Goal: Transaction & Acquisition: Purchase product/service

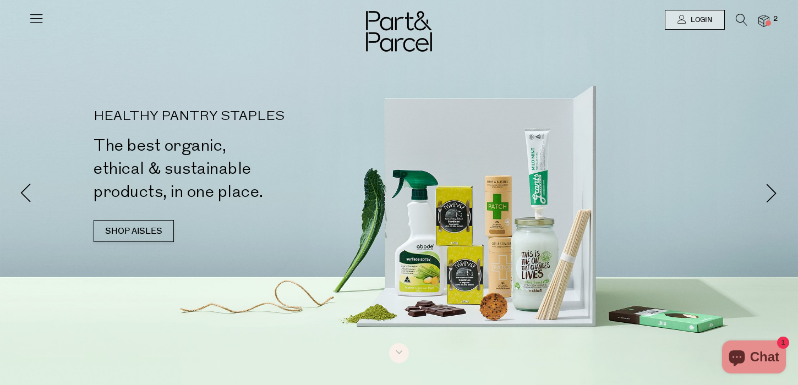
click at [34, 21] on icon at bounding box center [36, 17] width 15 height 15
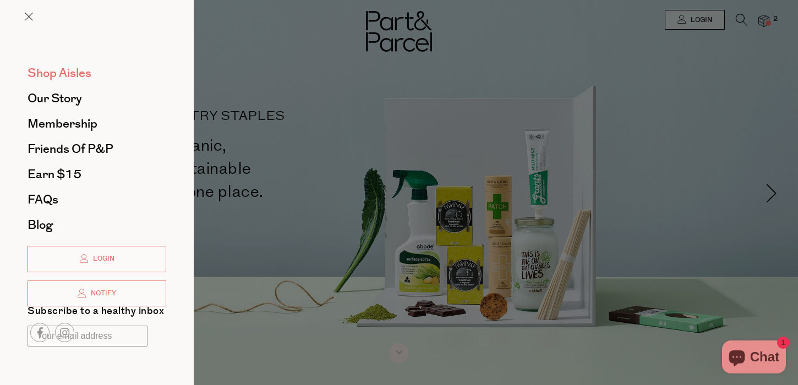
click at [67, 72] on span "Shop Aisles" at bounding box center [60, 73] width 64 height 18
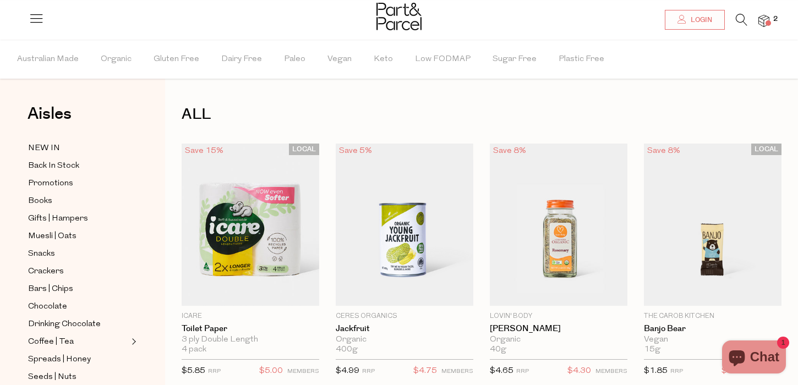
scroll to position [17, 0]
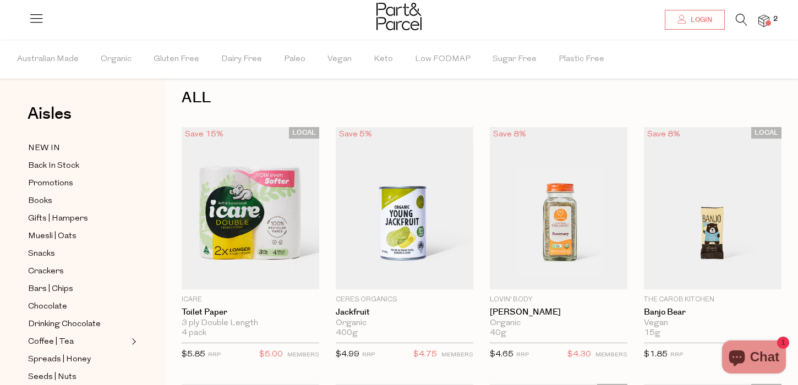
click at [737, 21] on icon at bounding box center [742, 20] width 12 height 12
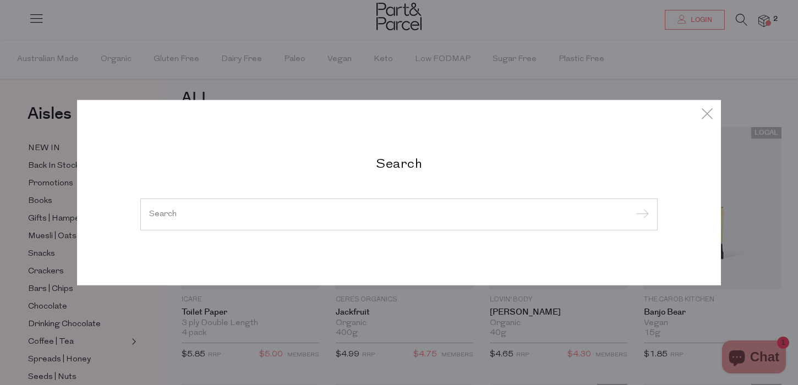
click at [569, 208] on div at bounding box center [399, 215] width 518 height 32
click at [556, 220] on div at bounding box center [399, 215] width 518 height 32
click at [548, 217] on input "search" at bounding box center [399, 214] width 500 height 8
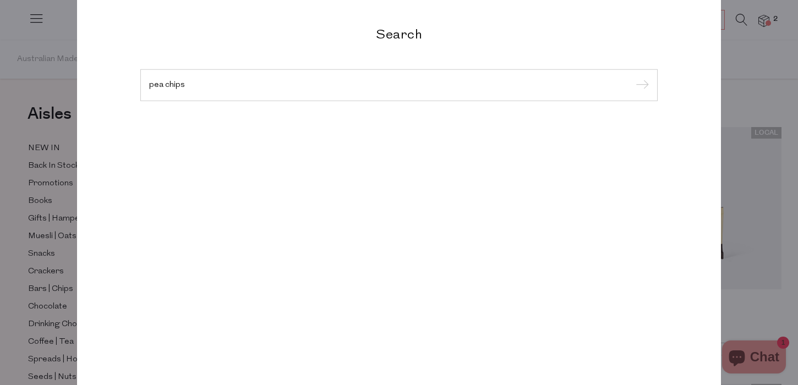
type input "pea chips"
click at [633, 78] on input "submit" at bounding box center [641, 86] width 17 height 17
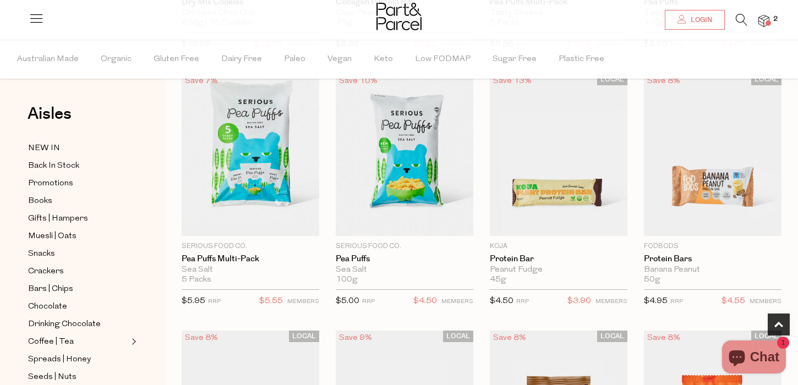
scroll to position [305, 0]
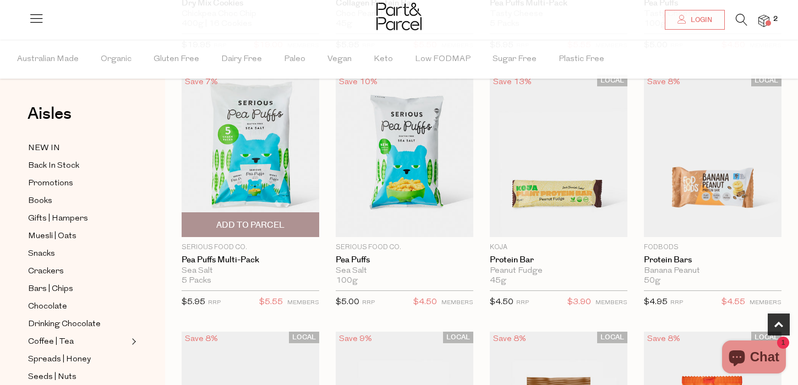
click at [259, 227] on span "Add To Parcel" at bounding box center [250, 226] width 68 height 12
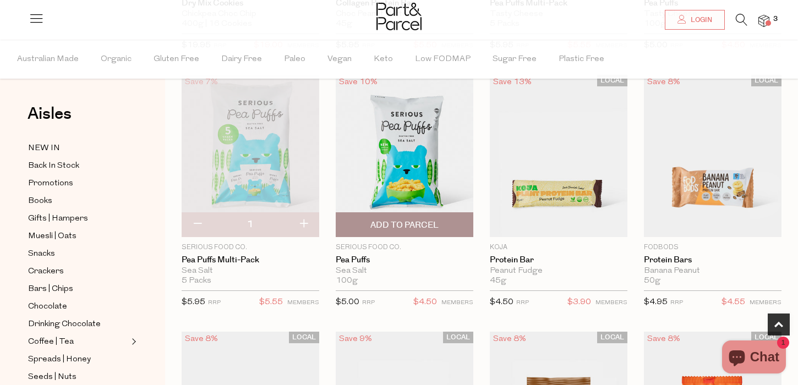
click at [399, 223] on span "Add To Parcel" at bounding box center [405, 226] width 68 height 12
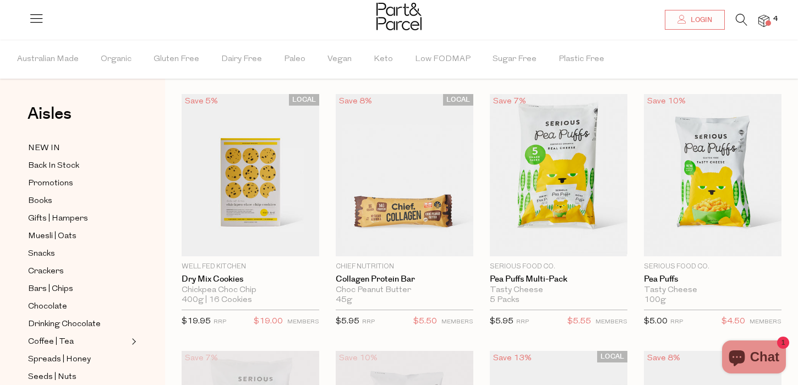
scroll to position [26, 0]
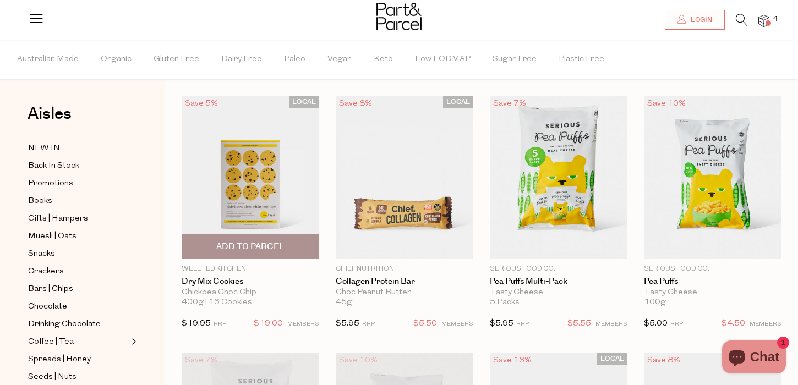
click at [292, 218] on img at bounding box center [251, 177] width 138 height 162
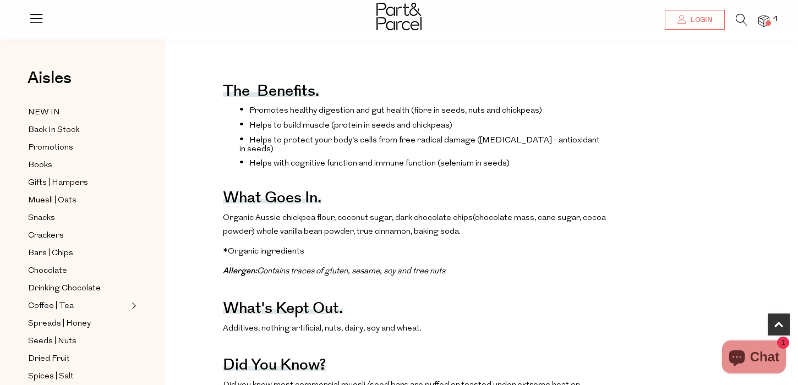
scroll to position [397, 0]
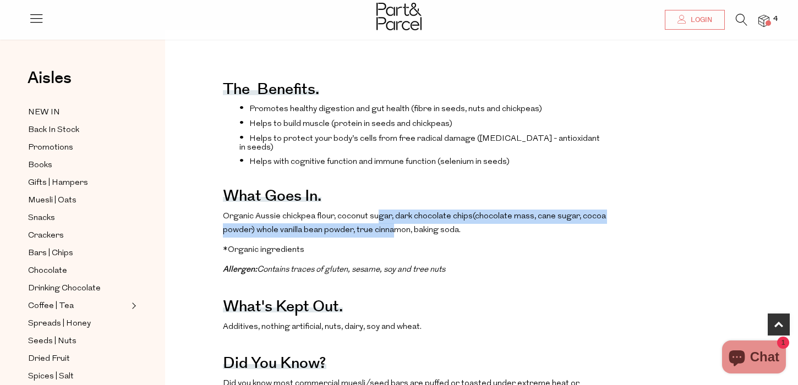
drag, startPoint x: 375, startPoint y: 195, endPoint x: 390, endPoint y: 214, distance: 23.5
click at [390, 214] on span "Organic Aussie chickpea flour, coconut sugar, dark chocolate chips(chocolate ma…" at bounding box center [414, 224] width 383 height 23
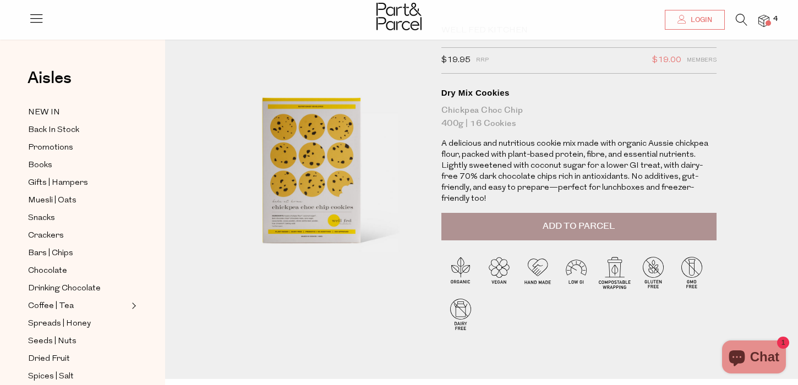
scroll to position [0, 0]
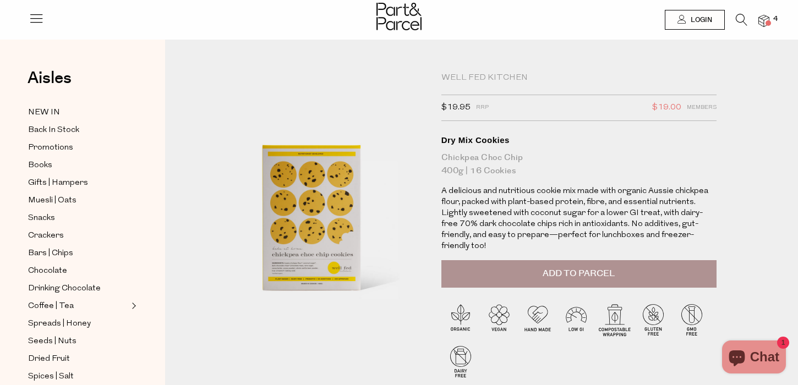
click at [556, 268] on span "Add to Parcel" at bounding box center [579, 274] width 72 height 13
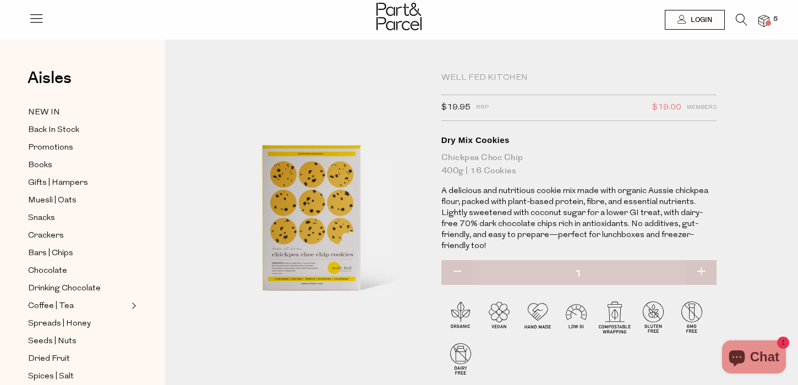
click at [738, 16] on icon at bounding box center [742, 20] width 12 height 12
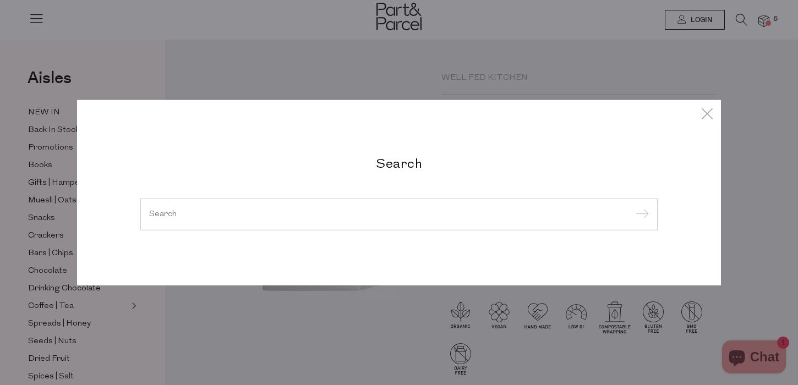
click at [315, 213] on input "search" at bounding box center [399, 214] width 500 height 8
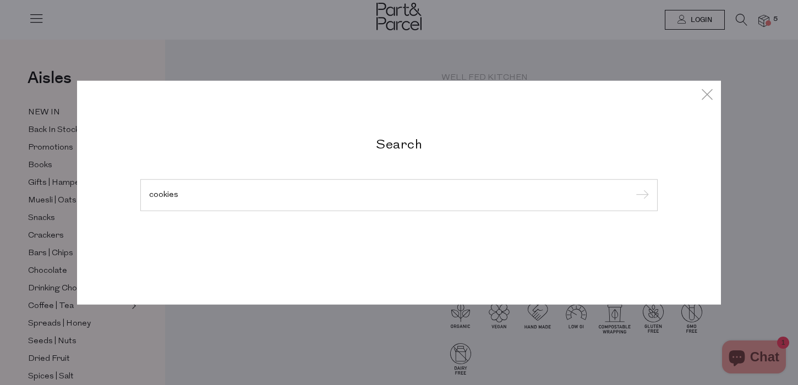
type input "cookies"
click at [633, 188] on input "submit" at bounding box center [641, 196] width 17 height 17
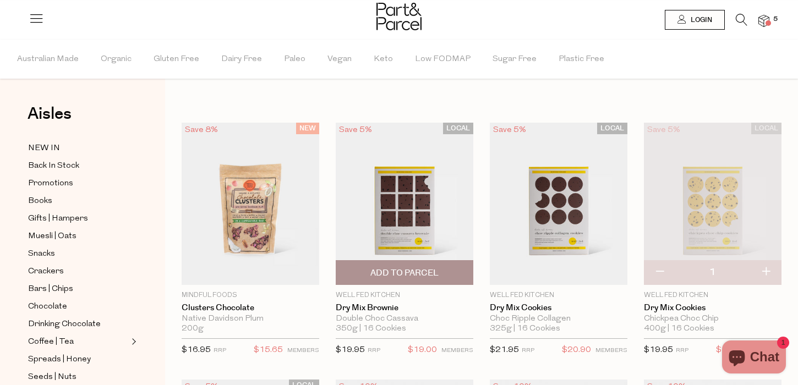
click at [454, 198] on img at bounding box center [405, 204] width 138 height 162
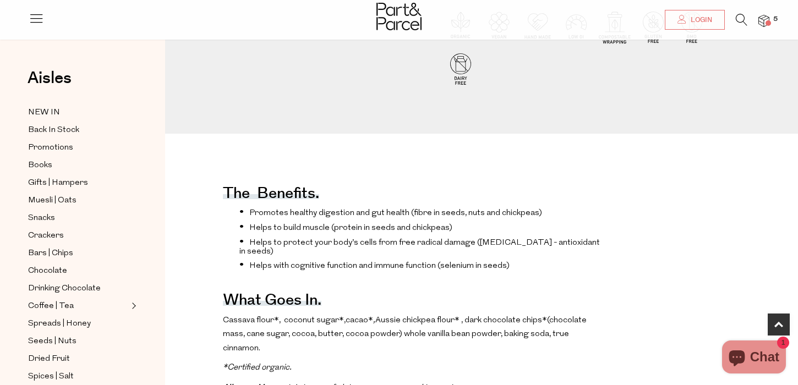
scroll to position [298, 0]
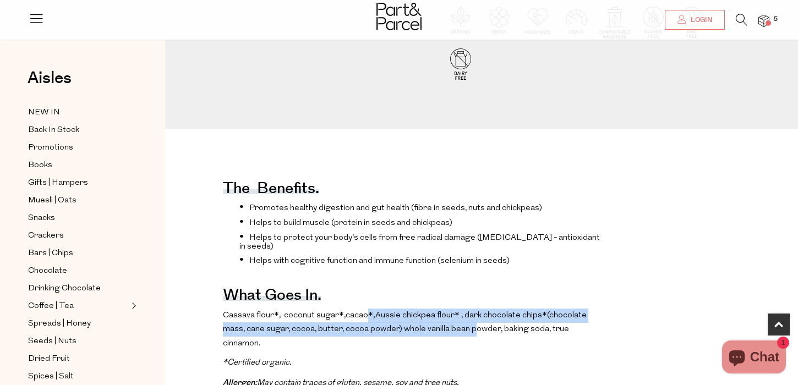
drag, startPoint x: 360, startPoint y: 289, endPoint x: 451, endPoint y: 312, distance: 93.6
click at [451, 312] on p "Cassava flour*, coconut sugar*, cacao* , Aussie chickpea flour* , dark chocolat…" at bounding box center [415, 330] width 384 height 42
click at [451, 312] on span "cacao* , Aussie chickpea flour* , dark chocolate chips*(chocolate mass, cane su…" at bounding box center [405, 330] width 364 height 36
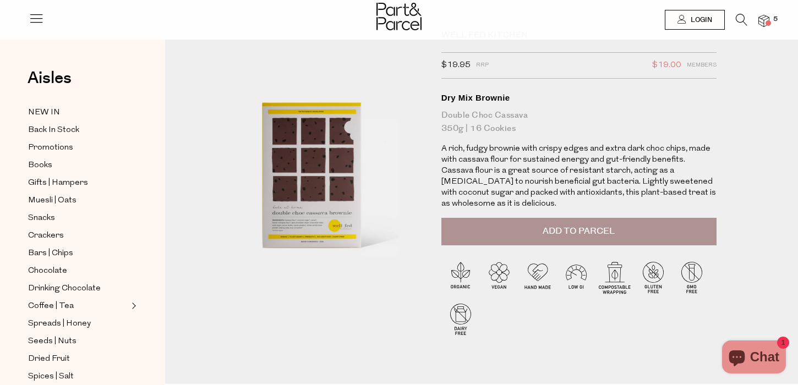
scroll to position [0, 0]
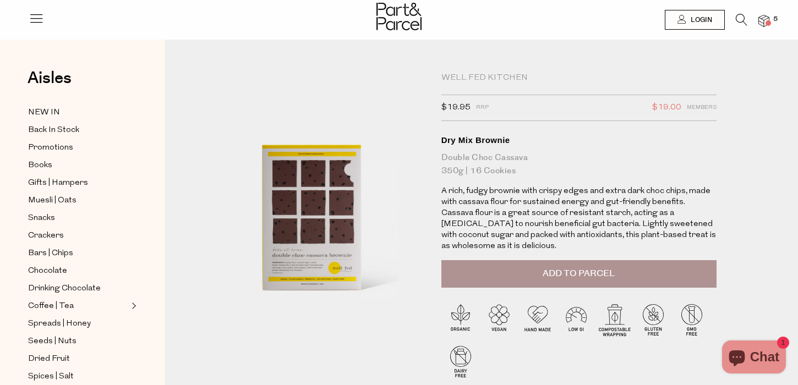
click at [534, 267] on button "Add to Parcel" at bounding box center [579, 274] width 275 height 28
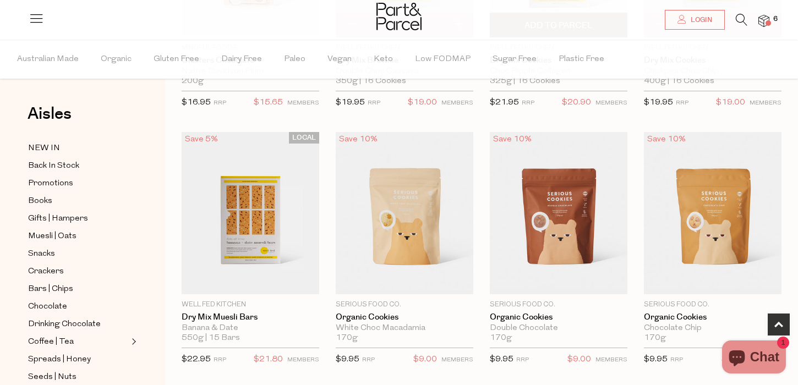
scroll to position [242, 0]
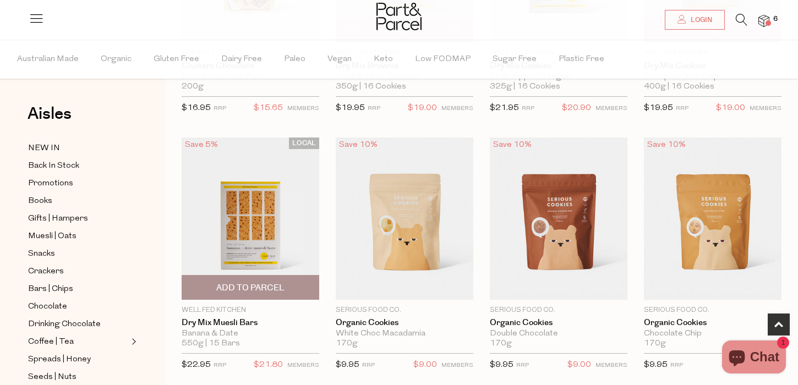
click at [233, 218] on img at bounding box center [251, 219] width 138 height 162
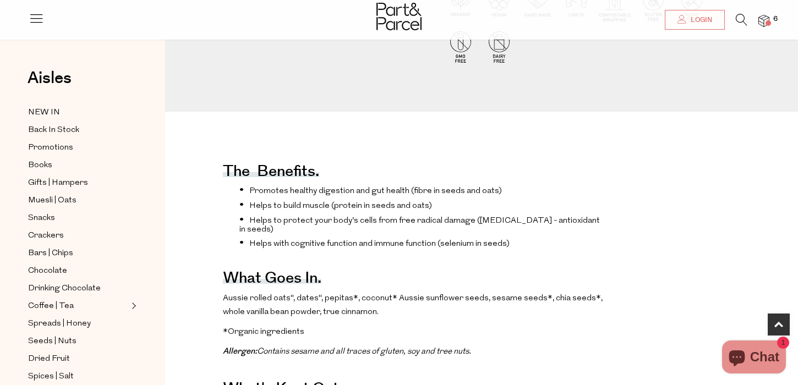
scroll to position [329, 0]
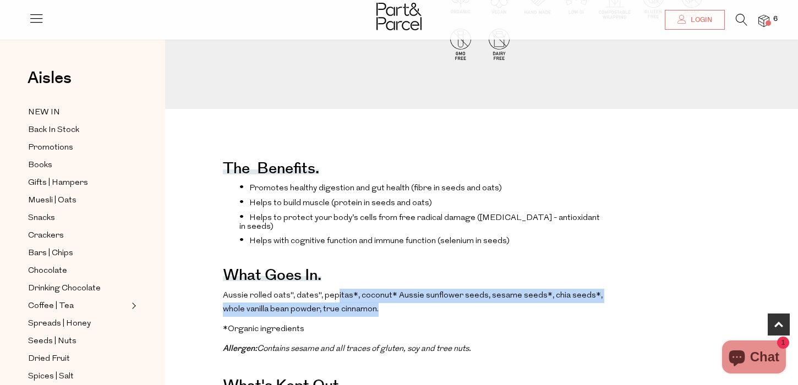
drag, startPoint x: 333, startPoint y: 282, endPoint x: 399, endPoint y: 295, distance: 67.9
click at [399, 295] on p "Aussie rolled oats", dates", pepitas*, coconut* Aussie sunflower seeds, sesame …" at bounding box center [415, 303] width 384 height 28
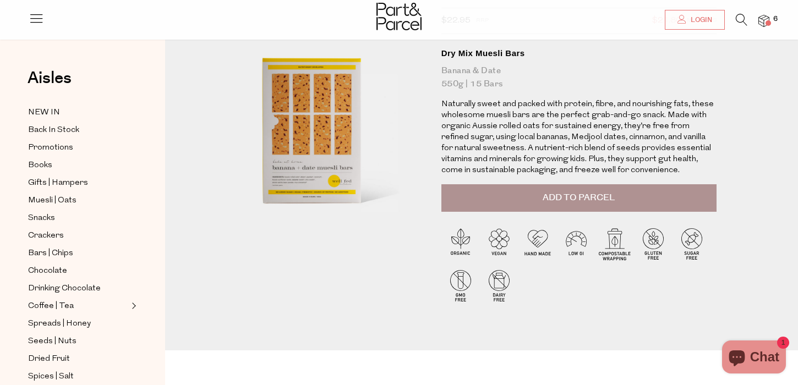
scroll to position [67, 0]
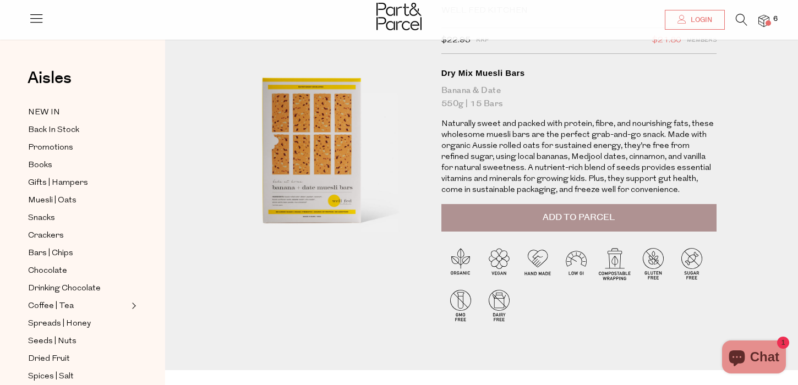
click at [529, 217] on button "Add to Parcel" at bounding box center [579, 218] width 275 height 28
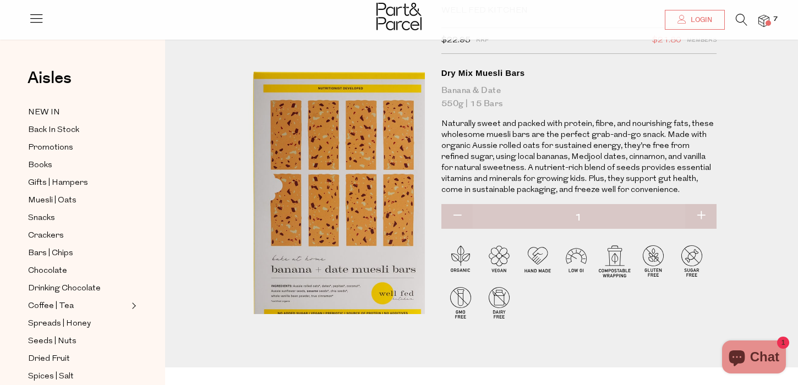
scroll to position [0, 0]
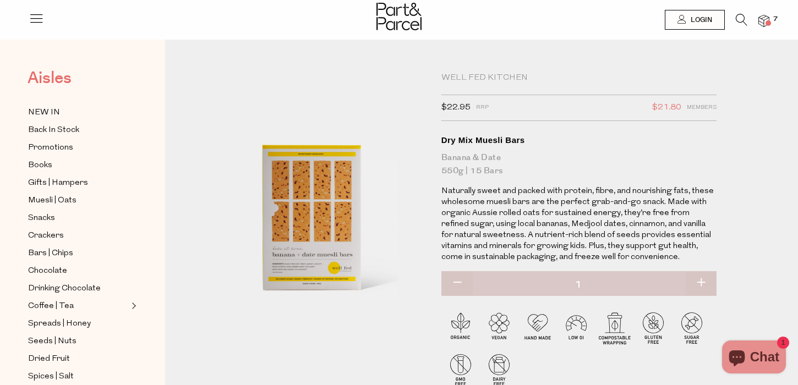
click at [58, 70] on span "Aisles" at bounding box center [50, 78] width 44 height 24
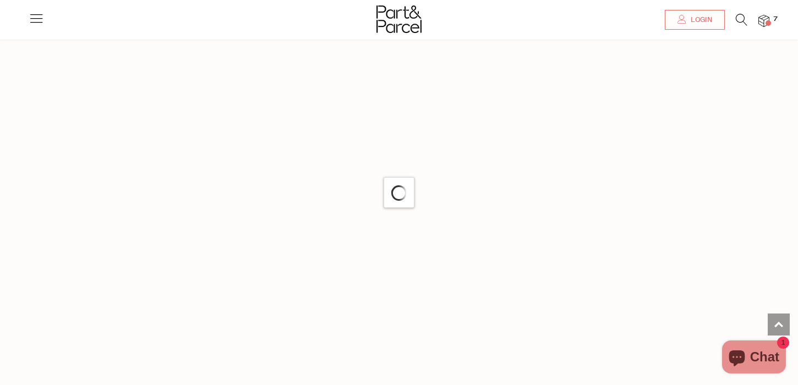
scroll to position [821, 0]
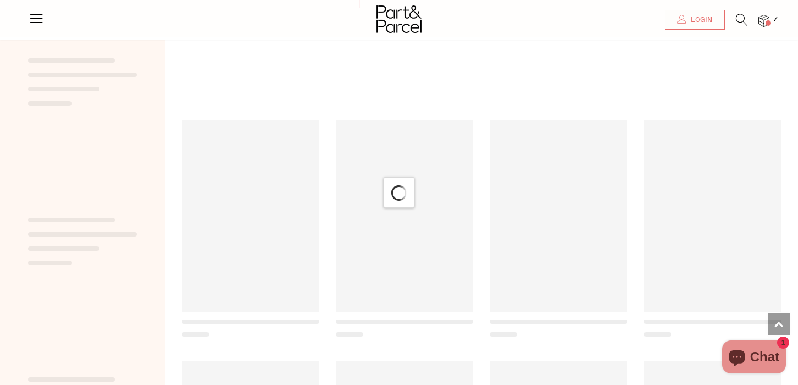
click at [58, 75] on span at bounding box center [82, 75] width 109 height 4
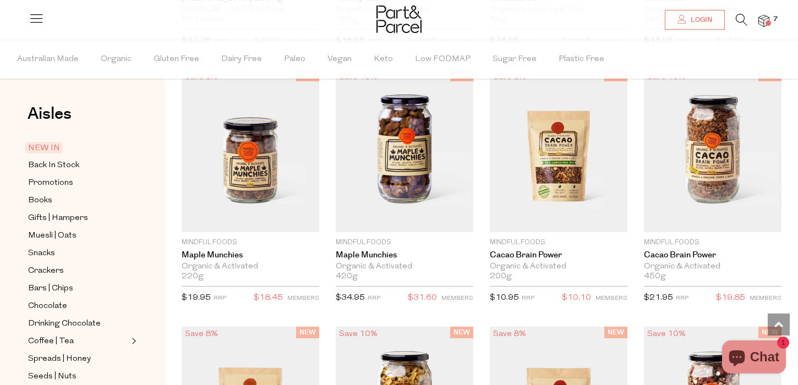
scroll to position [1287, 0]
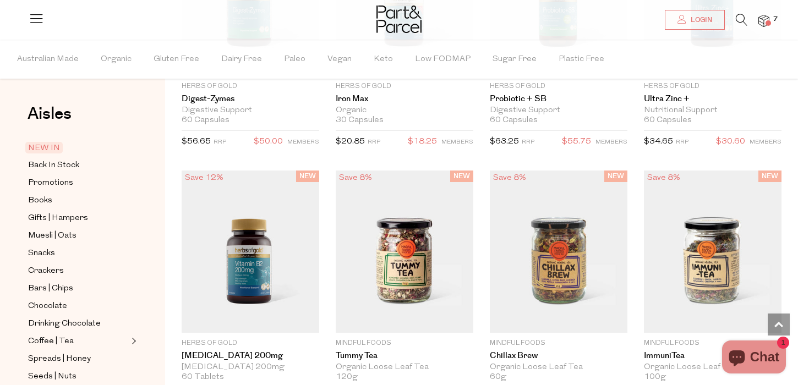
click at [743, 17] on icon at bounding box center [742, 20] width 12 height 12
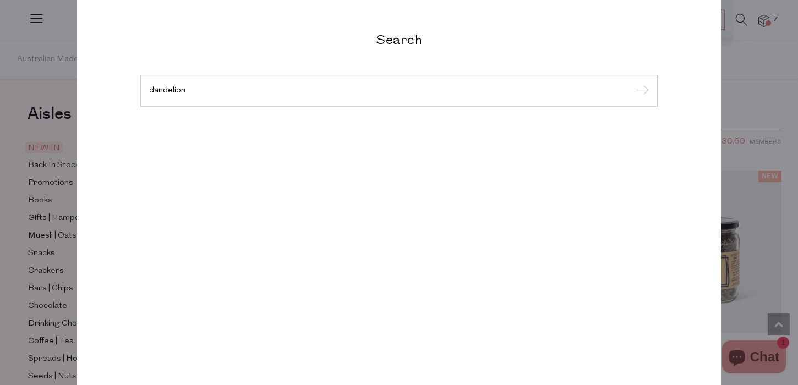
type input "dandelion"
click at [633, 83] on input "submit" at bounding box center [641, 91] width 17 height 17
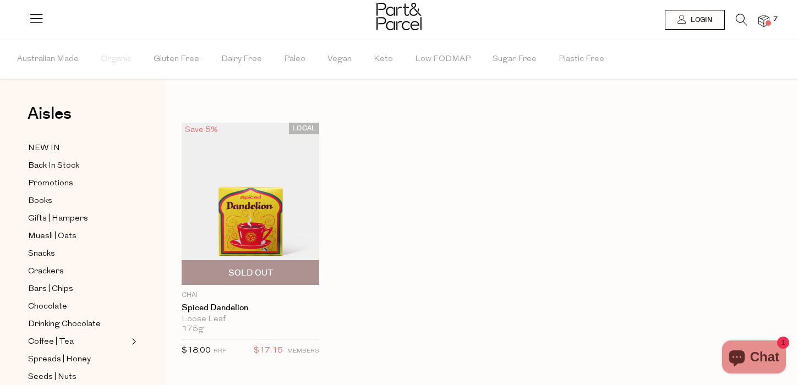
click at [290, 210] on img at bounding box center [251, 204] width 138 height 162
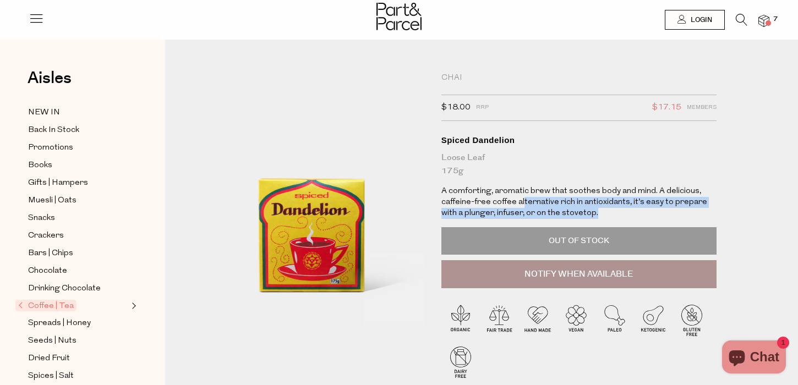
drag, startPoint x: 522, startPoint y: 201, endPoint x: 616, endPoint y: 210, distance: 94.6
click at [616, 210] on p "A comforting, aromatic brew that soothes body and mind. A delicious, caffeine-f…" at bounding box center [579, 202] width 275 height 33
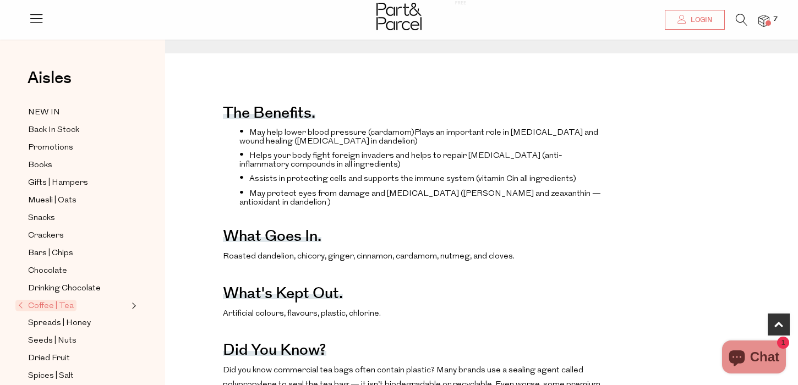
scroll to position [374, 0]
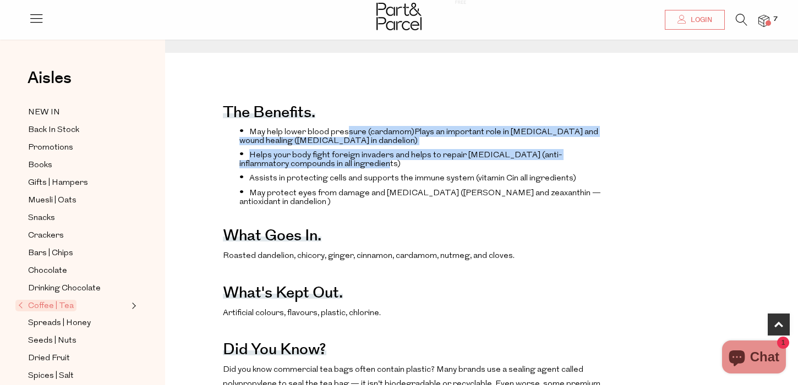
drag, startPoint x: 345, startPoint y: 129, endPoint x: 367, endPoint y: 165, distance: 42.2
click at [367, 165] on ul "May help lower blood pressure (cardamom)Plays an important role in bone health …" at bounding box center [415, 166] width 384 height 80
click at [366, 165] on li "Helps your body fight foreign invaders and helps to repair cell damage (anti-in…" at bounding box center [424, 158] width 368 height 19
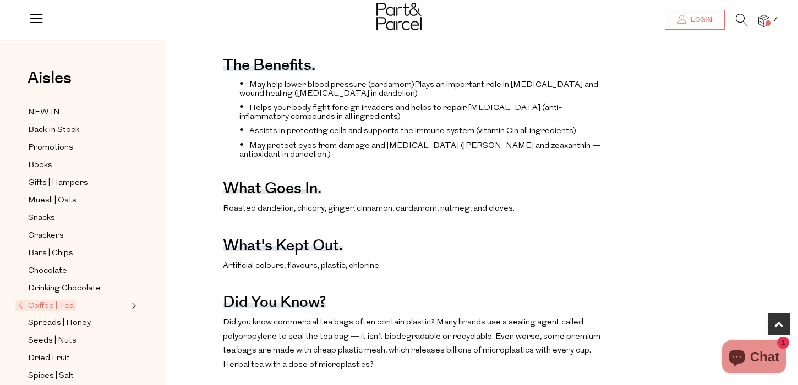
scroll to position [423, 0]
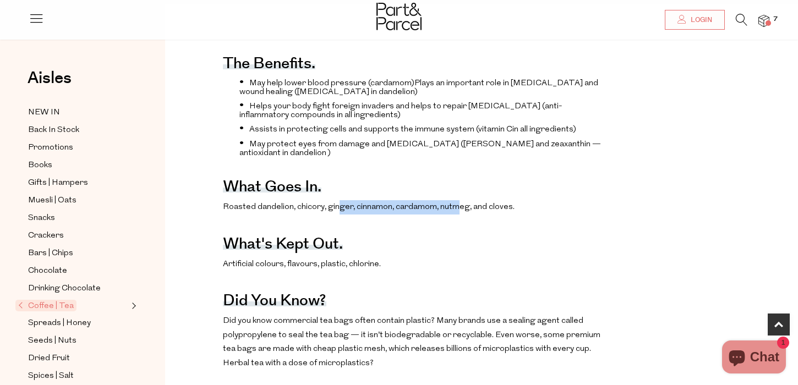
drag, startPoint x: 338, startPoint y: 204, endPoint x: 458, endPoint y: 210, distance: 119.7
click at [458, 210] on span "Roasted dandelion, chicory, ginger, cinnamon, cardamom, nutmeg, and cloves." at bounding box center [369, 207] width 292 height 8
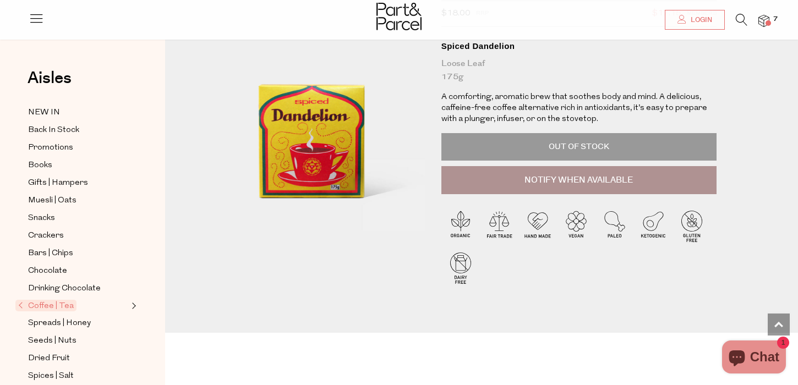
scroll to position [0, 0]
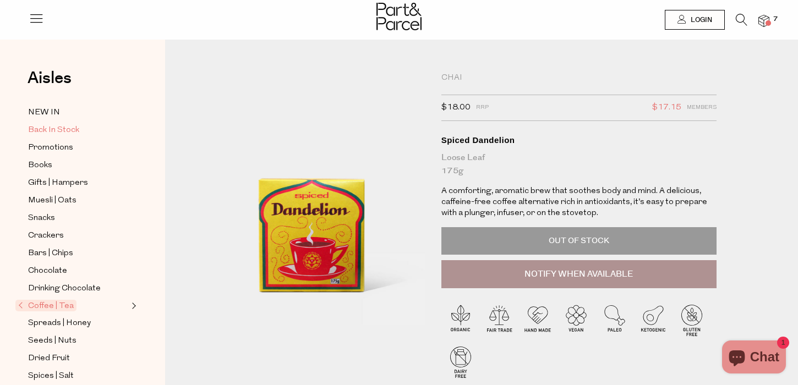
click at [56, 130] on span "Back In Stock" at bounding box center [53, 130] width 51 height 13
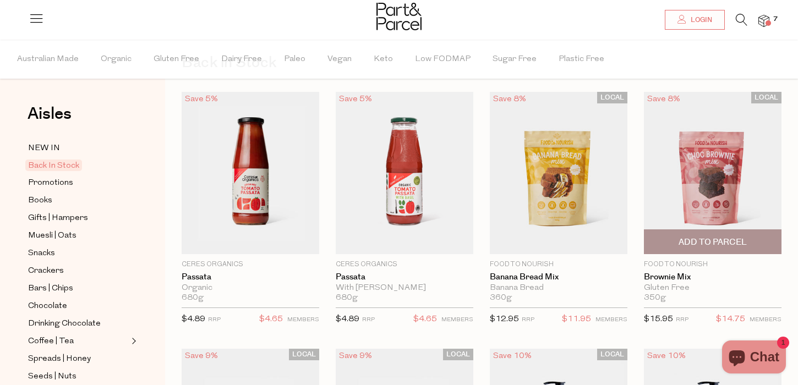
scroll to position [52, 0]
click at [689, 154] on img at bounding box center [713, 172] width 138 height 162
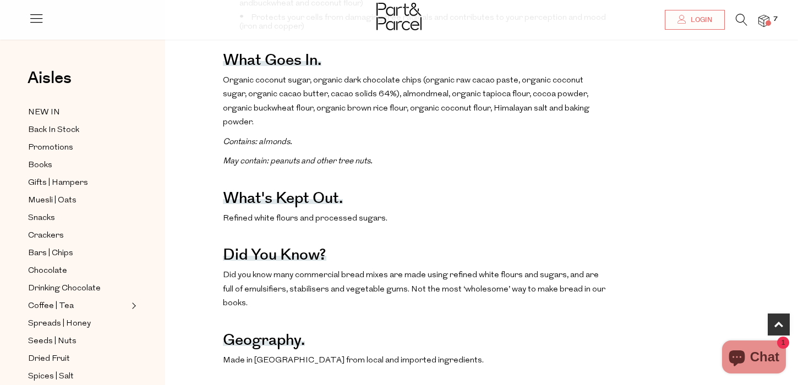
scroll to position [587, 0]
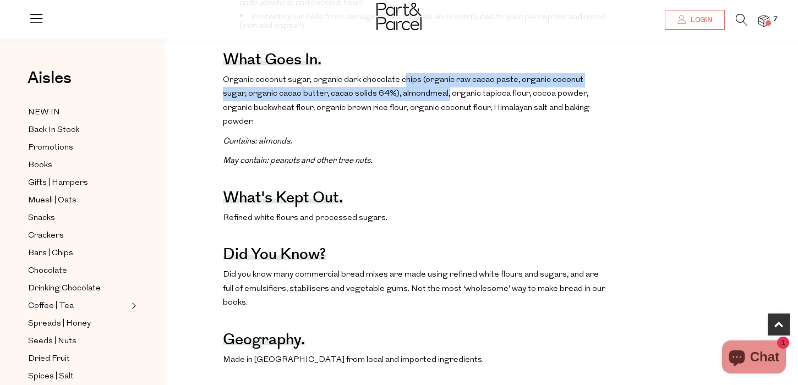
drag, startPoint x: 402, startPoint y: 57, endPoint x: 422, endPoint y: 81, distance: 31.4
click at [422, 82] on p "Organic coconut sugar, organic dark chocolate chips (organic raw cacao paste, o…" at bounding box center [415, 101] width 384 height 56
click at [422, 81] on p "Organic coconut sugar, organic dark chocolate chips (organic raw cacao paste, o…" at bounding box center [415, 101] width 384 height 56
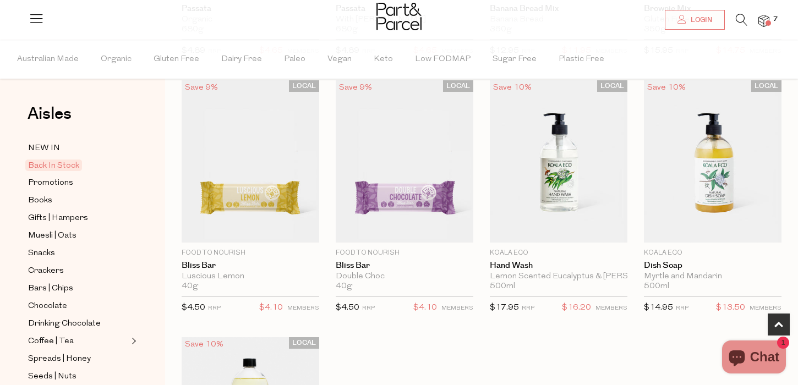
scroll to position [322, 0]
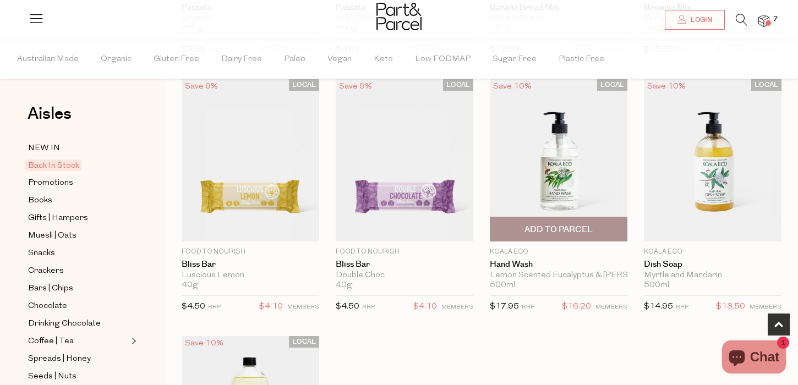
click at [571, 181] on img at bounding box center [559, 160] width 138 height 162
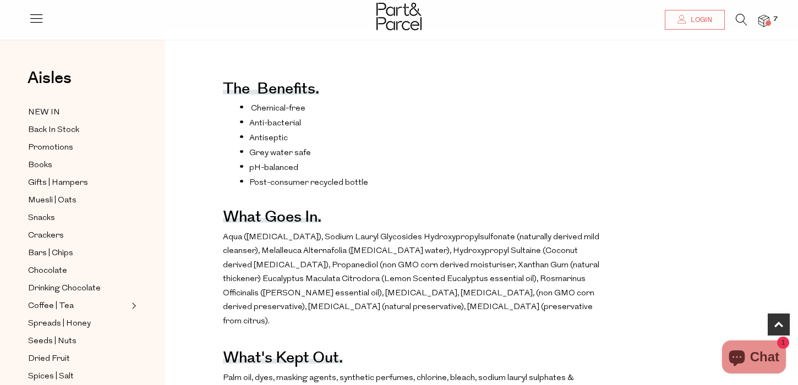
scroll to position [525, 0]
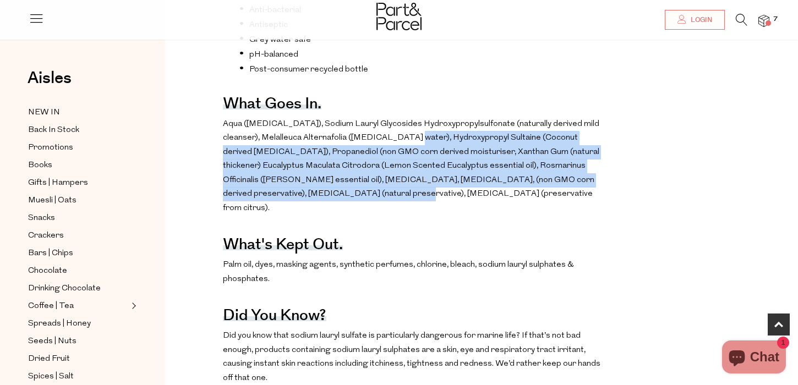
drag, startPoint x: 407, startPoint y: 130, endPoint x: 380, endPoint y: 197, distance: 71.9
click at [380, 197] on p "Aqua ([MEDICAL_DATA]), Sodium Lauryl Glycosides Hydroxypropylsulfonate (natural…" at bounding box center [415, 166] width 384 height 99
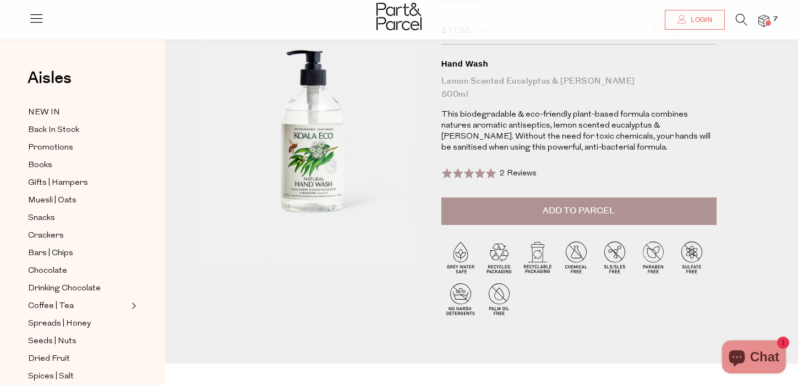
scroll to position [30, 0]
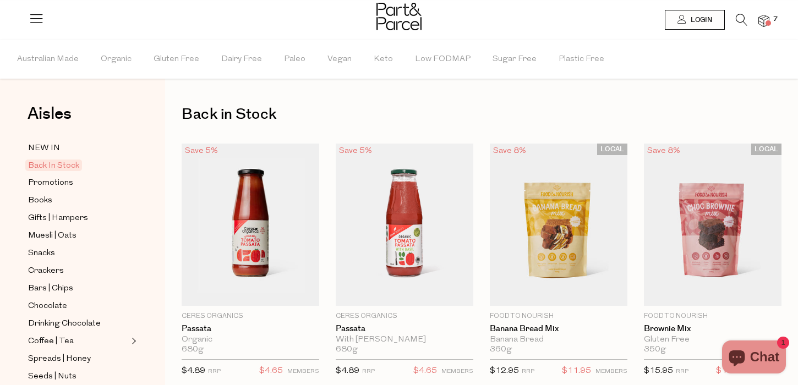
click at [742, 14] on icon at bounding box center [742, 20] width 12 height 12
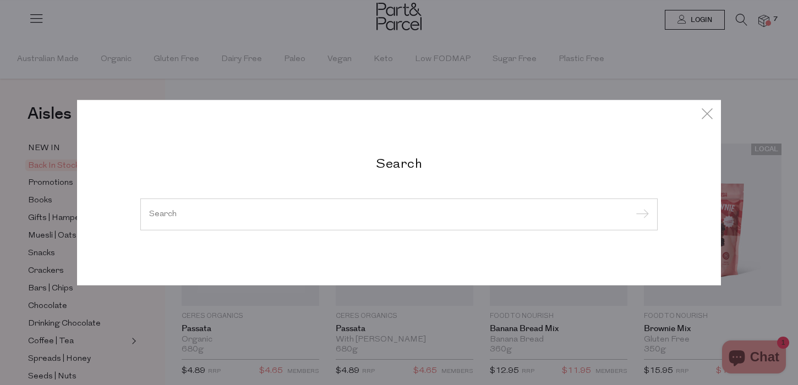
click at [346, 204] on div at bounding box center [399, 215] width 518 height 32
click at [342, 213] on input "search" at bounding box center [399, 214] width 500 height 8
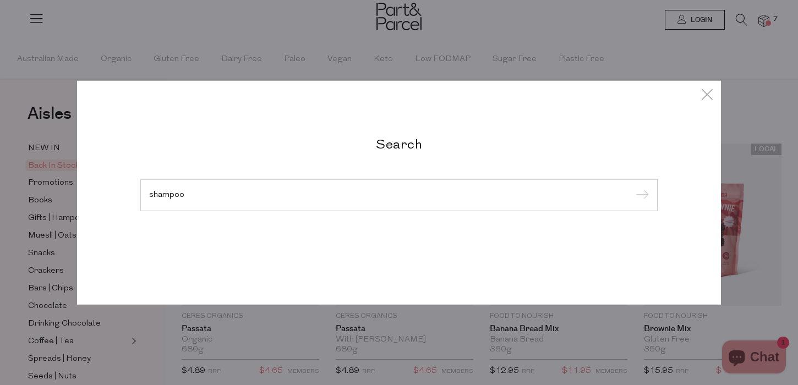
type input "shampoo"
click at [633, 188] on input "submit" at bounding box center [641, 196] width 17 height 17
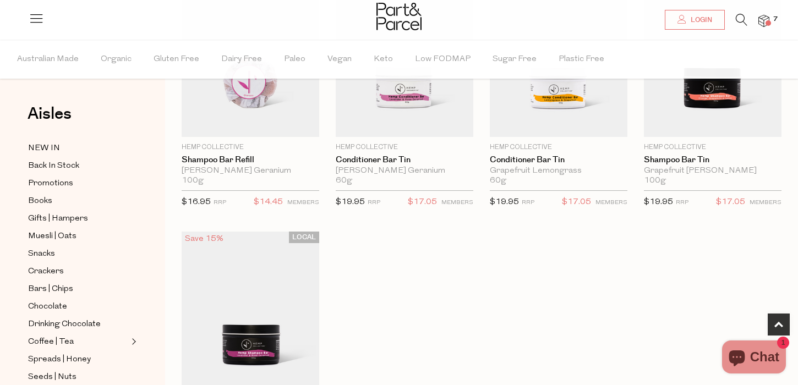
scroll to position [398, 0]
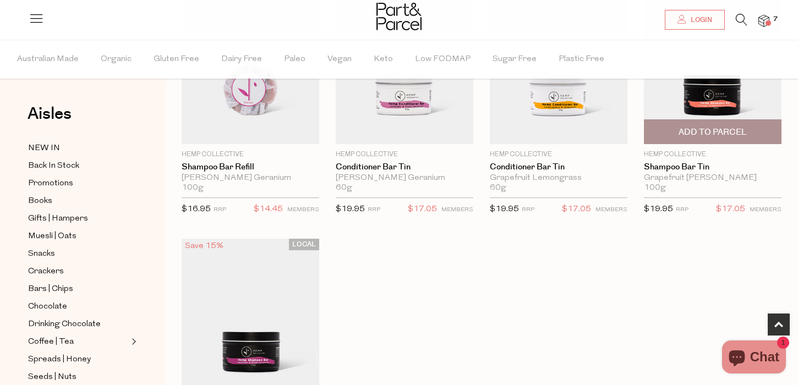
click at [719, 105] on img at bounding box center [713, 63] width 138 height 162
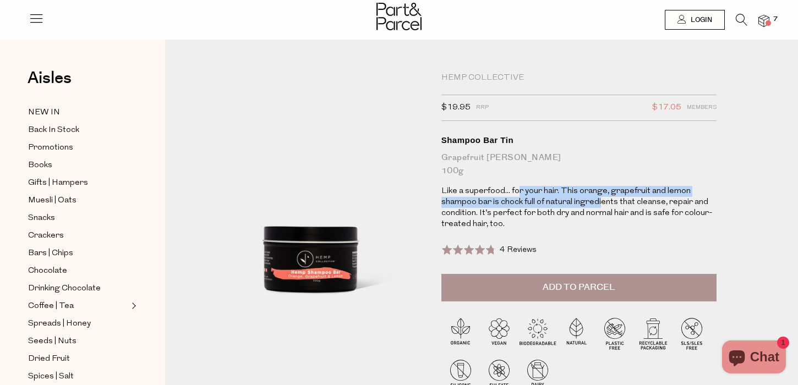
drag, startPoint x: 518, startPoint y: 189, endPoint x: 599, endPoint y: 203, distance: 82.7
click at [599, 203] on p "Like a superfood... for your hair. This orange, grapefruit and lemon shampoo ba…" at bounding box center [579, 208] width 275 height 44
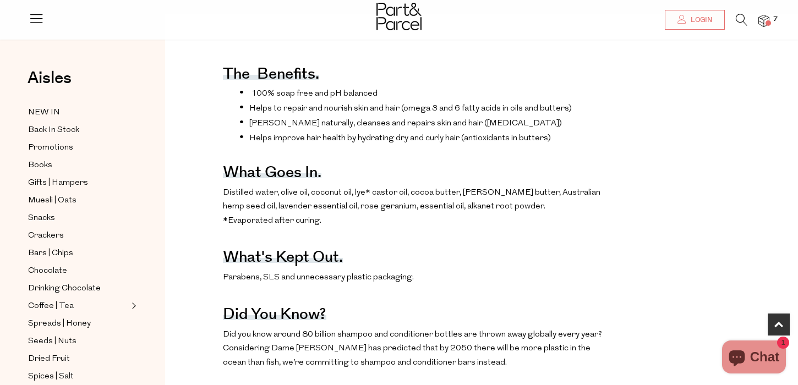
scroll to position [427, 0]
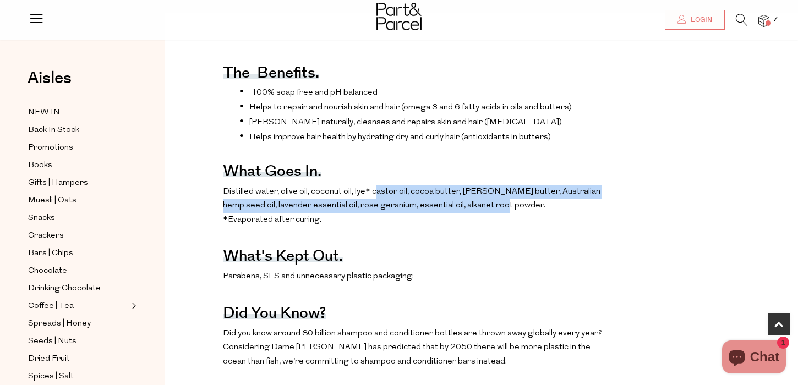
drag, startPoint x: 377, startPoint y: 187, endPoint x: 485, endPoint y: 200, distance: 108.7
click at [485, 200] on p "Distilled water, olive oil, coconut oil, lye* castor oil, cocoa butter, shea bu…" at bounding box center [415, 206] width 384 height 42
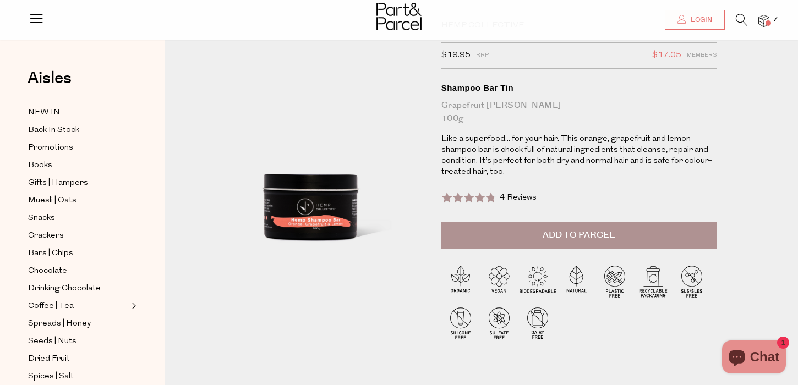
scroll to position [49, 0]
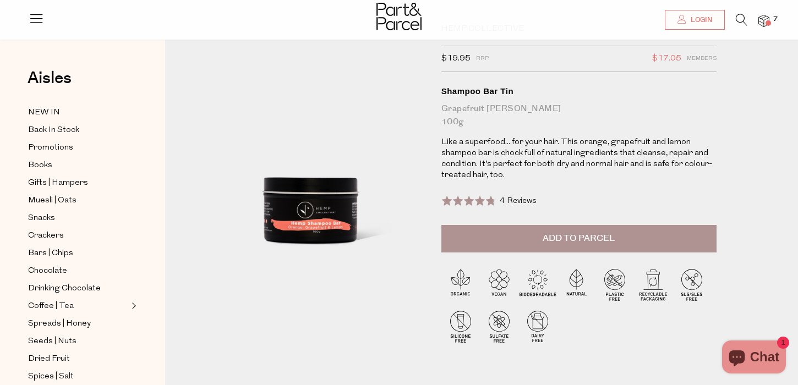
click at [302, 216] on img at bounding box center [319, 157] width 409 height 482
click at [483, 240] on button "Add to Parcel" at bounding box center [579, 239] width 275 height 28
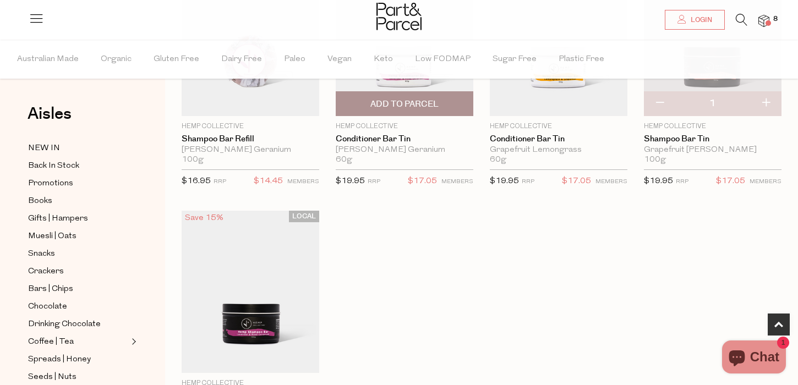
scroll to position [428, 0]
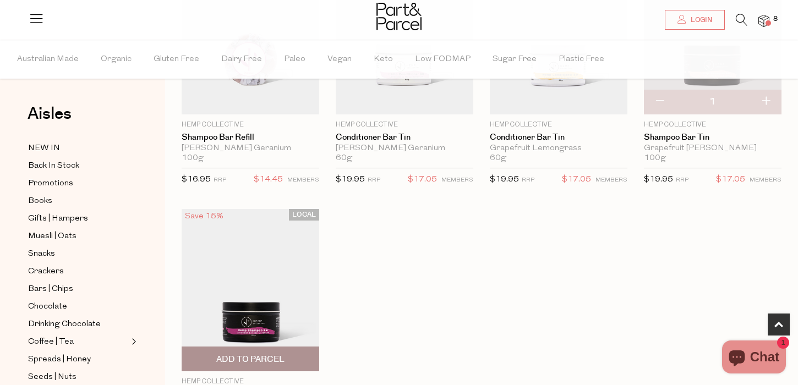
click at [297, 293] on img at bounding box center [251, 290] width 138 height 162
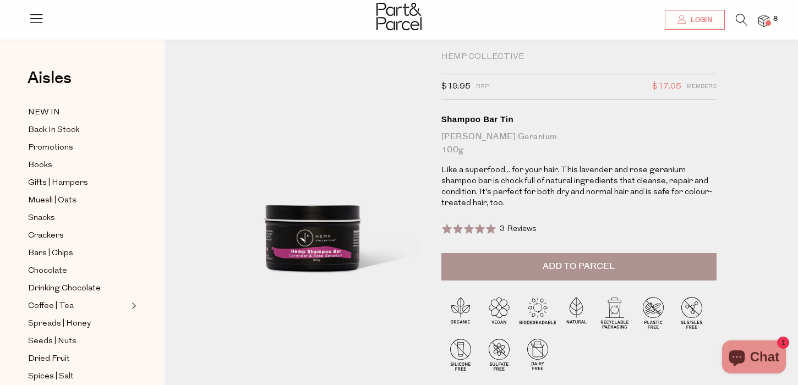
scroll to position [18, 0]
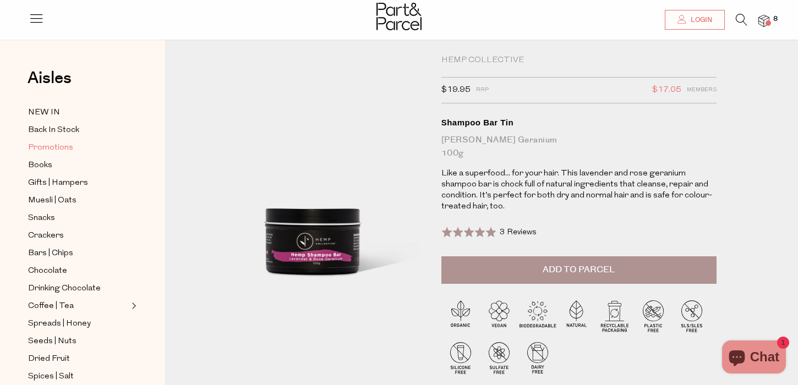
click at [56, 150] on span "Promotions" at bounding box center [50, 148] width 45 height 13
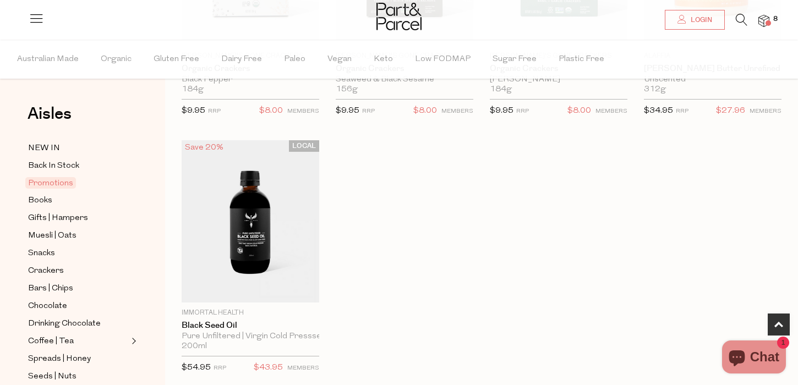
scroll to position [519, 0]
click at [40, 199] on span "Books" at bounding box center [40, 200] width 24 height 13
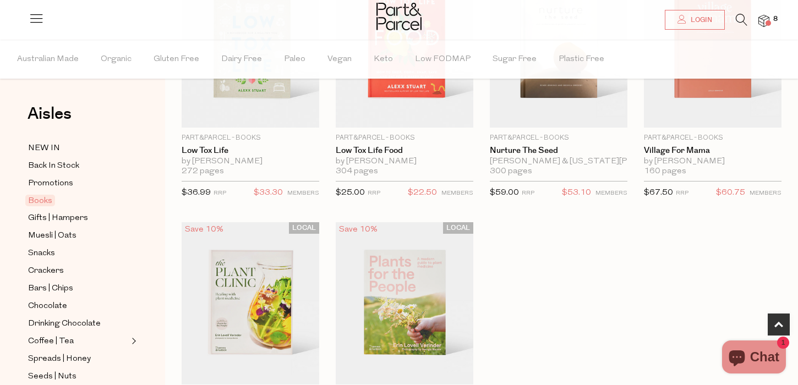
scroll to position [437, 0]
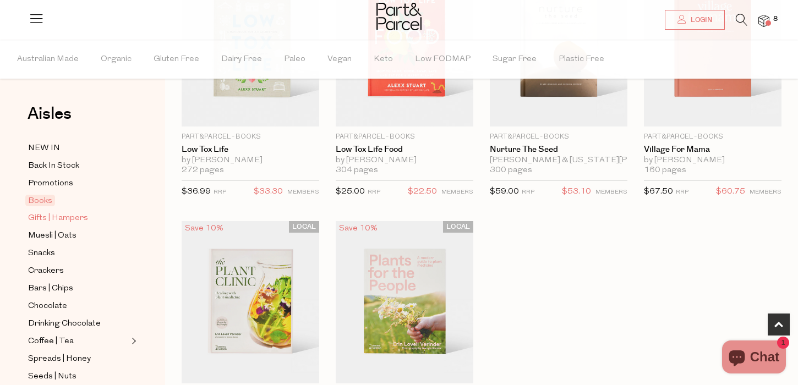
click at [46, 218] on span "Gifts | Hampers" at bounding box center [58, 218] width 60 height 13
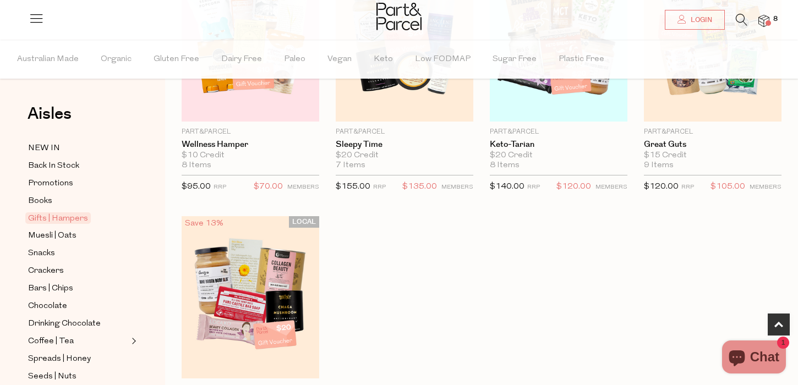
scroll to position [441, 0]
click at [68, 234] on span "Muesli | Oats" at bounding box center [52, 236] width 48 height 13
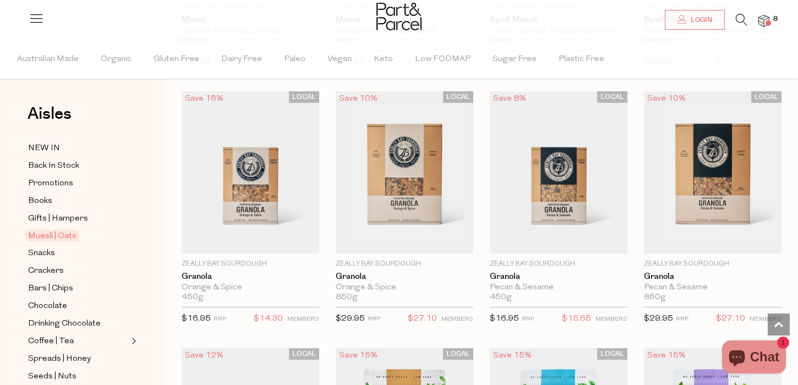
scroll to position [1852, 0]
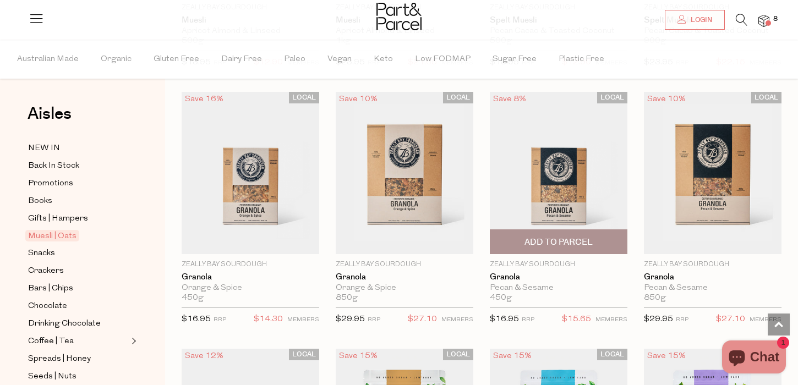
click at [559, 184] on img at bounding box center [559, 173] width 138 height 162
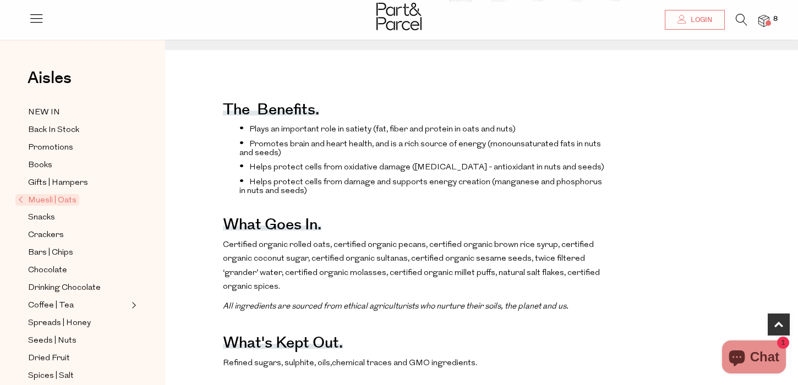
scroll to position [373, 0]
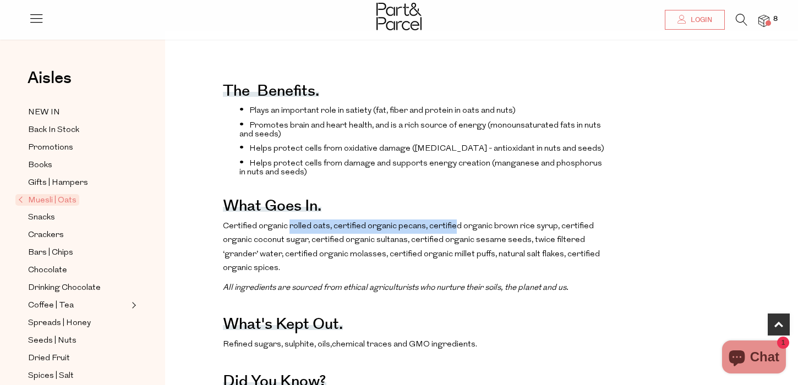
drag, startPoint x: 287, startPoint y: 224, endPoint x: 453, endPoint y: 232, distance: 165.4
click at [453, 232] on p "Certified organic rolled oats, certified organic pecans, certified organic brow…" at bounding box center [415, 248] width 384 height 56
click at [50, 214] on span "Snacks" at bounding box center [41, 217] width 27 height 13
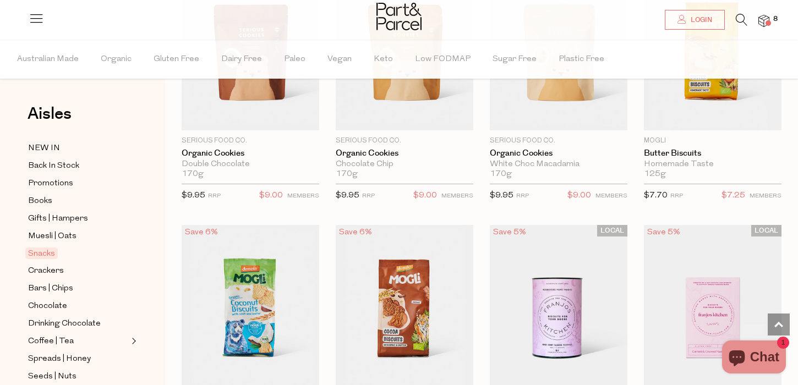
scroll to position [2290, 0]
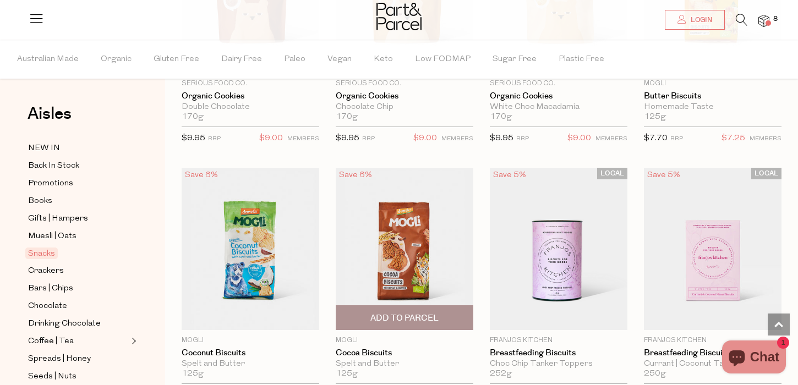
click at [415, 258] on img at bounding box center [405, 249] width 138 height 162
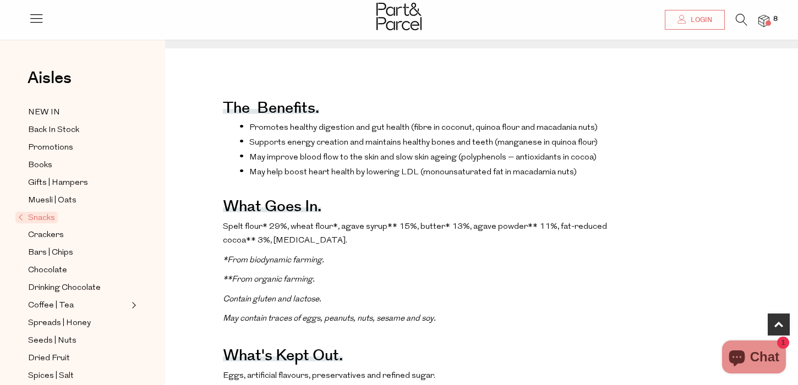
scroll to position [355, 0]
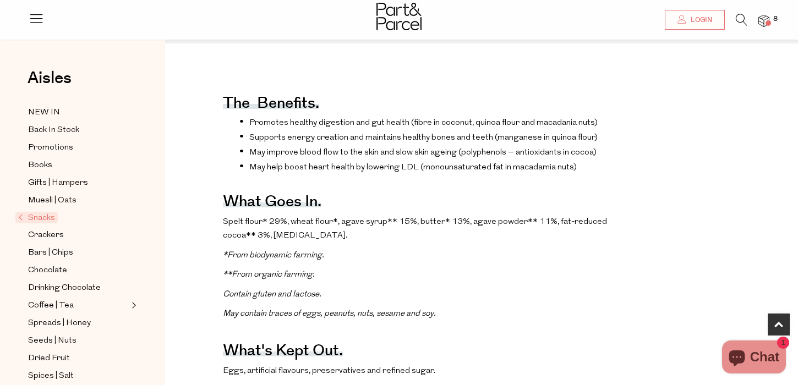
drag, startPoint x: 311, startPoint y: 219, endPoint x: 496, endPoint y: 227, distance: 184.7
click at [496, 227] on p "Spelt flour* 29%, wheat flour*, agave syrup** 15%, butter* 13%, agave powder** …" at bounding box center [415, 229] width 384 height 28
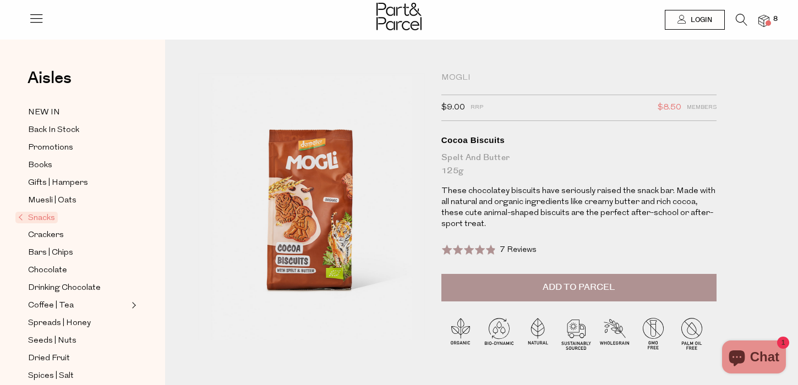
click at [573, 285] on span "Add to Parcel" at bounding box center [579, 287] width 72 height 13
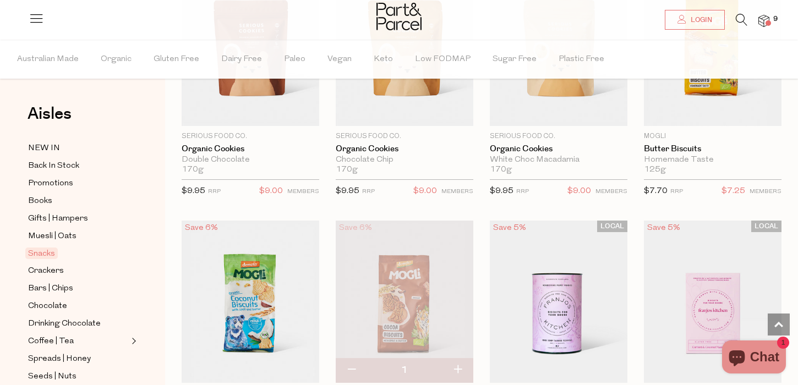
scroll to position [2238, 0]
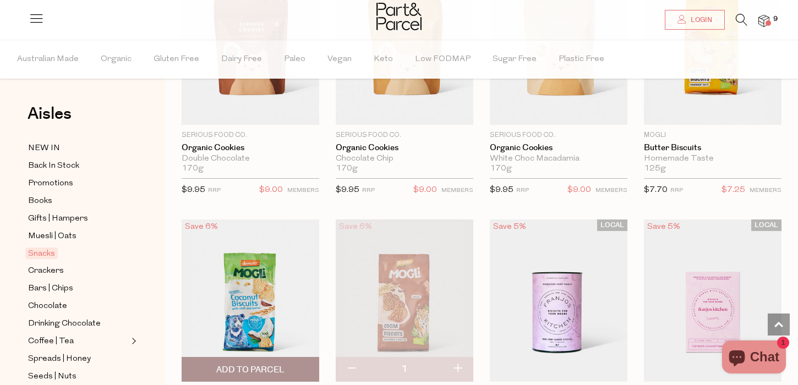
click at [263, 298] on img at bounding box center [251, 301] width 138 height 162
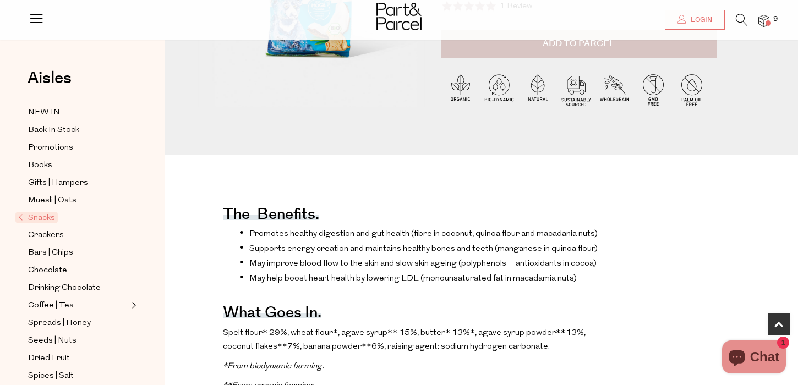
scroll to position [374, 0]
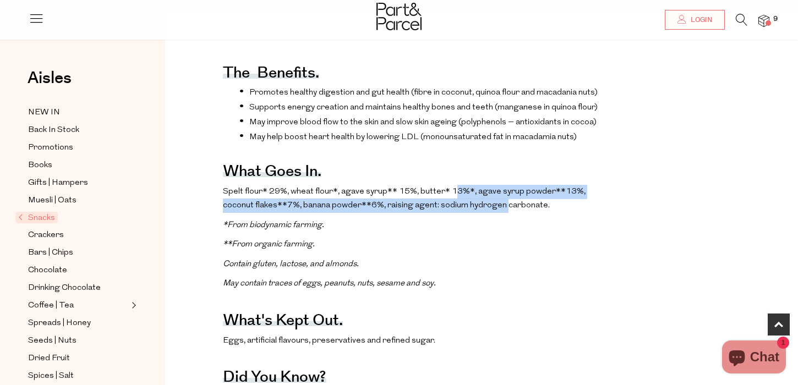
drag, startPoint x: 451, startPoint y: 189, endPoint x: 504, endPoint y: 206, distance: 55.2
click at [504, 206] on span "Spelt flour* 29%, wheat flour*, agave syrup** 15%, butter* 13%*, agave syrup po…" at bounding box center [404, 199] width 363 height 23
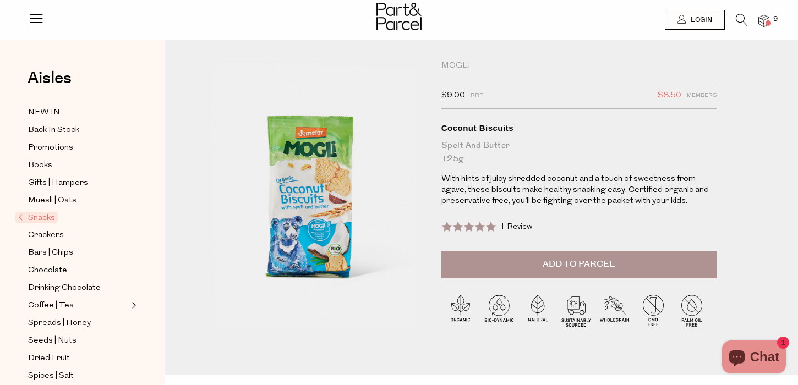
scroll to position [0, 0]
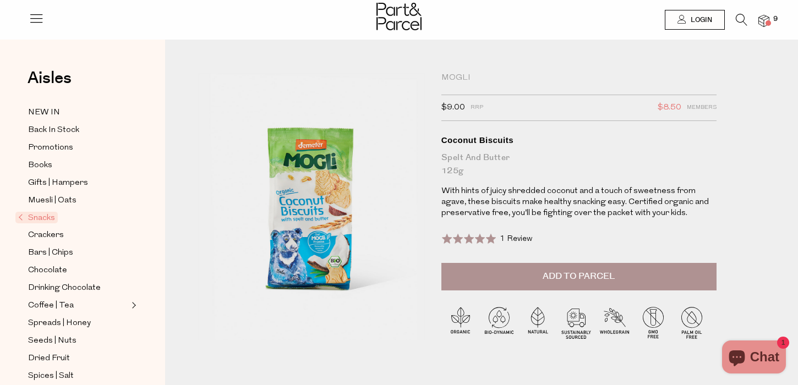
click at [546, 289] on button "Add to Parcel" at bounding box center [579, 277] width 275 height 28
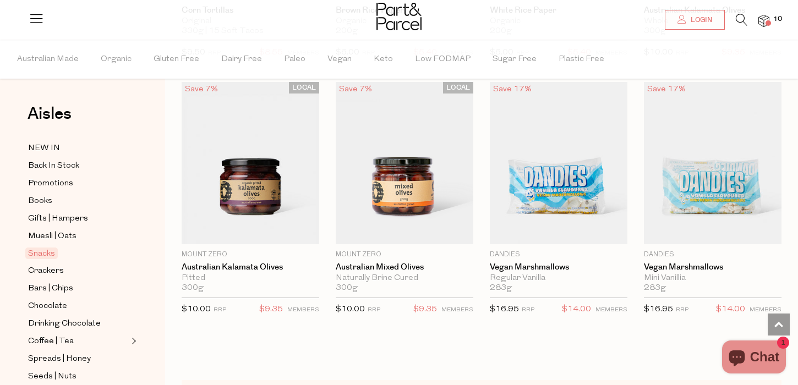
scroll to position [4178, 0]
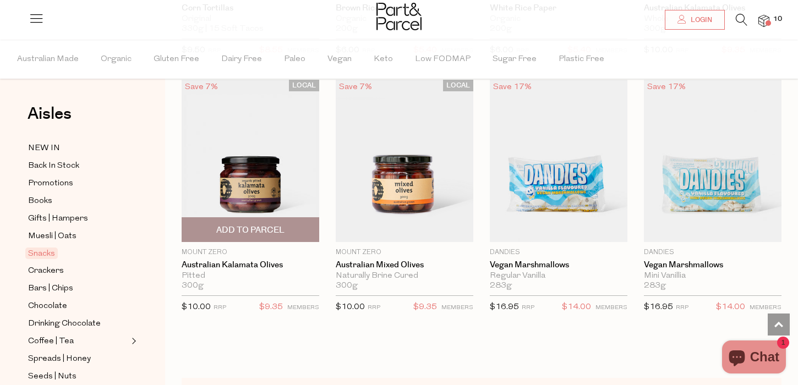
click at [281, 225] on span "Add To Parcel" at bounding box center [250, 231] width 68 height 12
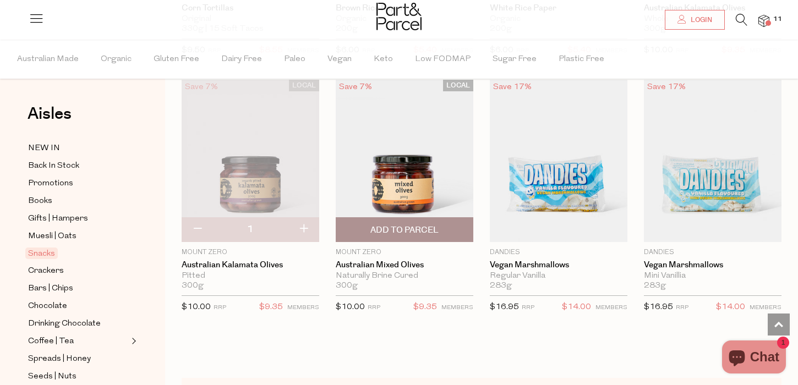
click at [377, 225] on span "Add To Parcel" at bounding box center [405, 231] width 68 height 12
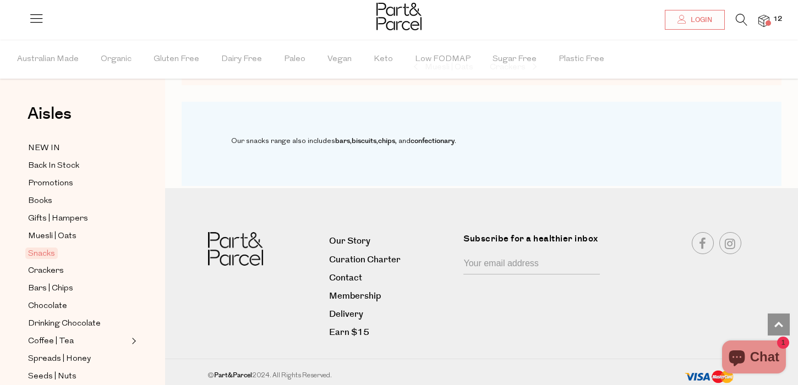
scroll to position [4441, 0]
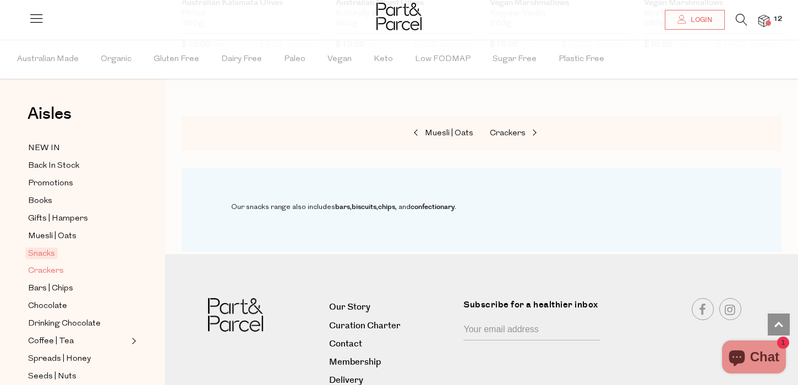
click at [53, 270] on span "Crackers" at bounding box center [46, 271] width 36 height 13
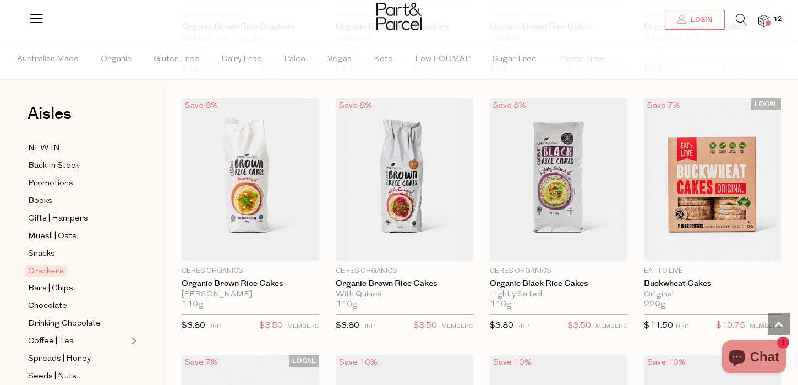
scroll to position [815, 0]
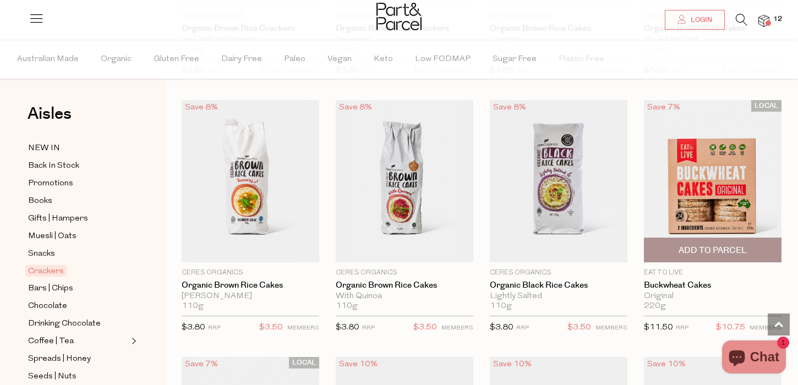
click at [706, 198] on img at bounding box center [713, 181] width 138 height 162
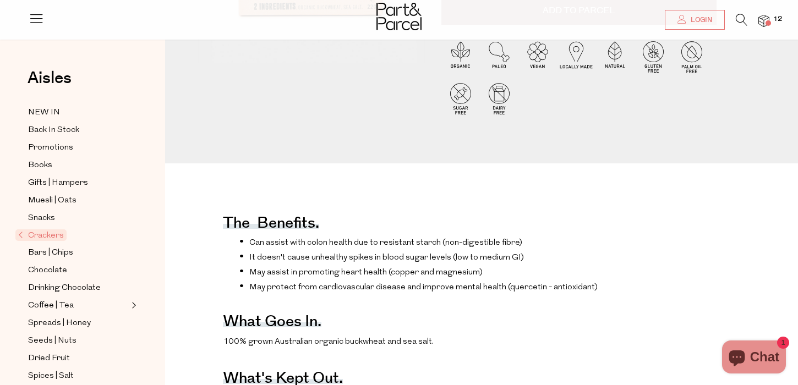
scroll to position [67, 0]
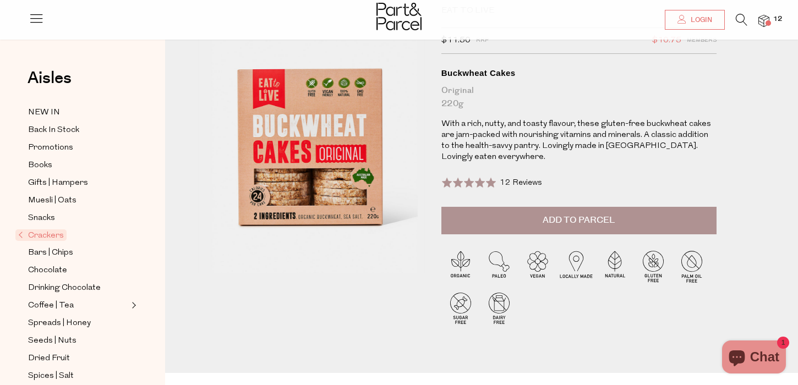
click at [581, 225] on span "Add to Parcel" at bounding box center [579, 220] width 72 height 13
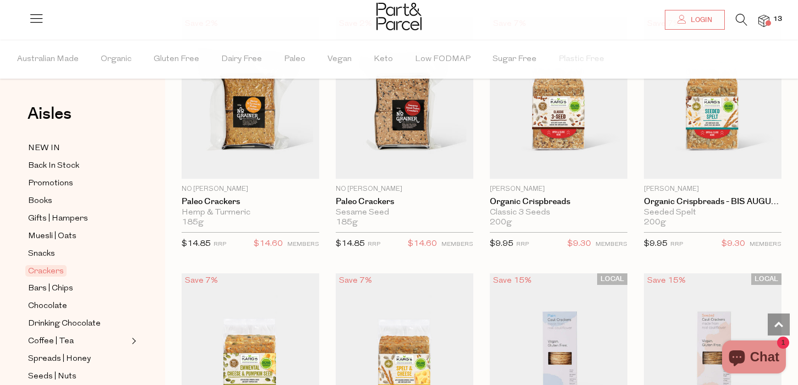
scroll to position [1671, 0]
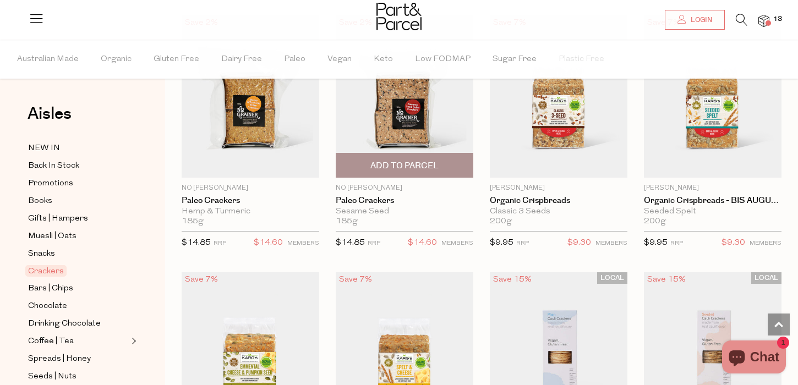
click at [402, 160] on span "Add To Parcel" at bounding box center [405, 166] width 68 height 12
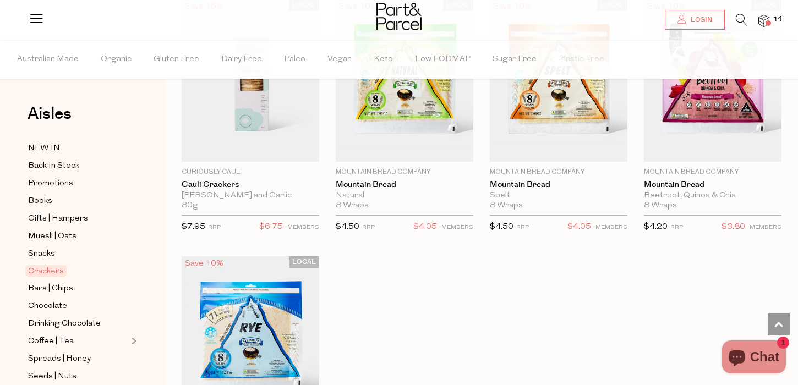
scroll to position [2213, 0]
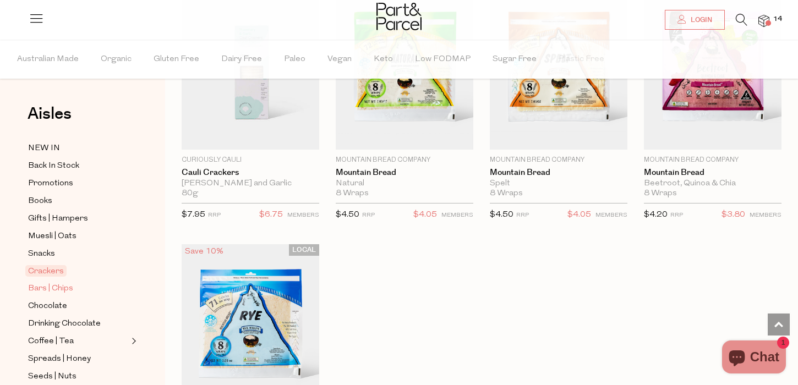
click at [64, 287] on span "Bars | Chips" at bounding box center [50, 288] width 45 height 13
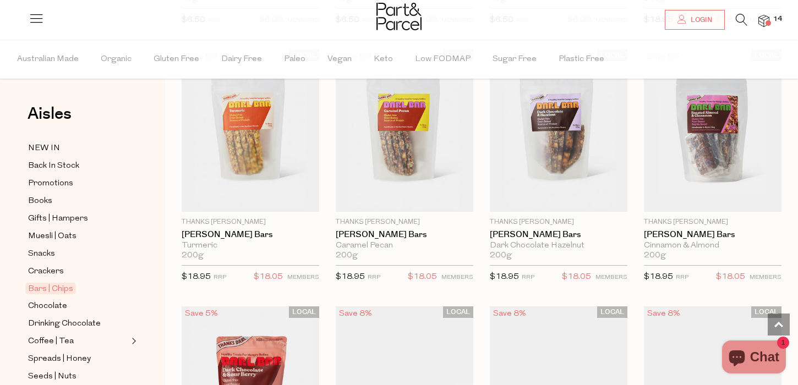
scroll to position [1640, 0]
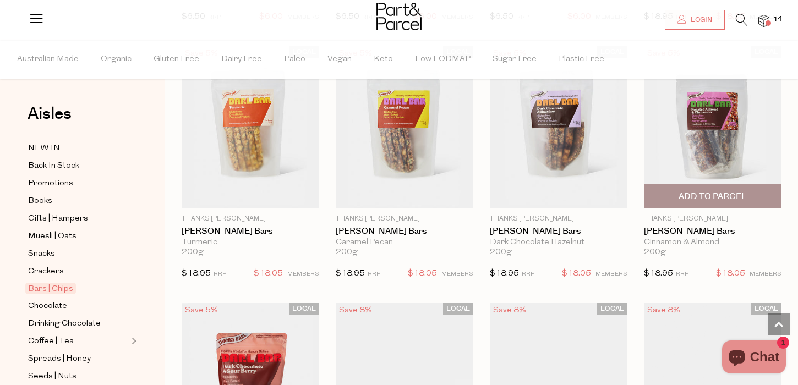
click at [713, 140] on img at bounding box center [713, 127] width 138 height 162
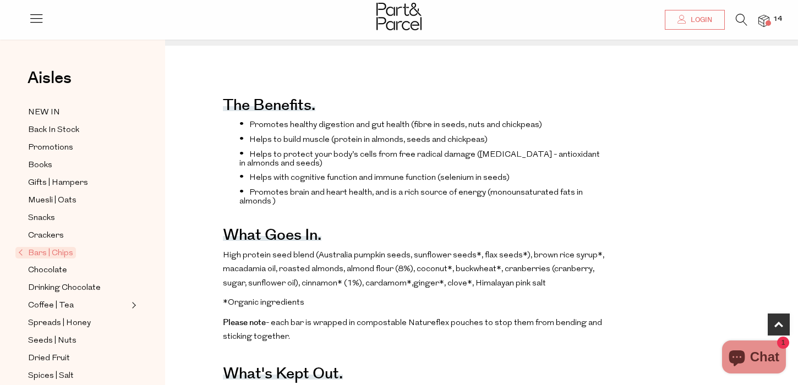
scroll to position [360, 0]
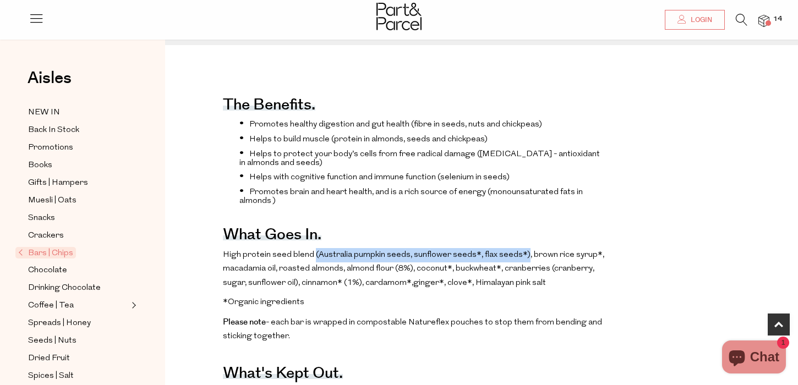
drag, startPoint x: 312, startPoint y: 256, endPoint x: 521, endPoint y: 247, distance: 208.9
click at [521, 248] on p "High protein seed blend (Australia pumpkin seeds, sunflower seeds*, flax seeds*…" at bounding box center [415, 269] width 384 height 42
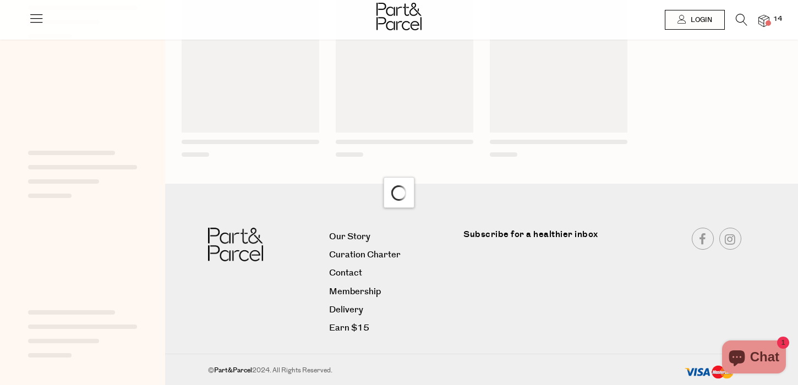
scroll to position [1642, 0]
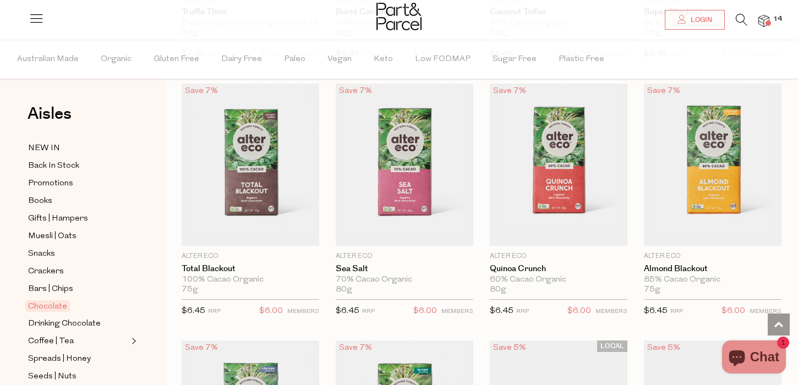
scroll to position [1599, 0]
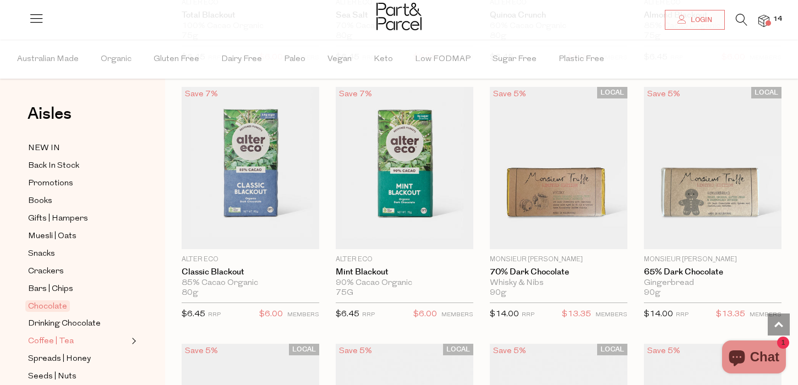
click at [53, 339] on span "Coffee | Tea" at bounding box center [51, 341] width 46 height 13
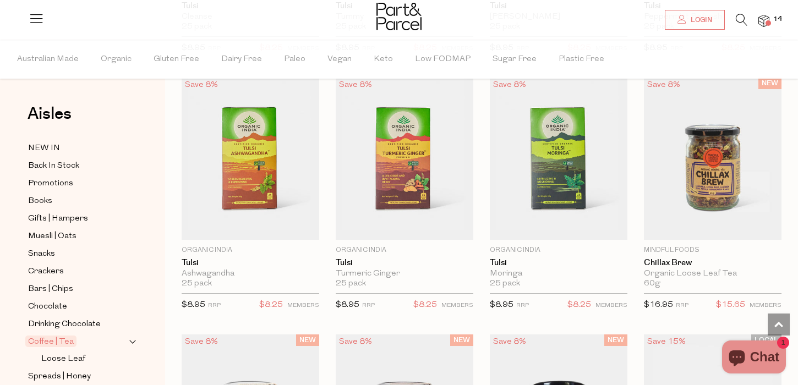
scroll to position [1867, 0]
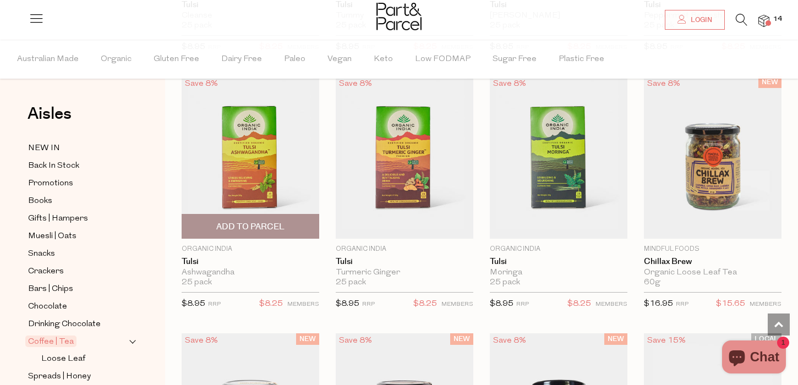
click at [226, 222] on span "Add To Parcel" at bounding box center [250, 227] width 68 height 12
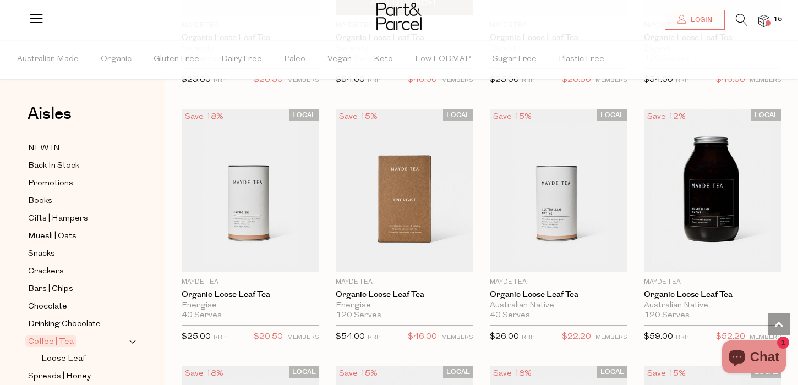
scroll to position [2606, 0]
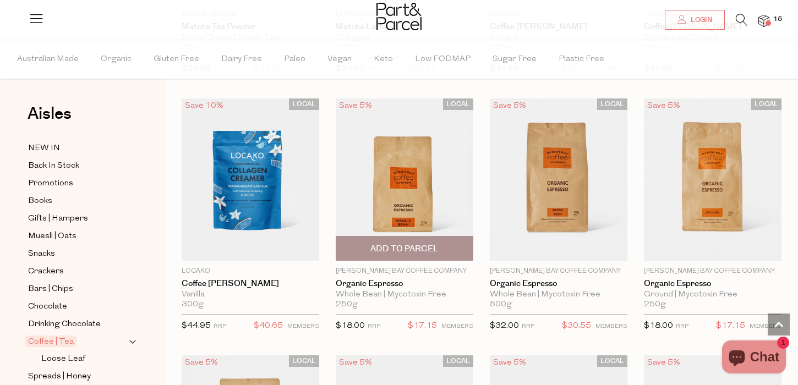
scroll to position [4675, 0]
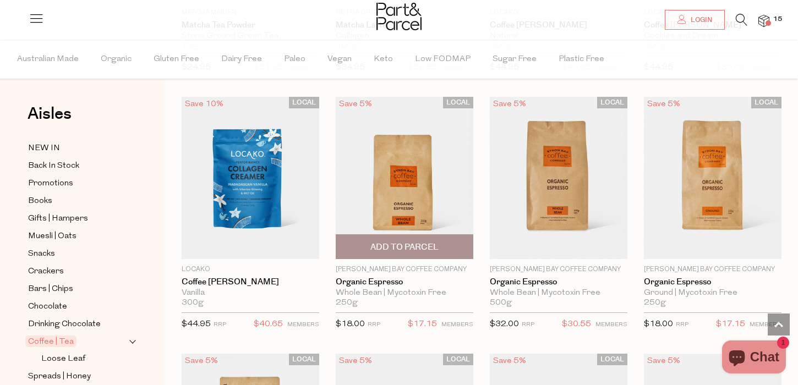
click at [422, 242] on span "Add To Parcel" at bounding box center [405, 248] width 68 height 12
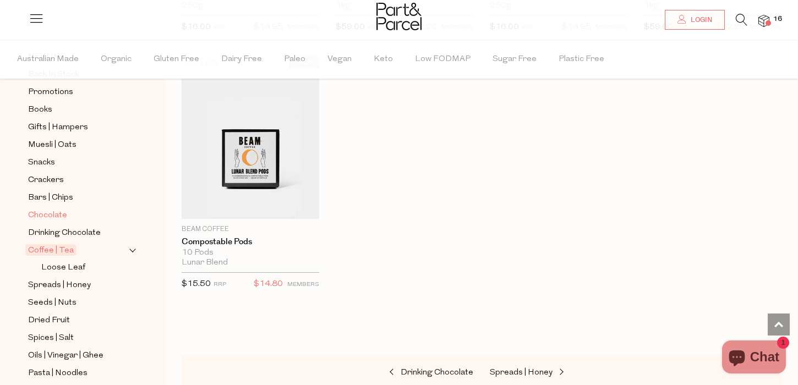
scroll to position [93, 0]
click at [73, 282] on span "Spreads | Honey" at bounding box center [59, 284] width 63 height 13
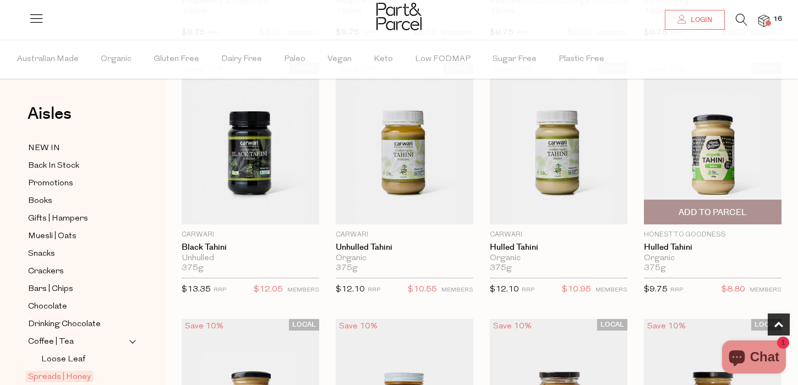
scroll to position [340, 0]
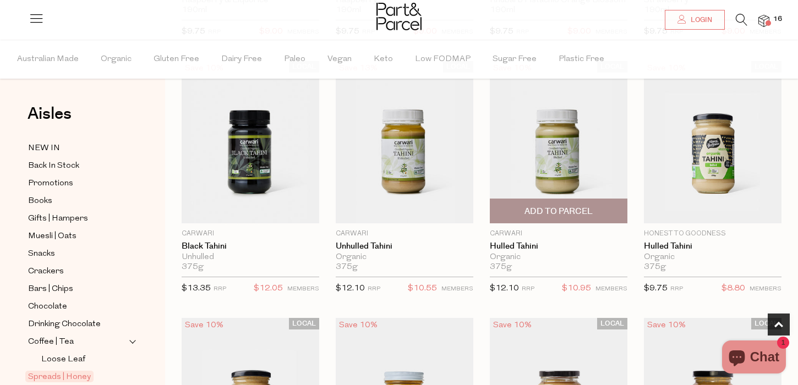
click at [586, 177] on img at bounding box center [559, 142] width 138 height 162
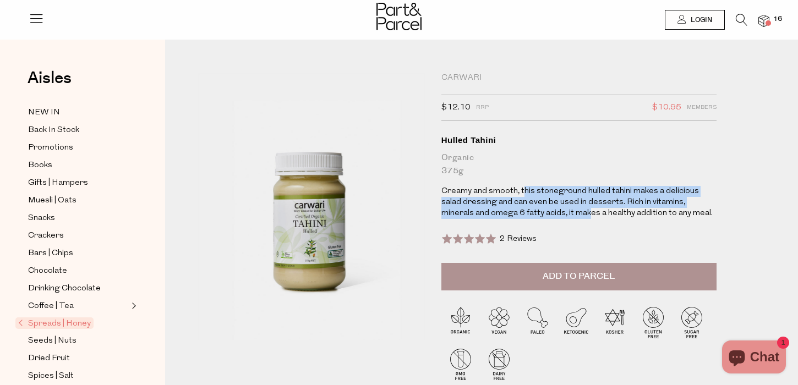
drag, startPoint x: 523, startPoint y: 191, endPoint x: 542, endPoint y: 214, distance: 30.5
click at [542, 213] on p "Creamy and smooth, this stoneground hulled tahini makes a delicious salad dress…" at bounding box center [579, 202] width 275 height 33
click at [542, 214] on p "Creamy and smooth, this stoneground hulled tahini makes a delicious salad dress…" at bounding box center [579, 202] width 275 height 33
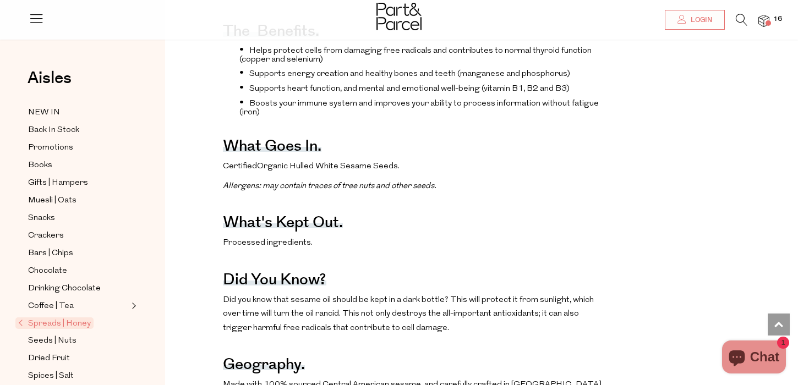
scroll to position [446, 0]
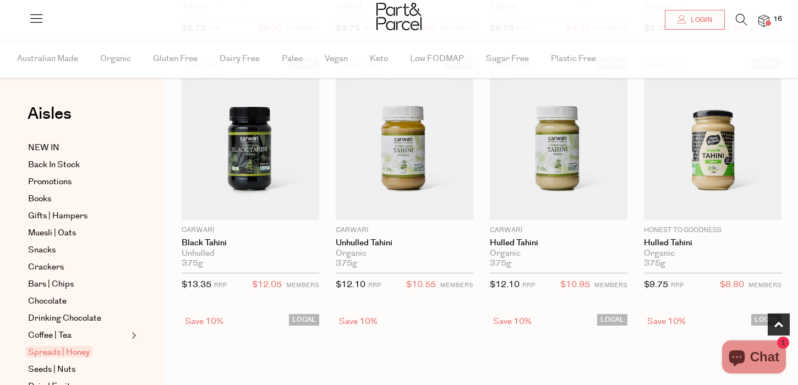
scroll to position [341, 0]
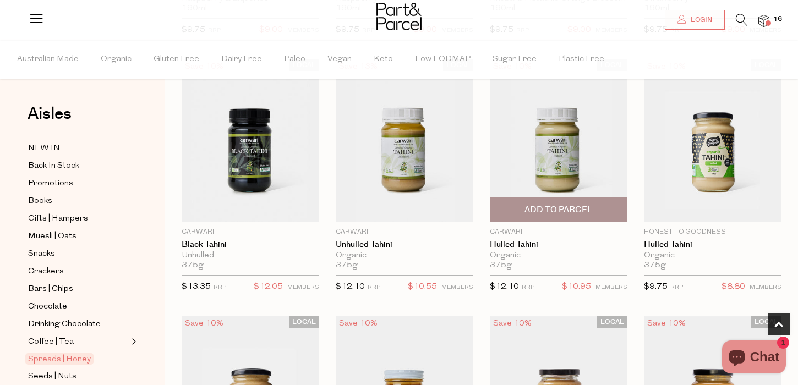
click at [546, 212] on span "Add To Parcel" at bounding box center [559, 210] width 68 height 12
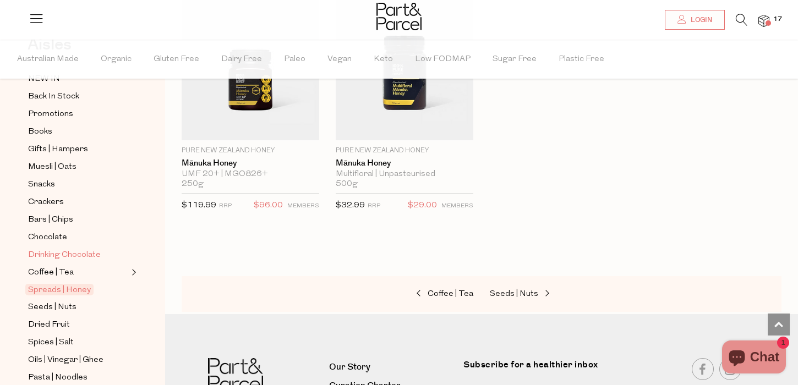
scroll to position [75, 0]
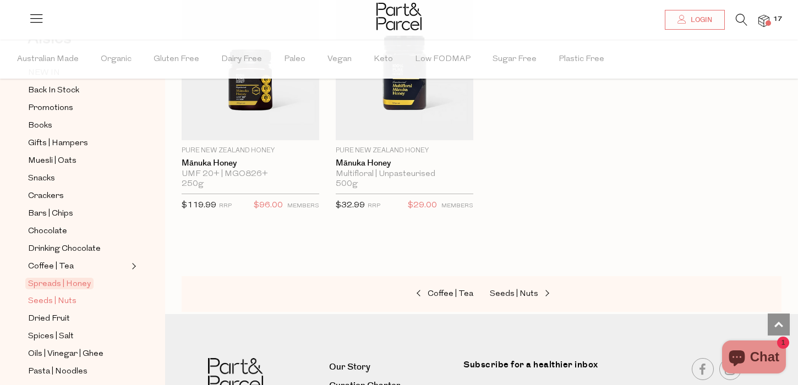
click at [67, 304] on span "Seeds | Nuts" at bounding box center [52, 301] width 48 height 13
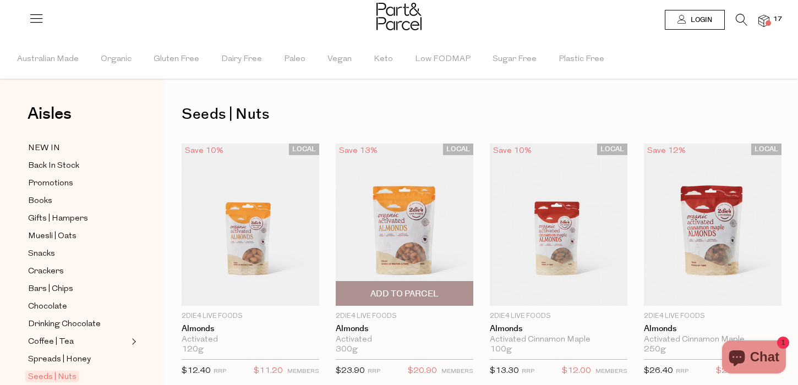
click at [326, 252] on div "LOCAL Save 13% 1 Add To Parcel 2Die4 Live Foods Almonds Activated 300g Only 4 A…" at bounding box center [396, 264] width 154 height 241
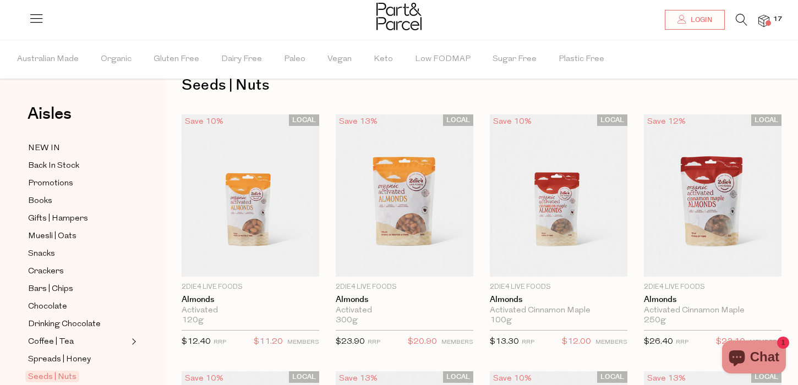
scroll to position [4, 0]
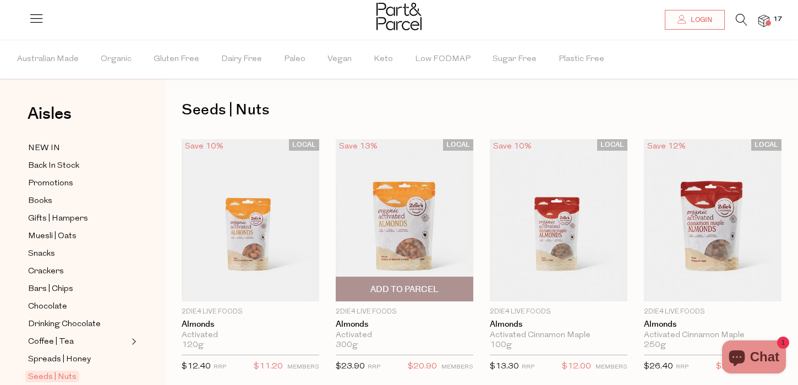
click at [395, 284] on span "Add To Parcel" at bounding box center [405, 290] width 68 height 12
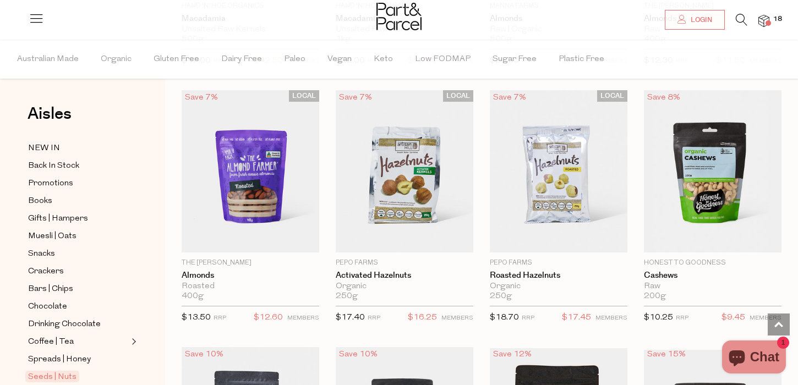
scroll to position [1342, 0]
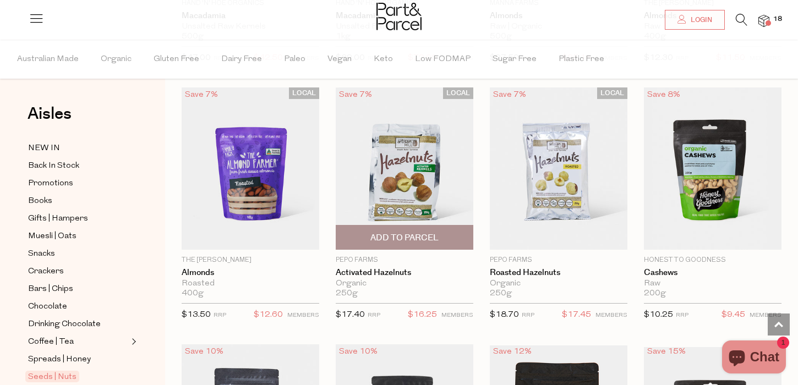
click at [432, 240] on span "Add To Parcel" at bounding box center [405, 238] width 68 height 12
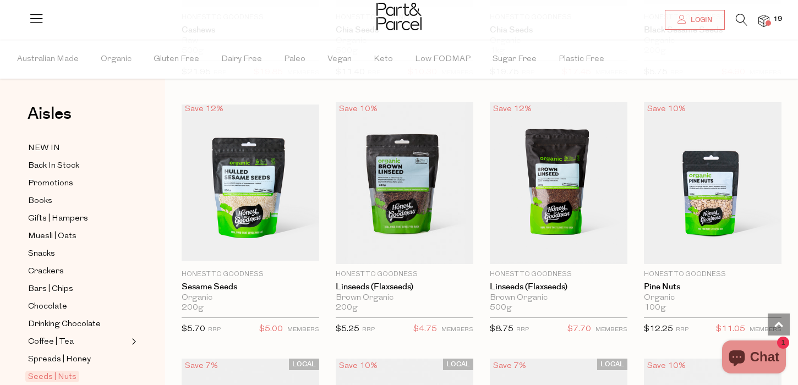
scroll to position [1842, 0]
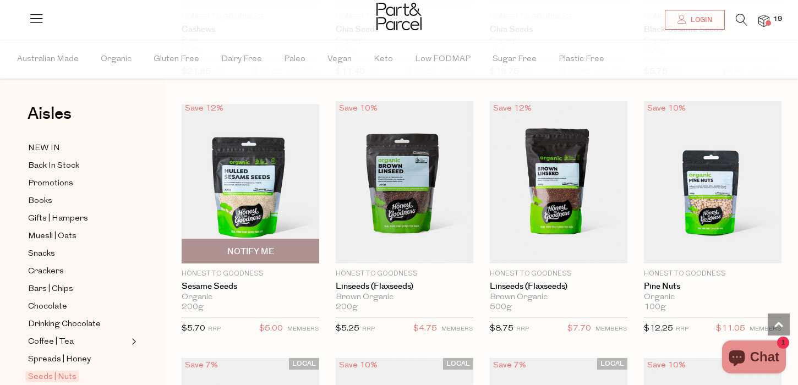
click at [253, 256] on span "Notify Me" at bounding box center [250, 252] width 131 height 24
type input "Notify when available"
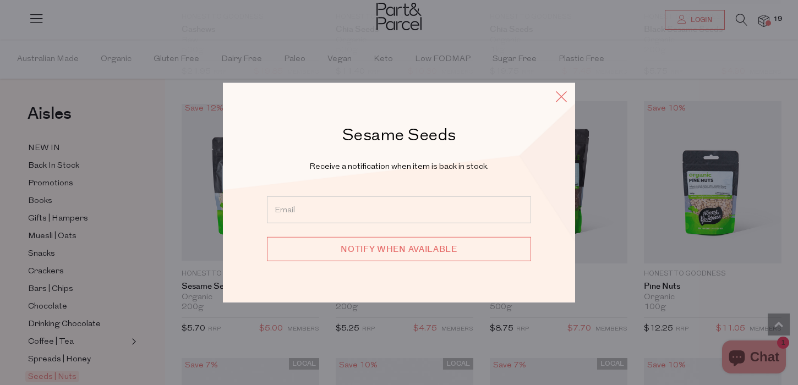
click at [561, 96] on icon at bounding box center [561, 97] width 17 height 16
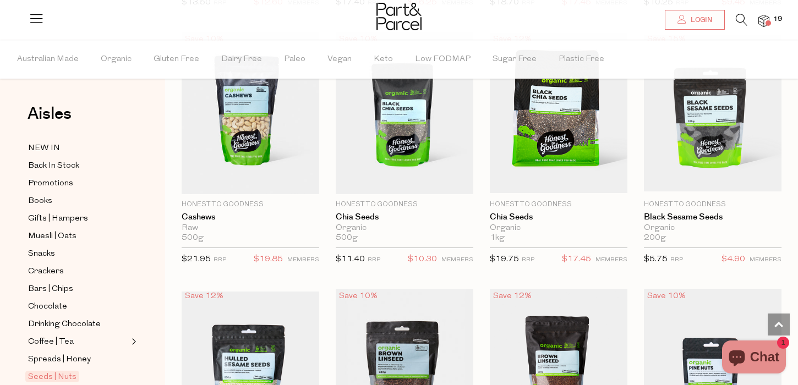
scroll to position [1655, 0]
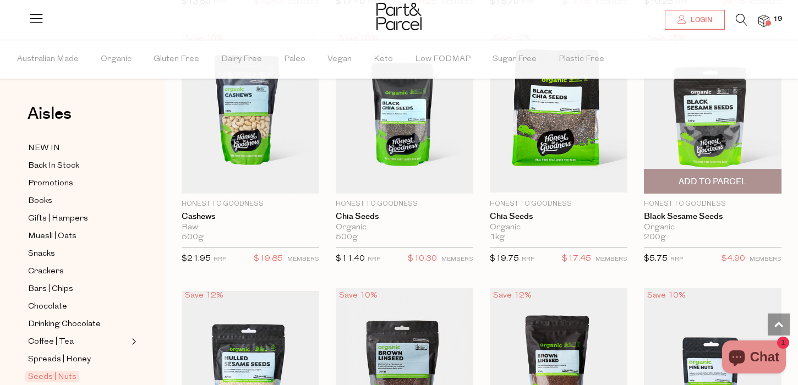
click at [700, 183] on span "Add To Parcel" at bounding box center [713, 182] width 68 height 12
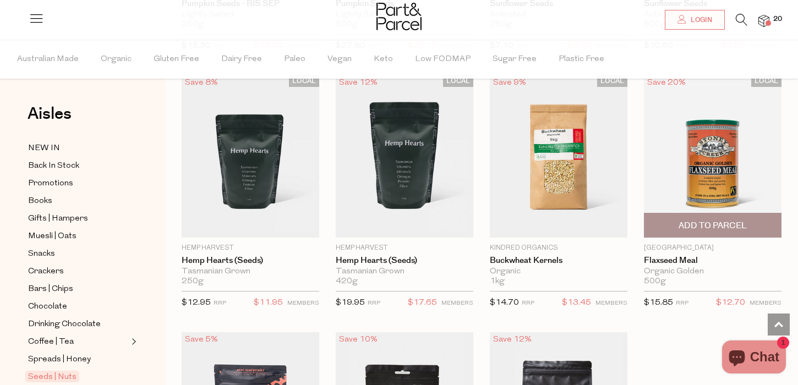
scroll to position [2642, 0]
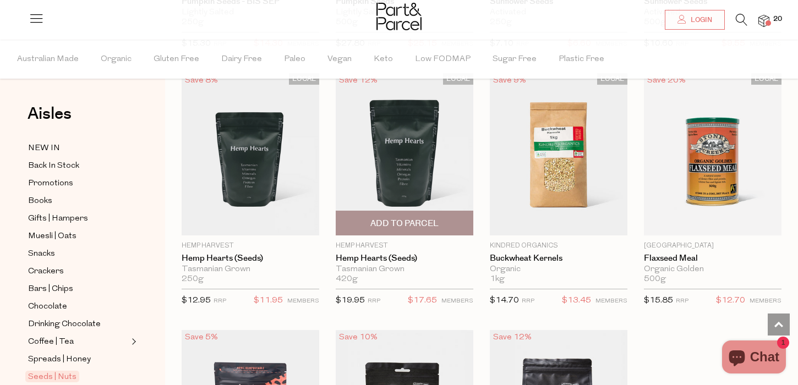
click at [395, 222] on span "Add To Parcel" at bounding box center [405, 224] width 68 height 12
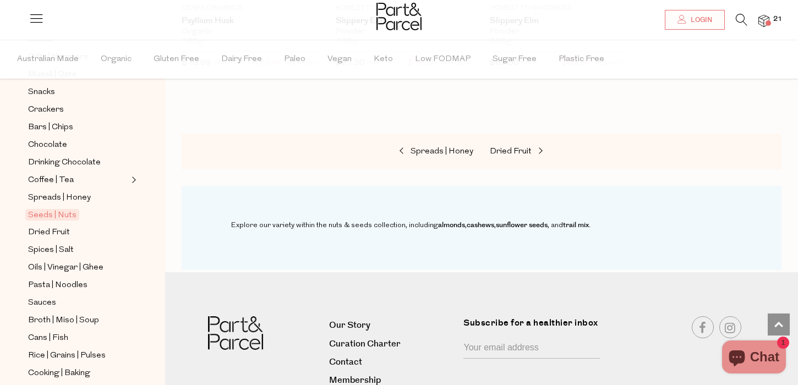
scroll to position [176, 0]
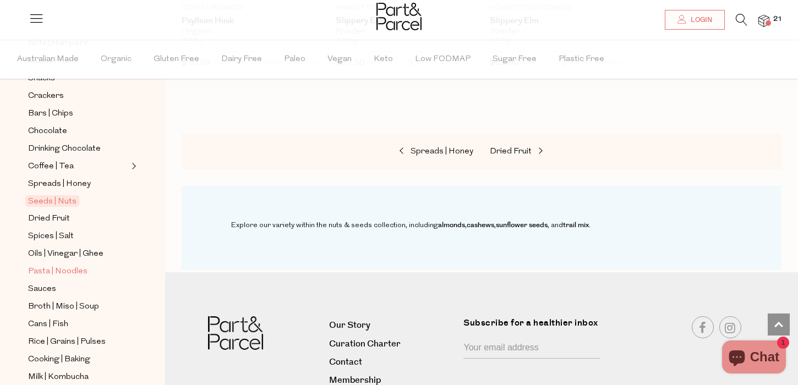
click at [75, 268] on span "Pasta | Noodles" at bounding box center [57, 271] width 59 height 13
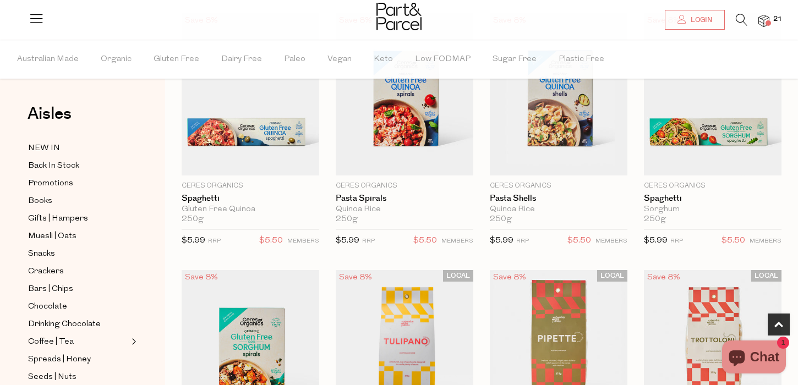
scroll to position [352, 0]
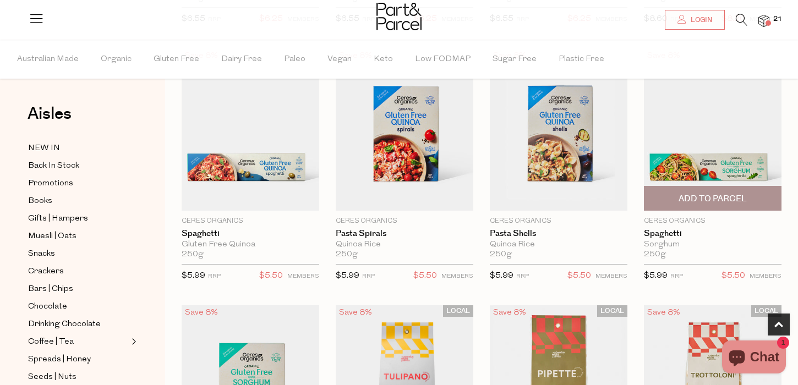
click at [716, 197] on span "Add To Parcel" at bounding box center [713, 199] width 68 height 12
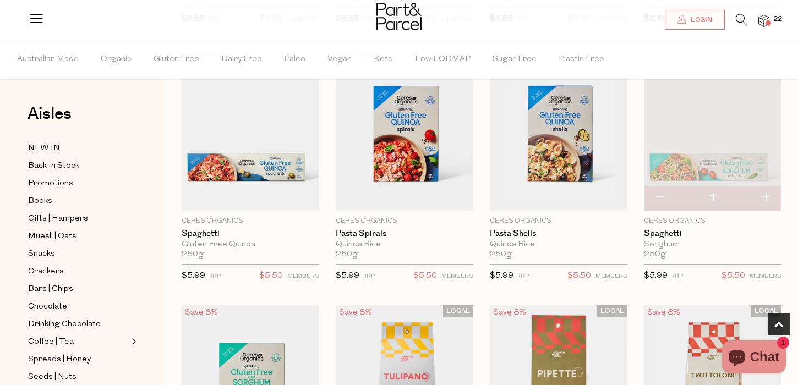
click at [766, 197] on button "button" at bounding box center [765, 198] width 31 height 24
type input "2"
click at [766, 197] on button "button" at bounding box center [765, 198] width 31 height 24
type input "3"
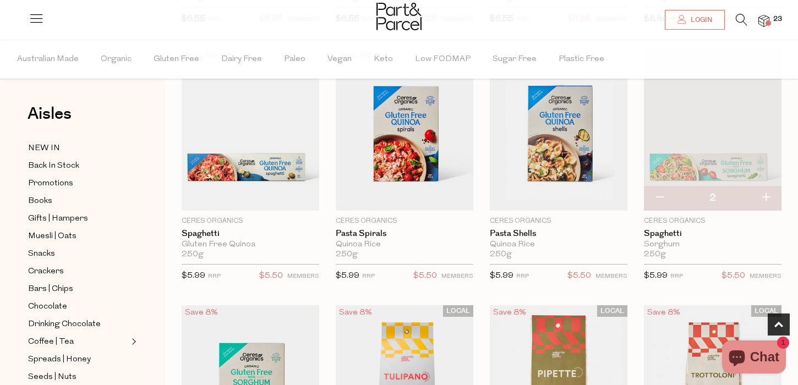
type input "3"
click at [766, 197] on button "button" at bounding box center [765, 198] width 31 height 24
type input "4"
click at [771, 199] on button "button" at bounding box center [765, 198] width 31 height 24
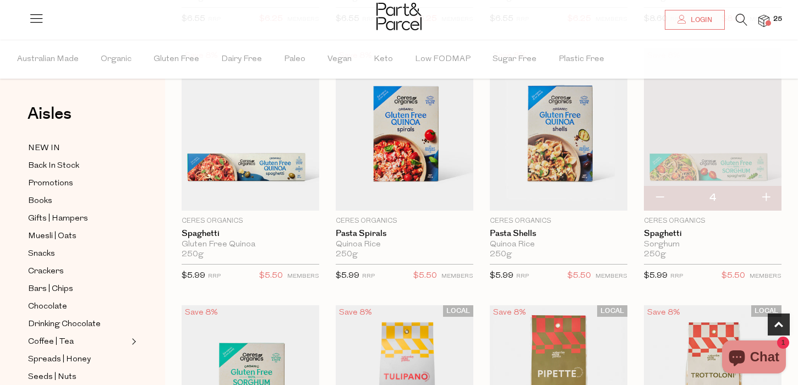
type input "5"
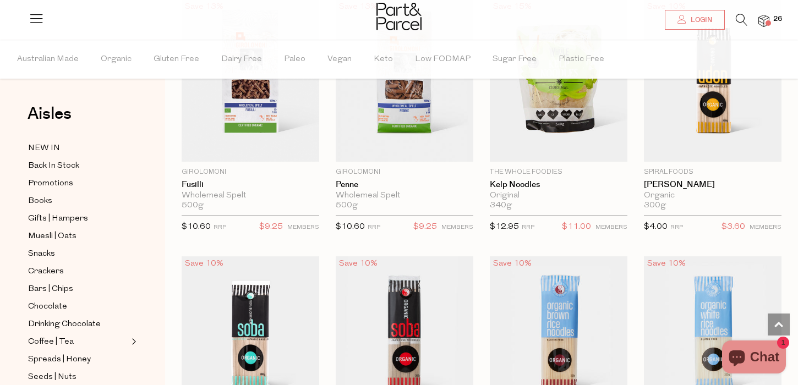
scroll to position [2205, 0]
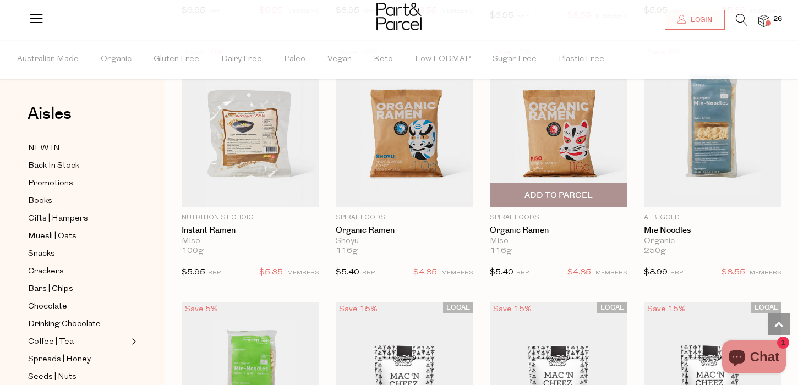
scroll to position [3088, 0]
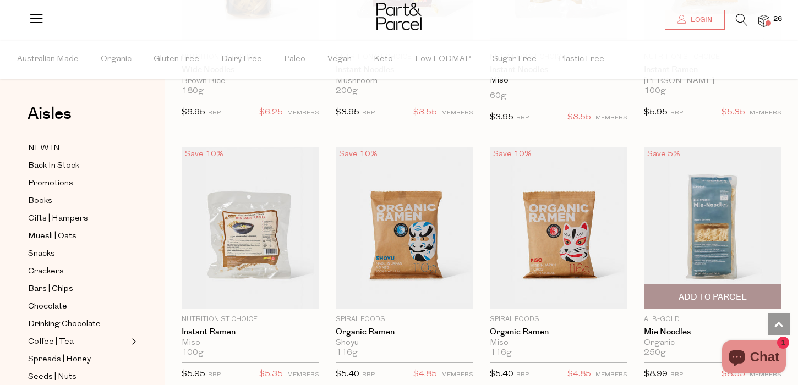
click at [694, 292] on span "Add To Parcel" at bounding box center [713, 298] width 68 height 12
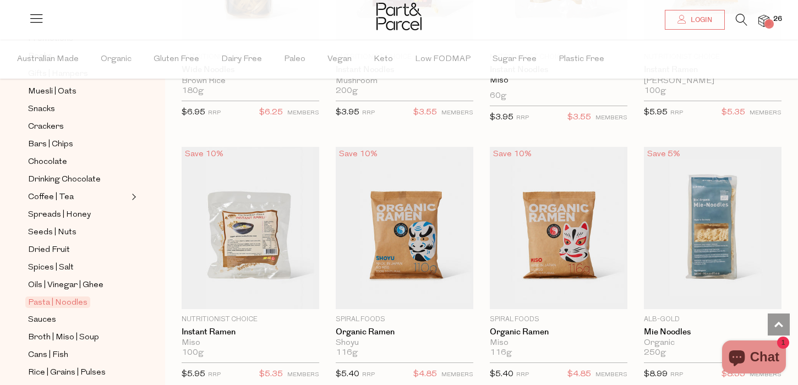
scroll to position [313, 0]
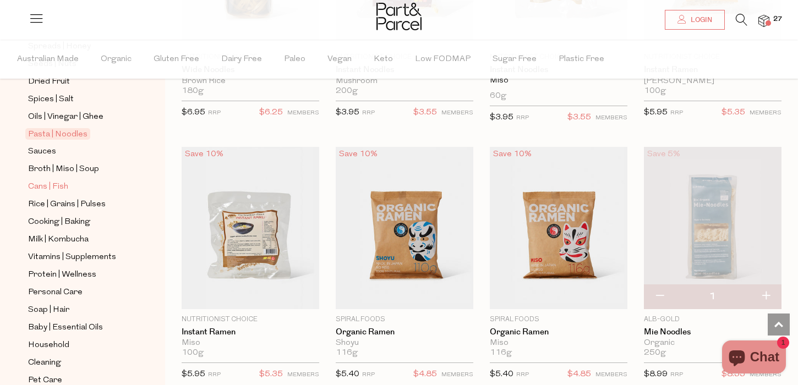
click at [59, 181] on span "Cans | Fish" at bounding box center [48, 187] width 40 height 13
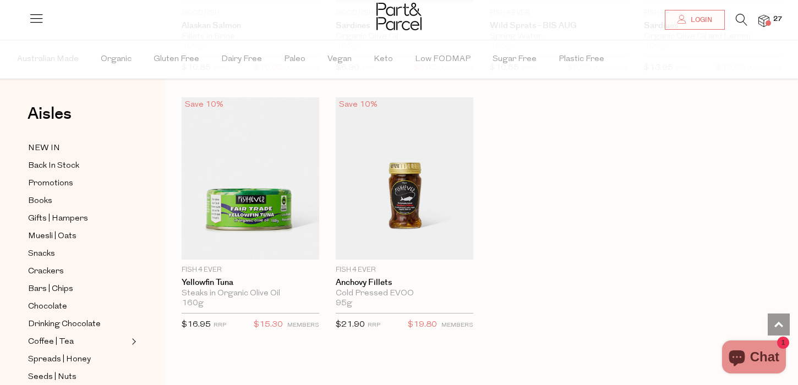
scroll to position [1588, 0]
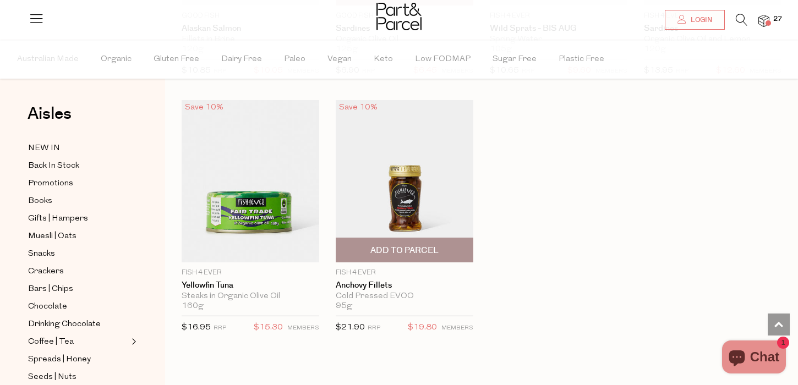
click at [406, 245] on span "Add To Parcel" at bounding box center [405, 251] width 68 height 12
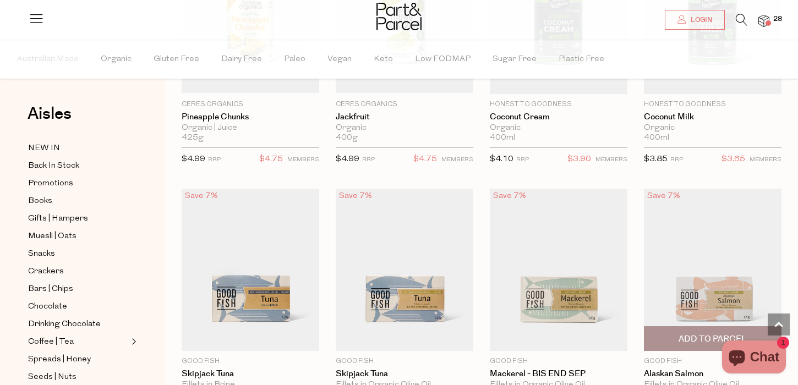
scroll to position [803, 0]
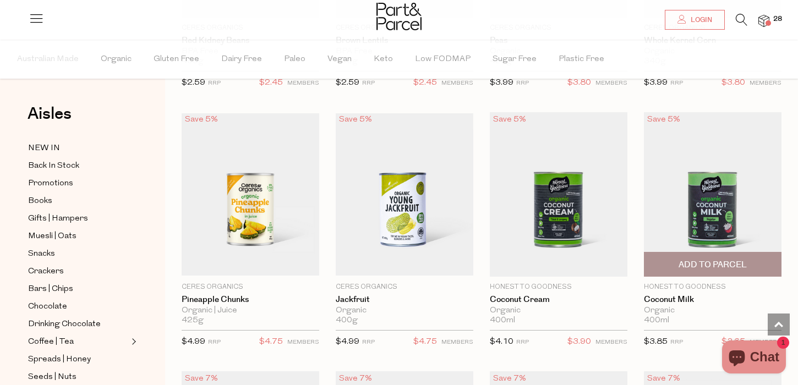
click at [715, 201] on img at bounding box center [713, 194] width 138 height 165
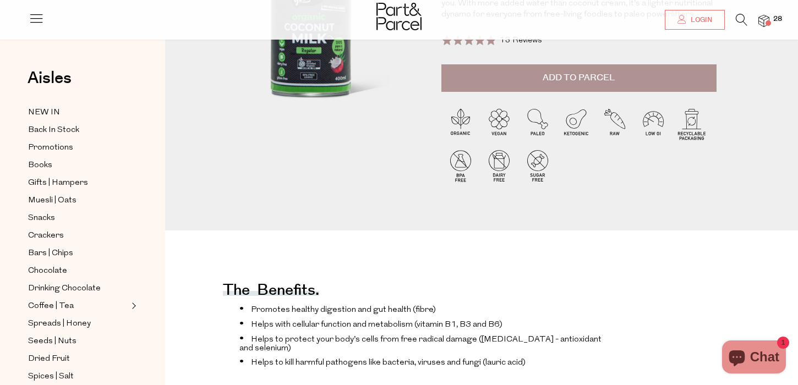
scroll to position [58, 0]
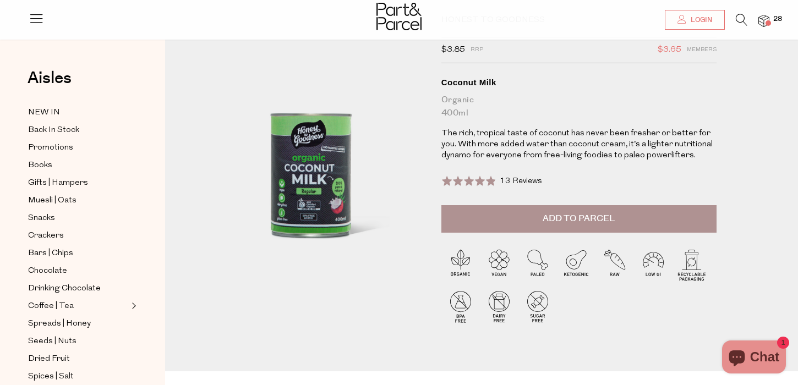
click at [487, 204] on div "Rated 4.8 out of 5 13 Reviews Based on 13 reviews Click to go to reviews" at bounding box center [579, 188] width 275 height 36
click at [668, 225] on button "Add to Parcel" at bounding box center [579, 219] width 275 height 28
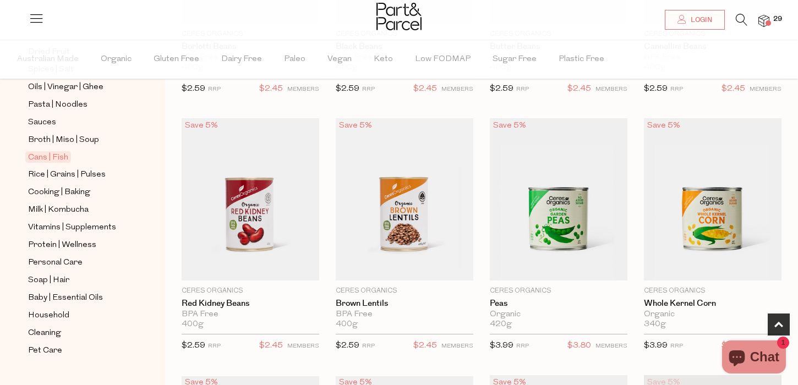
scroll to position [363, 0]
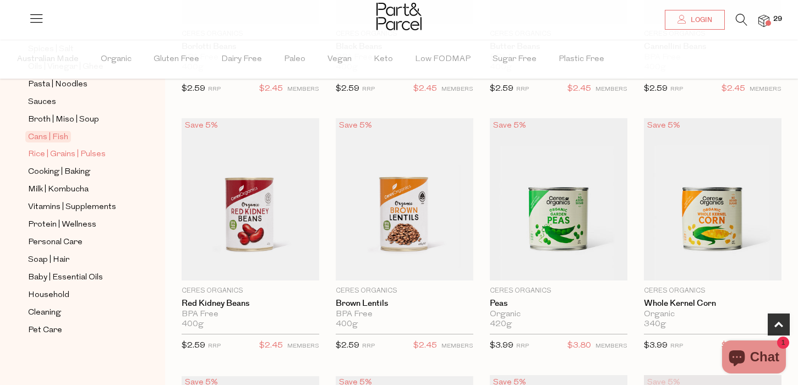
click at [70, 155] on span "Rice | Grains | Pulses" at bounding box center [67, 154] width 78 height 13
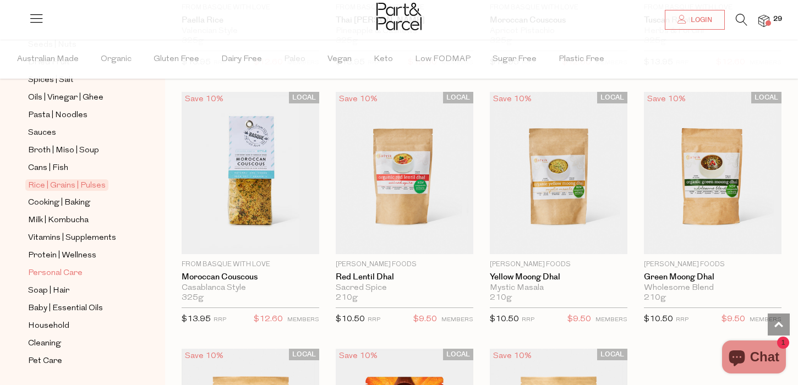
scroll to position [341, 0]
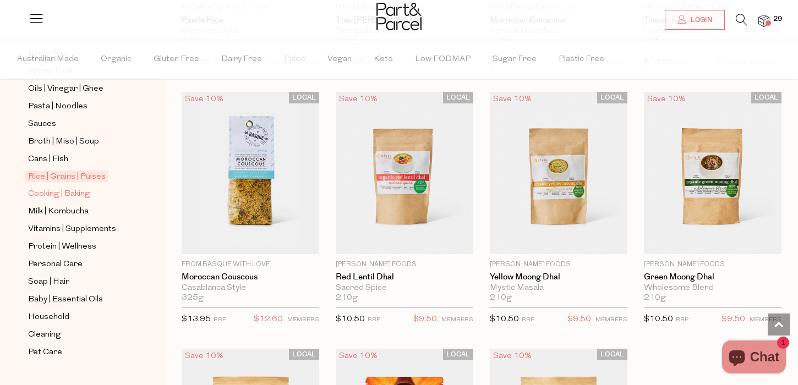
click at [85, 197] on span "Cooking | Baking" at bounding box center [59, 194] width 62 height 13
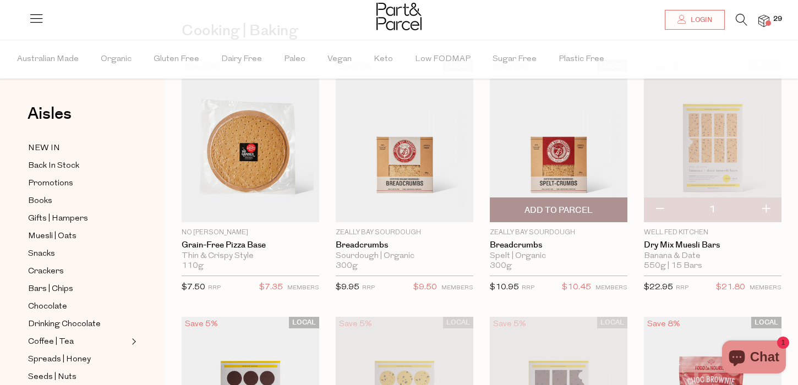
scroll to position [84, 0]
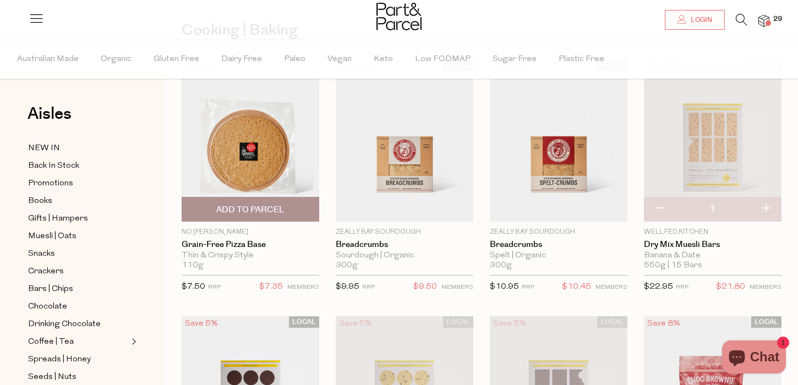
click at [276, 208] on span "Add To Parcel" at bounding box center [250, 210] width 68 height 12
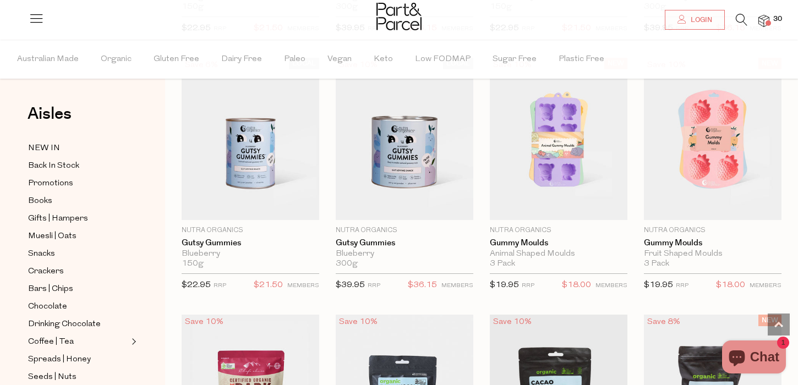
scroll to position [1370, 0]
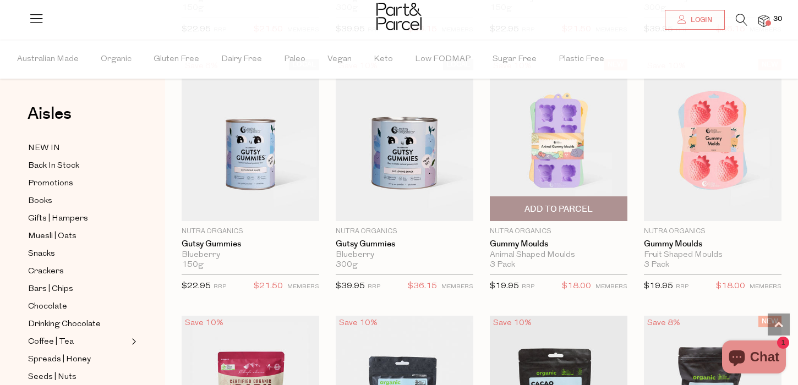
click at [584, 208] on span "Add To Parcel" at bounding box center [559, 210] width 68 height 12
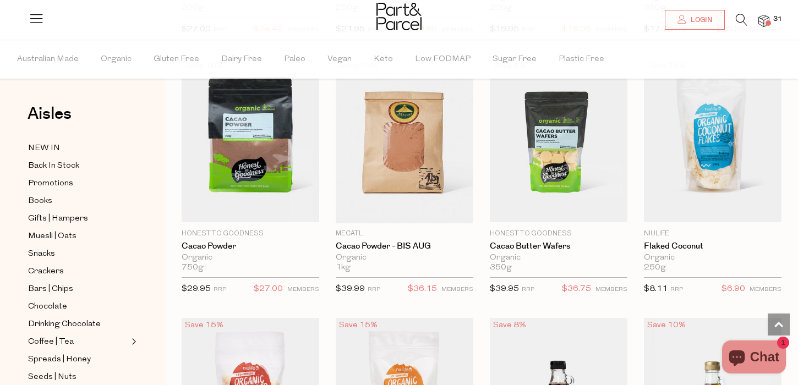
scroll to position [1884, 0]
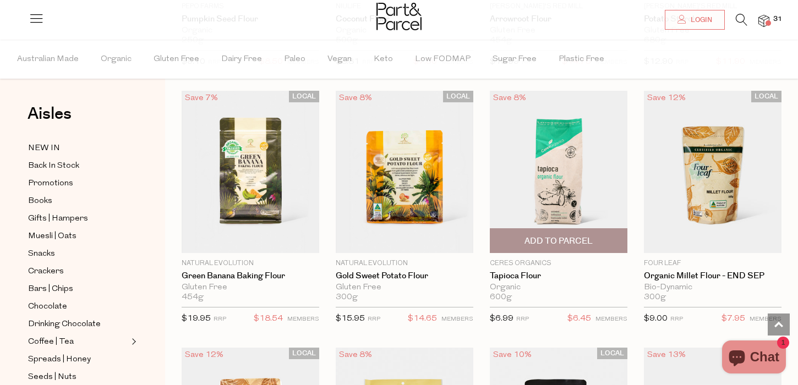
scroll to position [4427, 0]
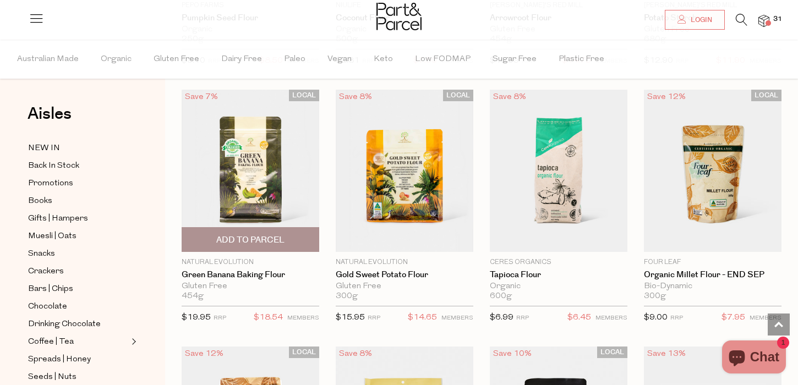
click at [274, 241] on span "Add To Parcel" at bounding box center [250, 241] width 68 height 12
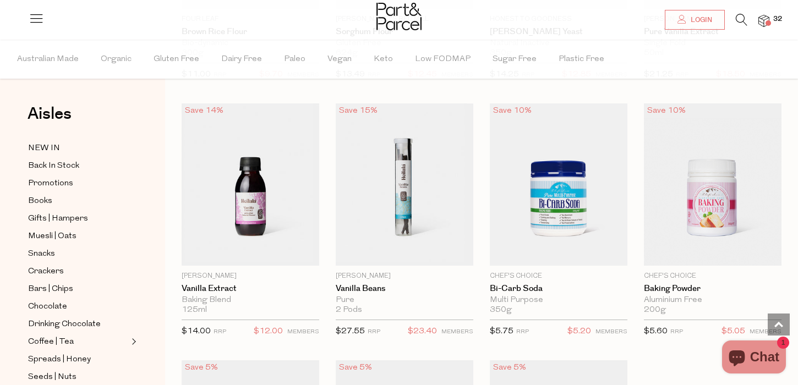
scroll to position [4930, 0]
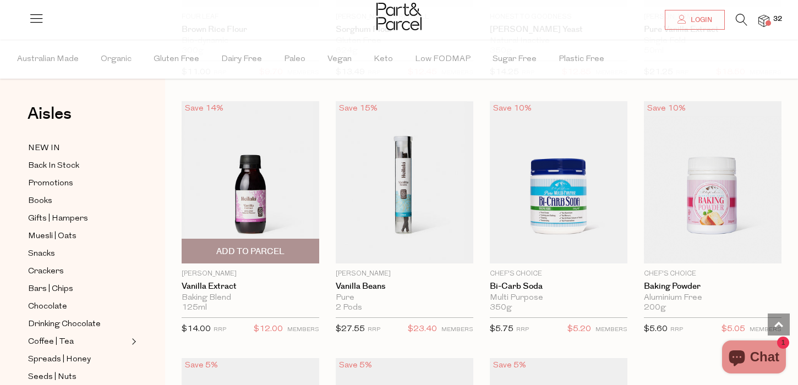
click at [297, 243] on span "Add To Parcel" at bounding box center [250, 252] width 131 height 24
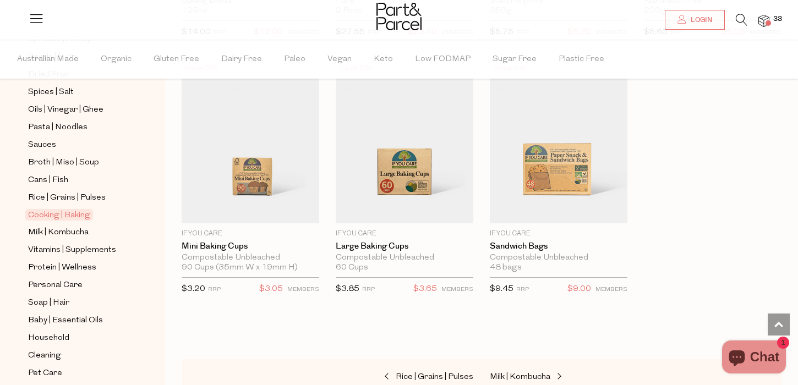
scroll to position [322, 0]
click at [76, 233] on span "Milk | Kombucha" at bounding box center [58, 231] width 61 height 13
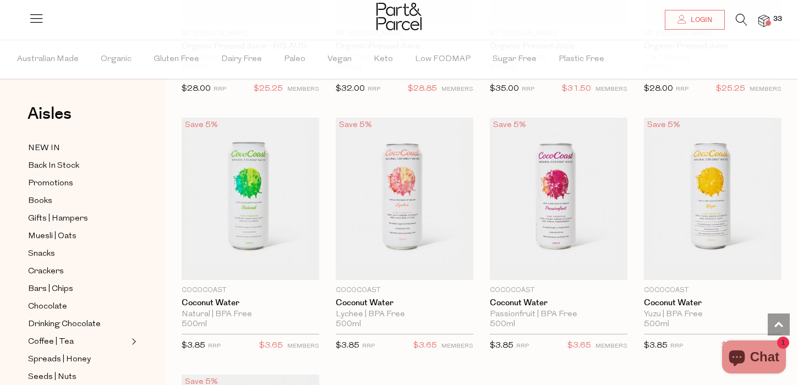
scroll to position [1844, 0]
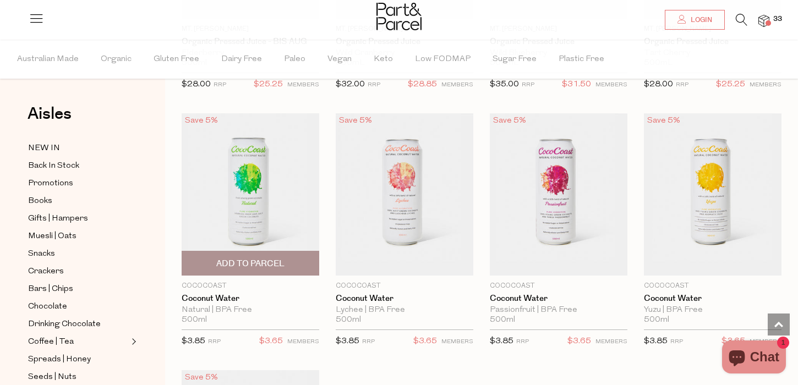
click at [292, 259] on span "Add To Parcel" at bounding box center [250, 264] width 131 height 24
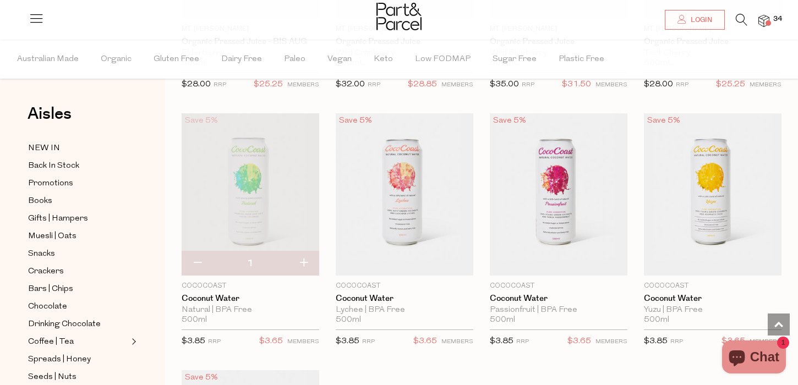
click at [302, 259] on button "button" at bounding box center [303, 264] width 31 height 24
type input "2"
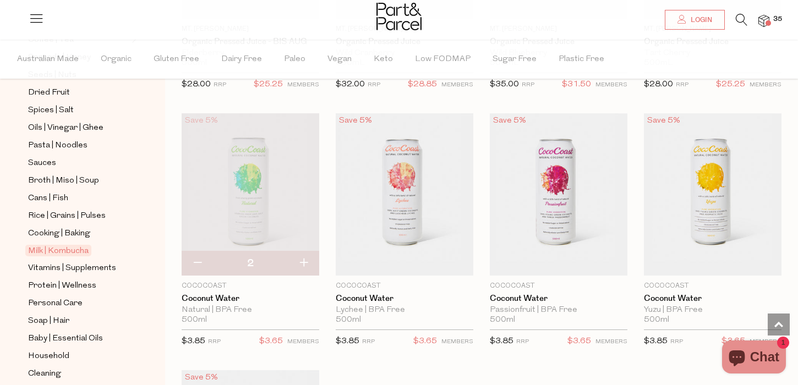
scroll to position [318, 0]
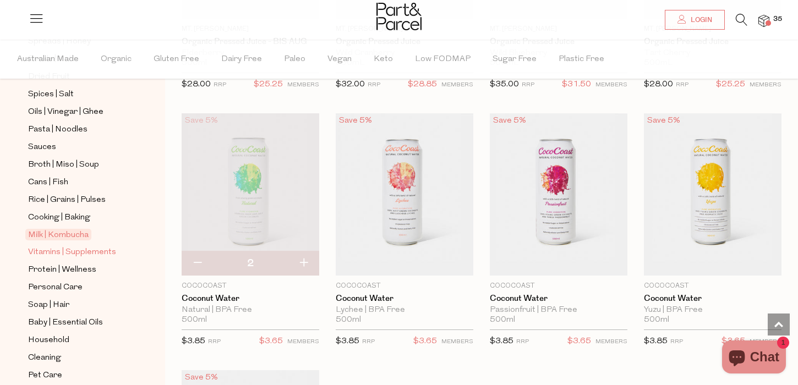
click at [97, 252] on span "Vitamins | Supplements" at bounding box center [72, 252] width 88 height 13
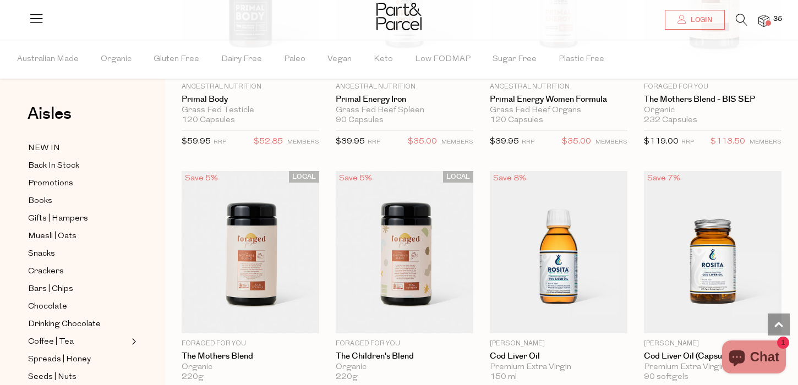
scroll to position [2368, 0]
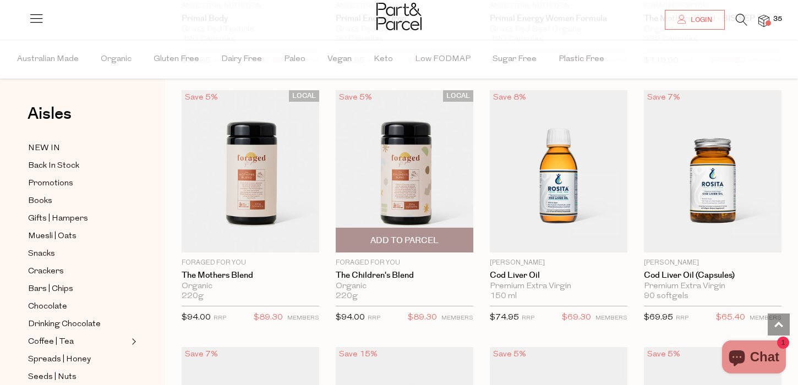
click at [427, 192] on img at bounding box center [405, 171] width 138 height 162
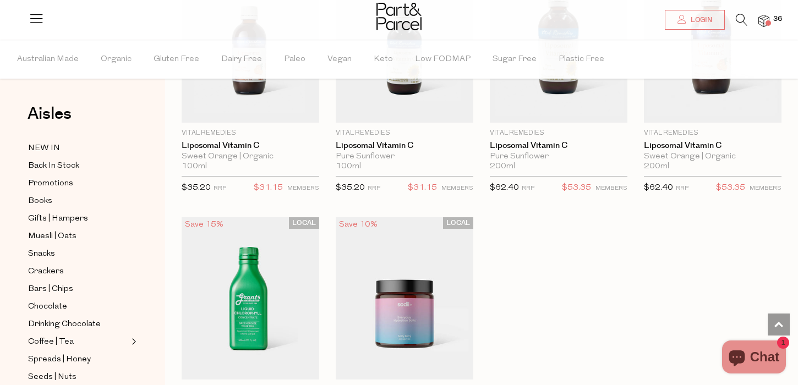
scroll to position [3039, 0]
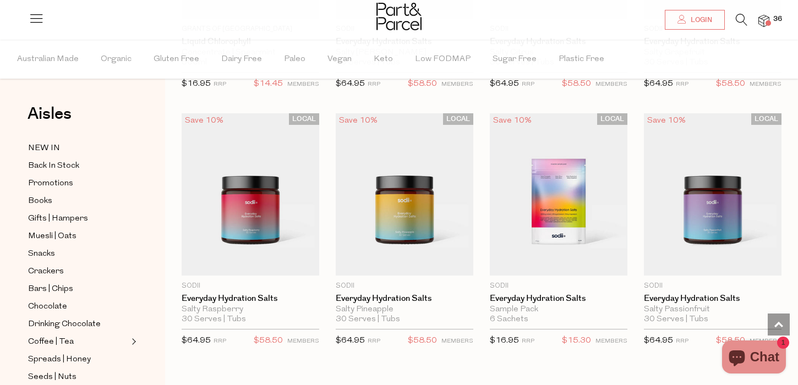
scroll to position [3374, 0]
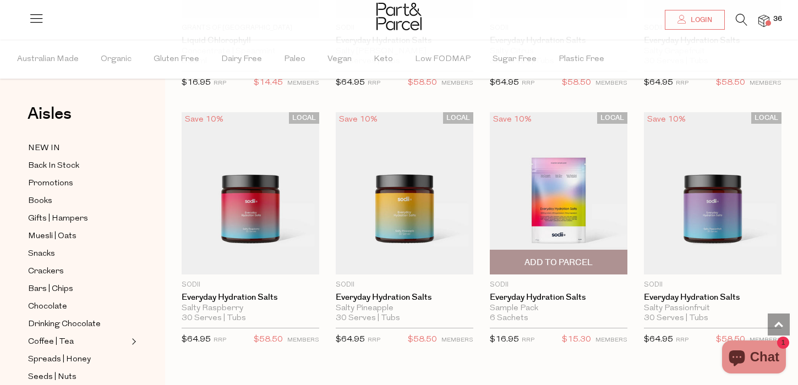
click at [565, 216] on img at bounding box center [559, 193] width 138 height 162
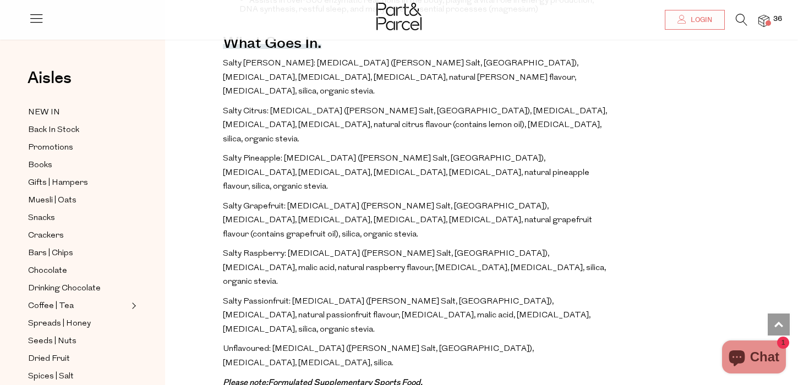
scroll to position [618, 0]
drag, startPoint x: 515, startPoint y: 200, endPoint x: 576, endPoint y: 208, distance: 62.1
click at [576, 248] on p "Salty Raspberry: [MEDICAL_DATA] ([PERSON_NAME] Salt, [GEOGRAPHIC_DATA]), [MEDIC…" at bounding box center [415, 269] width 384 height 42
drag, startPoint x: 496, startPoint y: 199, endPoint x: 525, endPoint y: 213, distance: 32.0
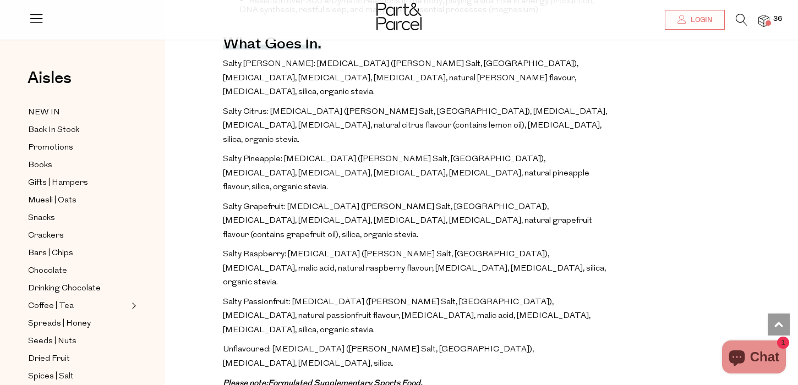
click at [525, 248] on p "Salty Raspberry: [MEDICAL_DATA] ([PERSON_NAME] Salt, [GEOGRAPHIC_DATA]), [MEDIC…" at bounding box center [415, 269] width 384 height 42
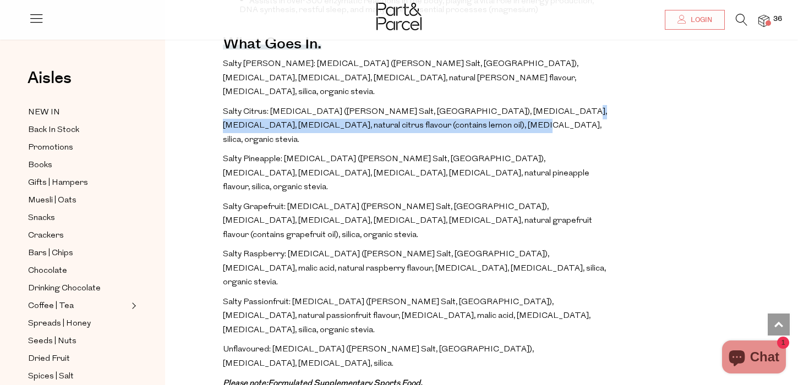
drag, startPoint x: 540, startPoint y: 93, endPoint x: 443, endPoint y: 101, distance: 97.3
click at [443, 105] on p "Salty Citrus: [MEDICAL_DATA] ([PERSON_NAME] Salt, [GEOGRAPHIC_DATA]), [MEDICAL_…" at bounding box center [415, 126] width 384 height 42
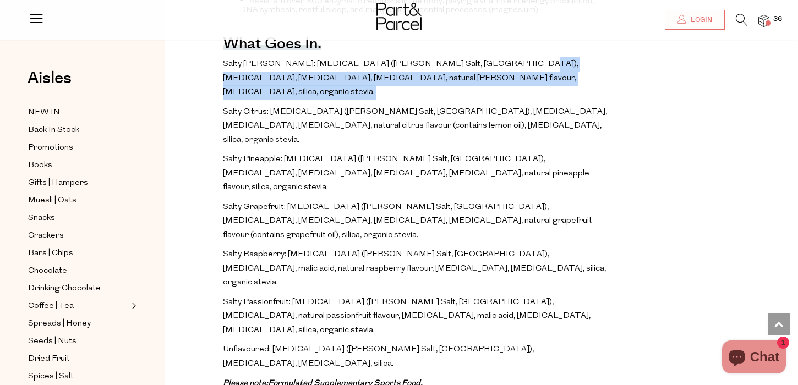
drag, startPoint x: 492, startPoint y: 52, endPoint x: 514, endPoint y: 74, distance: 31.1
click at [514, 74] on div "The benefits. May help to promote good psychological health and maintain muscle…" at bounding box center [415, 365] width 384 height 964
drag, startPoint x: 514, startPoint y: 74, endPoint x: 376, endPoint y: 53, distance: 140.2
click at [376, 53] on div "The benefits. May help to promote good psychological health and maintain muscle…" at bounding box center [415, 365] width 384 height 964
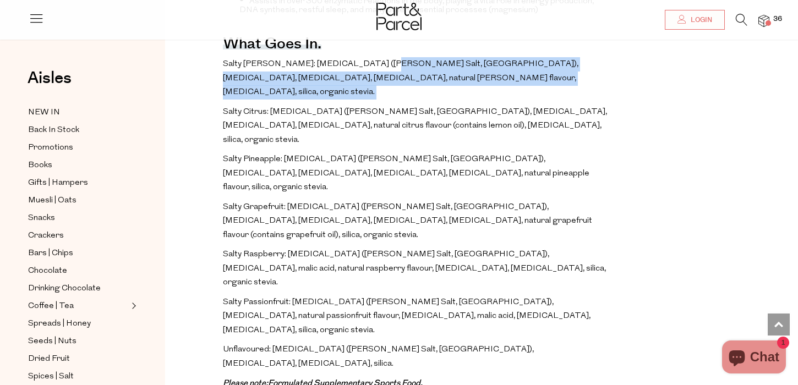
click at [376, 57] on p "Salty [PERSON_NAME]: [MEDICAL_DATA] ([PERSON_NAME] Salt, [GEOGRAPHIC_DATA]), [M…" at bounding box center [415, 78] width 384 height 42
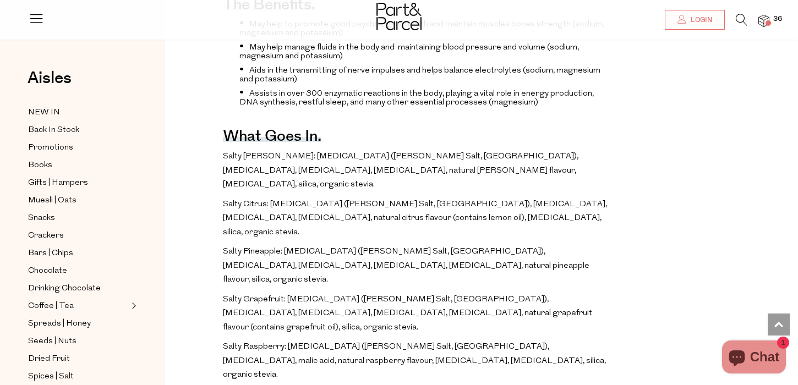
scroll to position [522, 0]
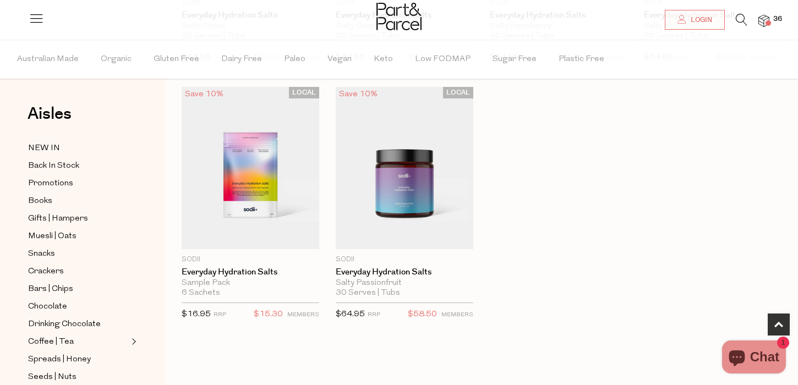
scroll to position [307, 0]
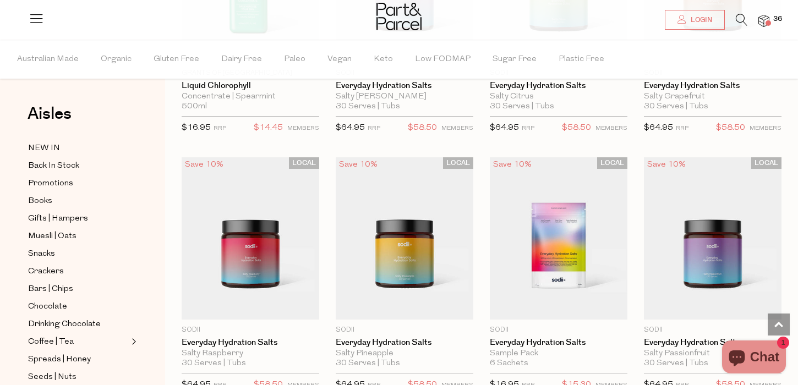
scroll to position [3170, 0]
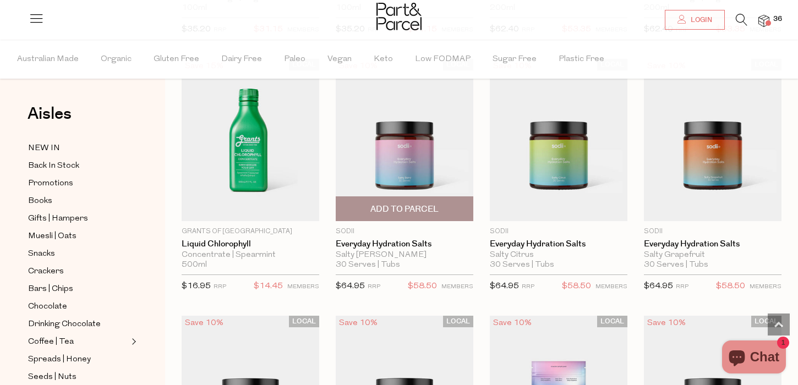
click at [417, 207] on span "Add To Parcel" at bounding box center [405, 210] width 68 height 12
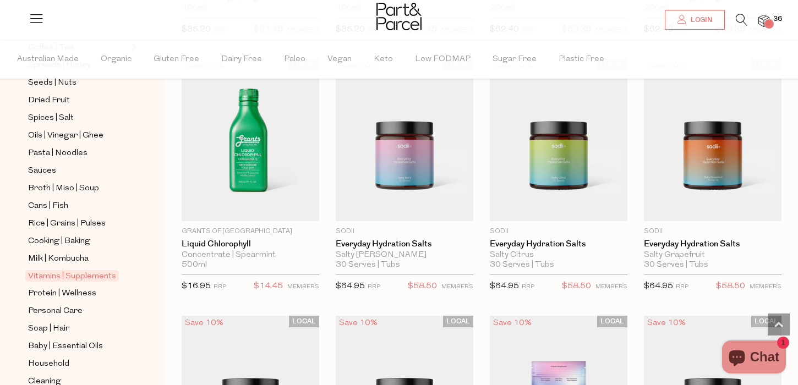
scroll to position [363, 0]
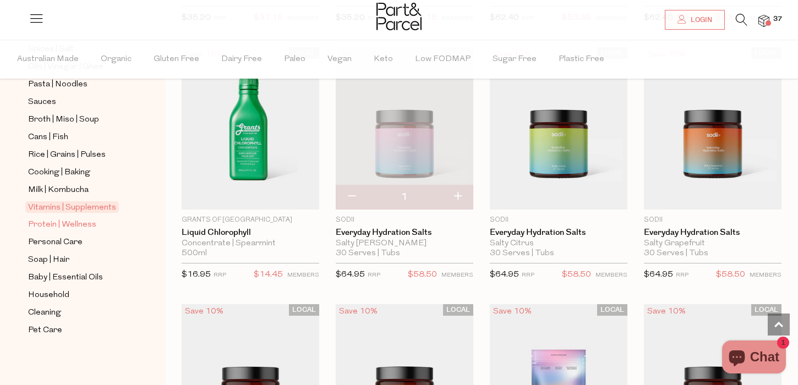
click at [78, 220] on span "Protein | Wellness" at bounding box center [62, 225] width 68 height 13
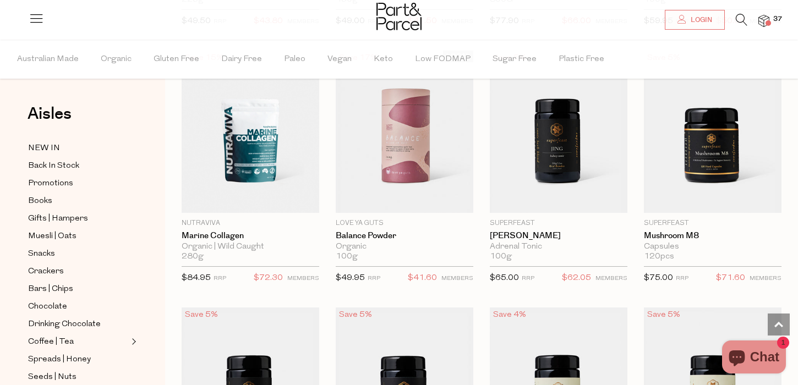
scroll to position [1640, 0]
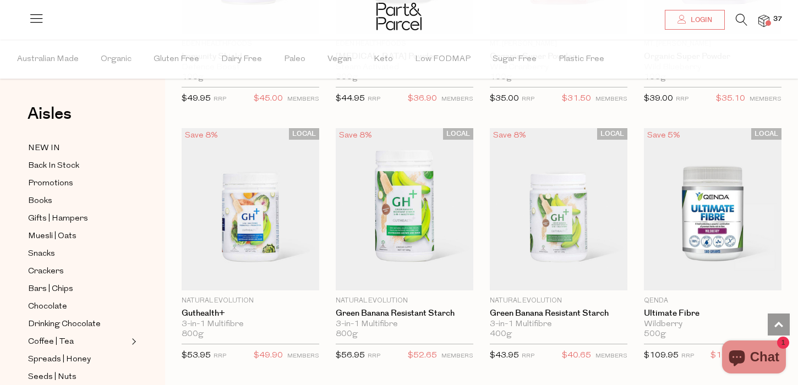
scroll to position [3890, 0]
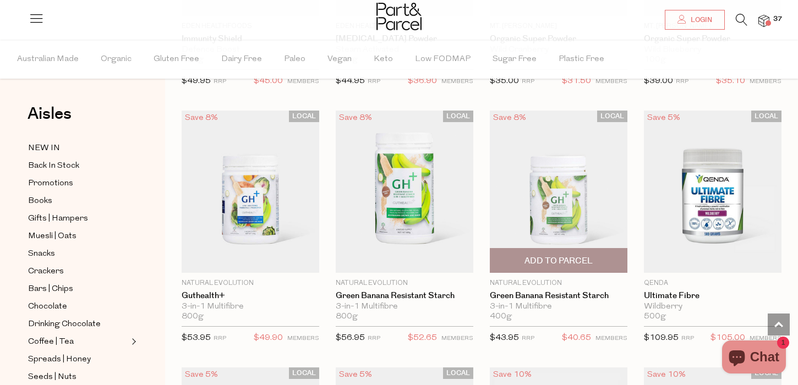
click at [574, 221] on img at bounding box center [559, 192] width 138 height 162
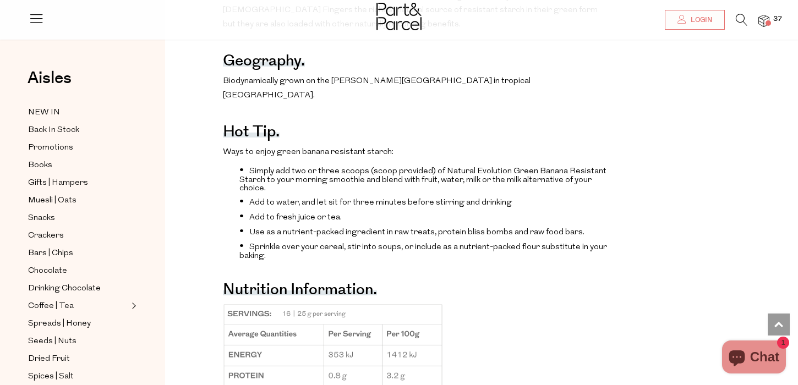
scroll to position [837, 0]
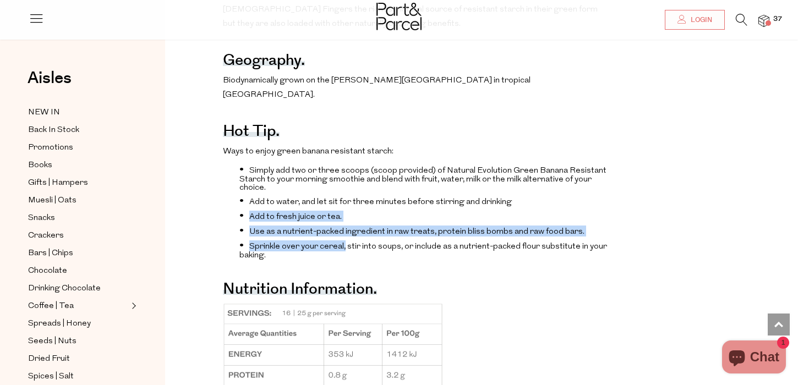
drag, startPoint x: 307, startPoint y: 165, endPoint x: 344, endPoint y: 205, distance: 54.6
click at [344, 205] on ul "Simply add two or three scoops (scoop provided) of Natural Evolution Green Bana…" at bounding box center [415, 212] width 384 height 95
click at [344, 241] on li "Sprinkle over your cereal, stir into soups, or include as a nutrient-packed flo…" at bounding box center [424, 250] width 368 height 19
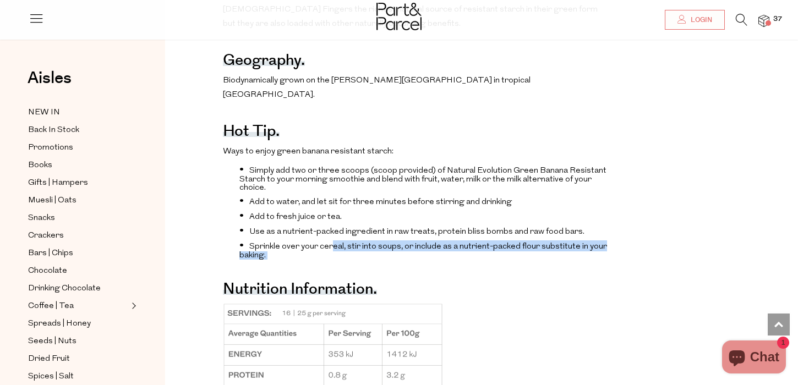
drag, startPoint x: 335, startPoint y: 200, endPoint x: 350, endPoint y: 224, distance: 27.5
click at [350, 224] on div "The benefits. Promotes healthy digestion and gut health (fibre) Protects bone s…" at bounding box center [415, 216] width 384 height 1113
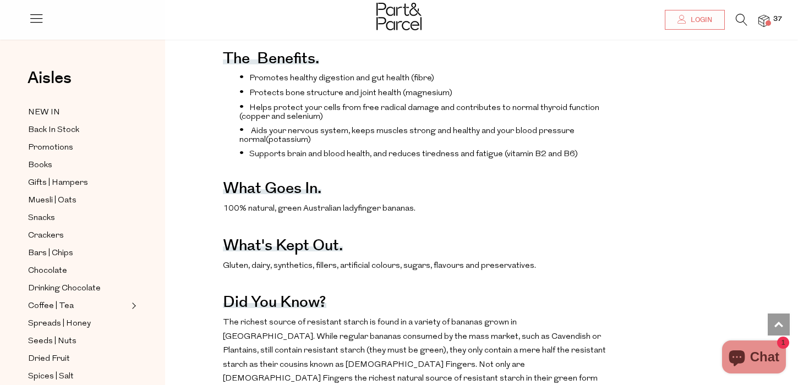
scroll to position [0, 0]
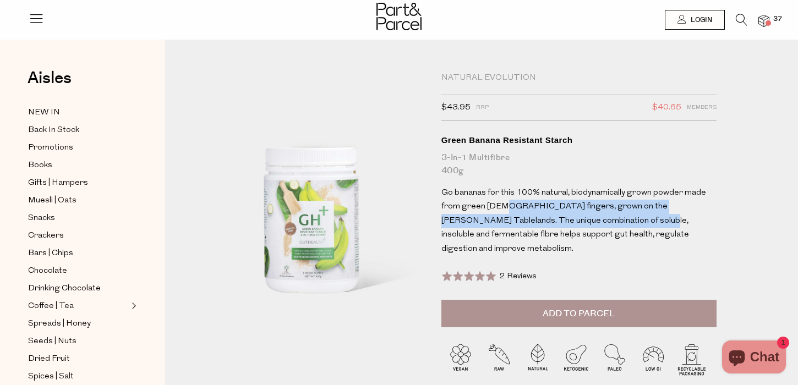
drag, startPoint x: 499, startPoint y: 202, endPoint x: 580, endPoint y: 227, distance: 84.6
click at [580, 227] on p "Go bananas for this 100% natural, biodynamically grown powder made from green l…" at bounding box center [579, 221] width 275 height 70
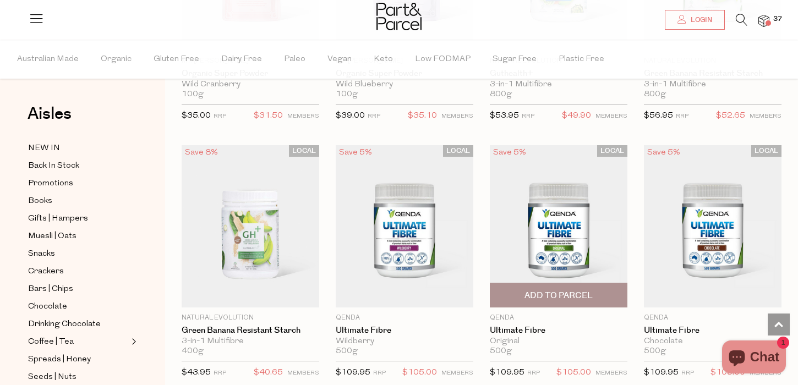
scroll to position [840, 0]
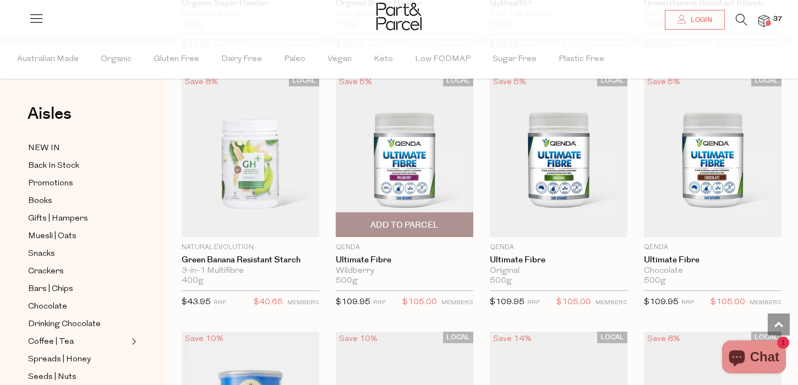
click at [446, 173] on img at bounding box center [405, 156] width 138 height 162
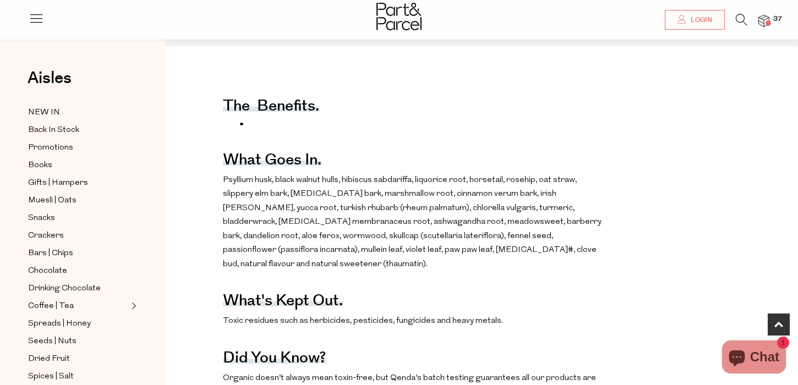
scroll to position [433, 0]
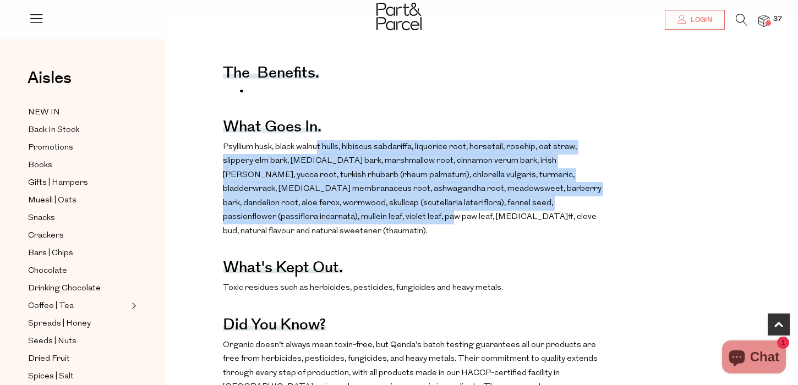
drag, startPoint x: 317, startPoint y: 145, endPoint x: 363, endPoint y: 221, distance: 89.7
click at [363, 221] on p "Psyllium husk, black walnut hulls, hibiscus sabdariffa, liquorice root, horseta…" at bounding box center [415, 189] width 384 height 99
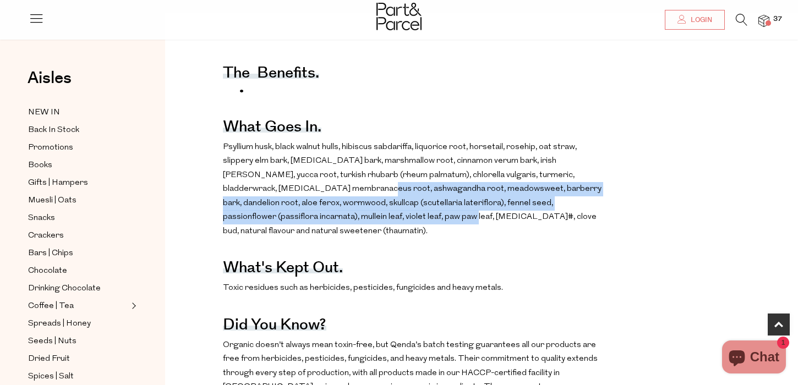
drag, startPoint x: 381, startPoint y: 215, endPoint x: 347, endPoint y: 188, distance: 42.7
click at [347, 188] on p "Psyllium husk, black walnut hulls, hibiscus sabdariffa, liquorice root, horseta…" at bounding box center [415, 189] width 384 height 99
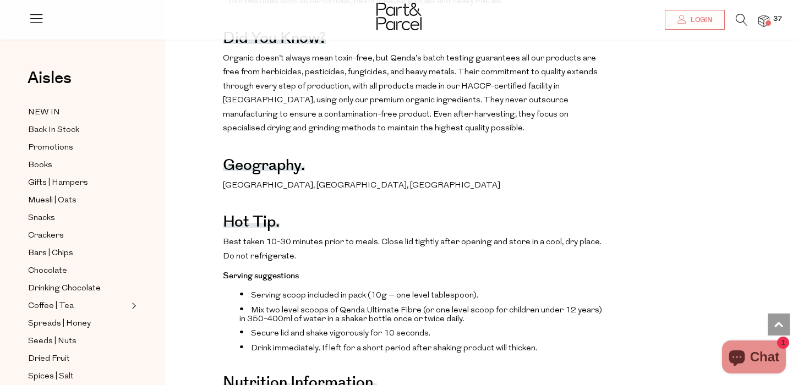
scroll to position [755, 0]
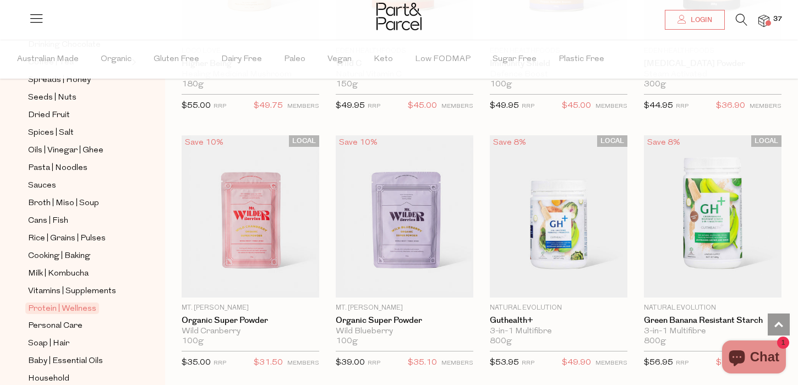
scroll to position [285, 0]
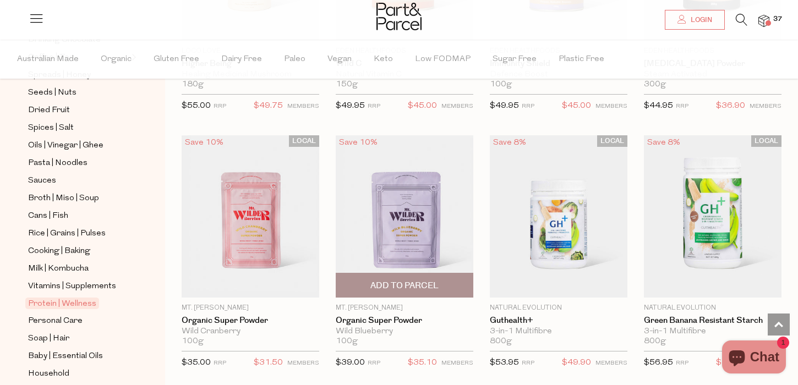
click at [404, 249] on img at bounding box center [405, 216] width 138 height 162
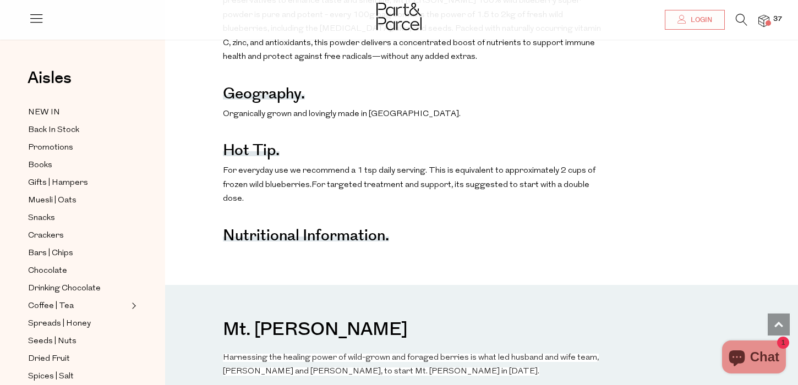
scroll to position [795, 0]
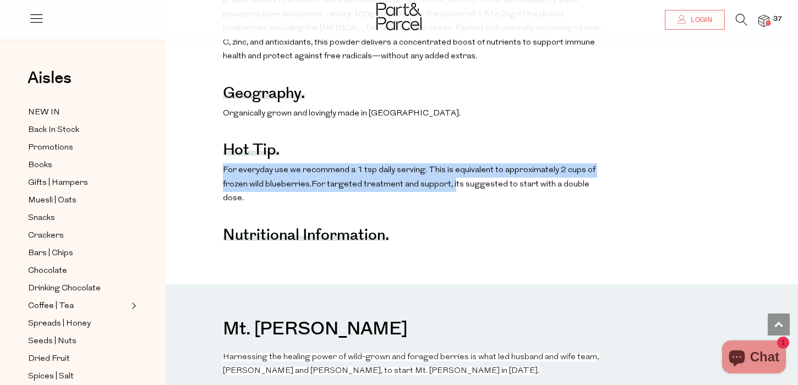
drag, startPoint x: 438, startPoint y: 160, endPoint x: 453, endPoint y: 181, distance: 26.0
click at [453, 181] on span "For targeted treatment and support, its suggested to start with a double dose." at bounding box center [406, 192] width 367 height 23
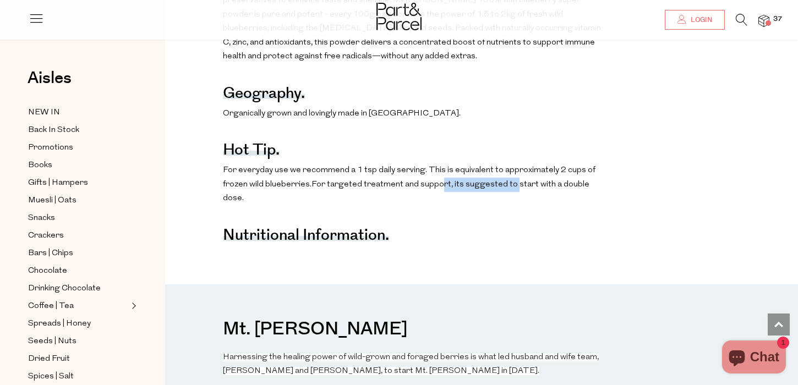
drag, startPoint x: 441, startPoint y: 176, endPoint x: 510, endPoint y: 189, distance: 70.5
click at [510, 189] on p "For everyday use we recommend a 1 tsp daily serving. This is equivalent to appr…" at bounding box center [415, 185] width 384 height 42
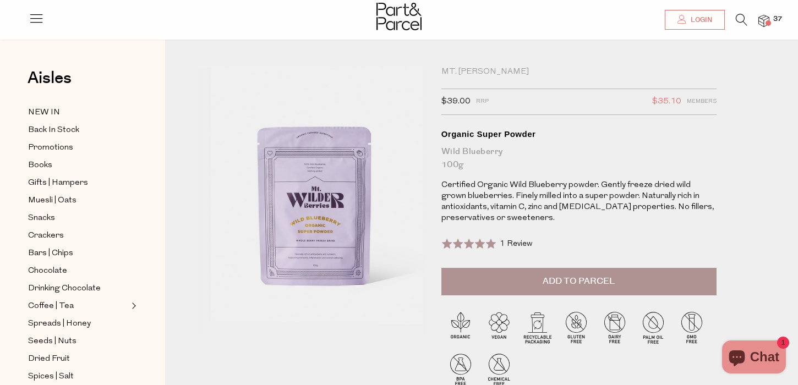
scroll to position [0, 0]
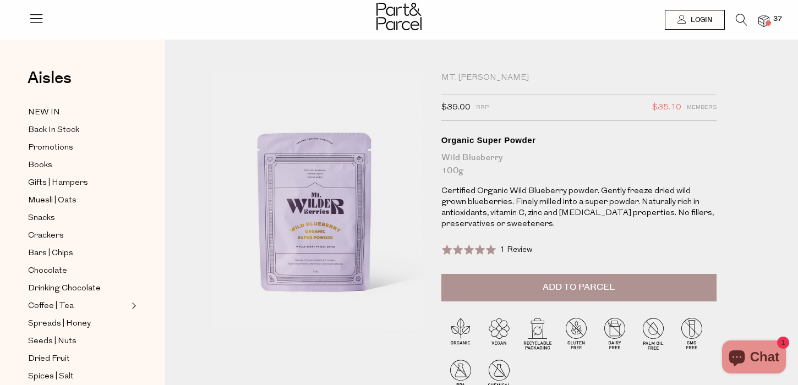
click at [553, 297] on button "Add to Parcel" at bounding box center [579, 288] width 275 height 28
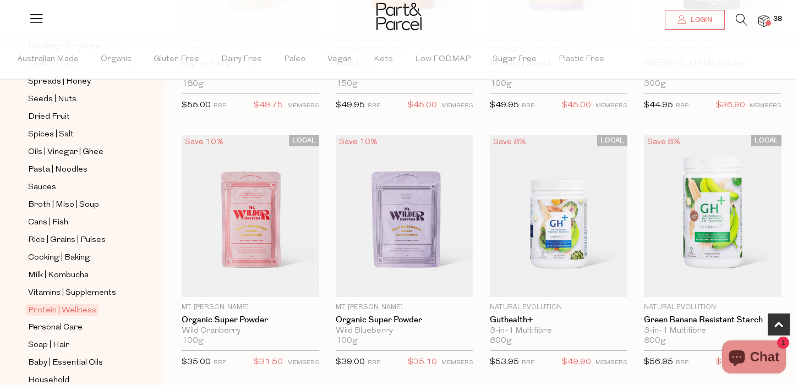
scroll to position [363, 0]
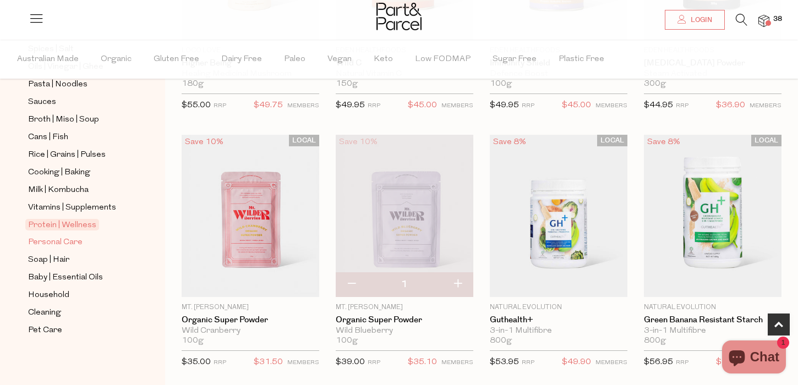
click at [64, 242] on span "Personal Care" at bounding box center [55, 242] width 55 height 13
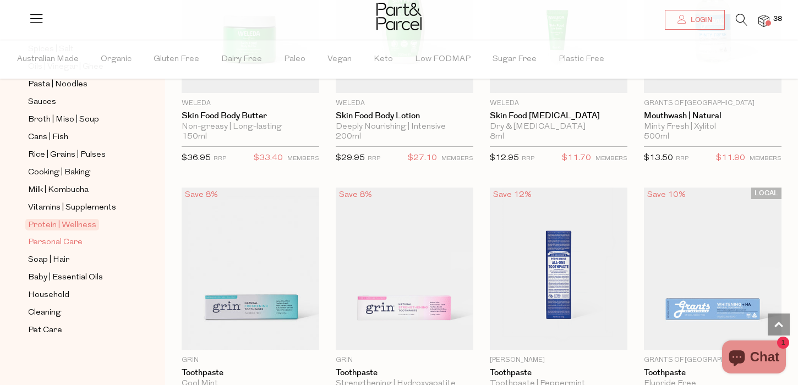
scroll to position [1107, 0]
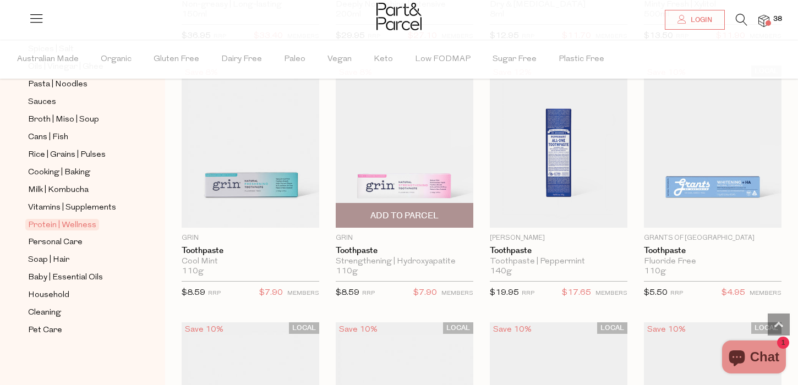
click at [405, 216] on span "Add To Parcel" at bounding box center [405, 216] width 68 height 12
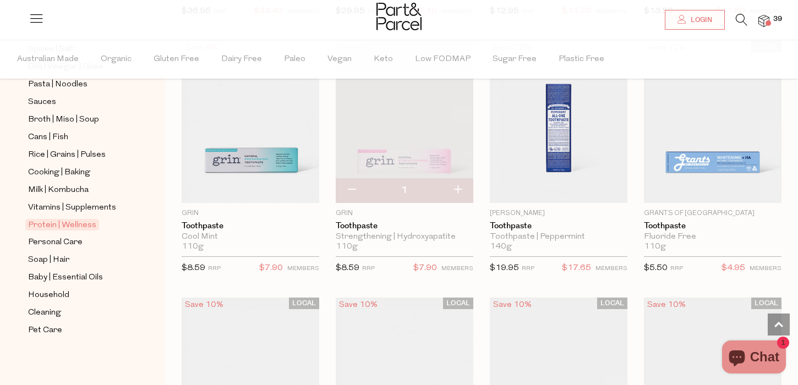
click at [462, 189] on button "button" at bounding box center [457, 190] width 31 height 24
type input "2"
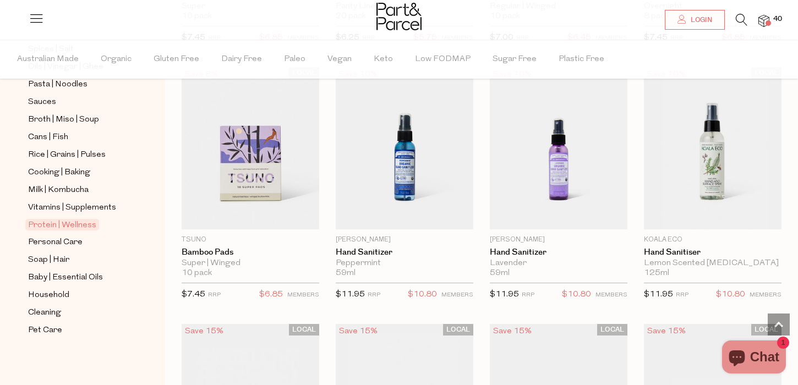
scroll to position [2663, 0]
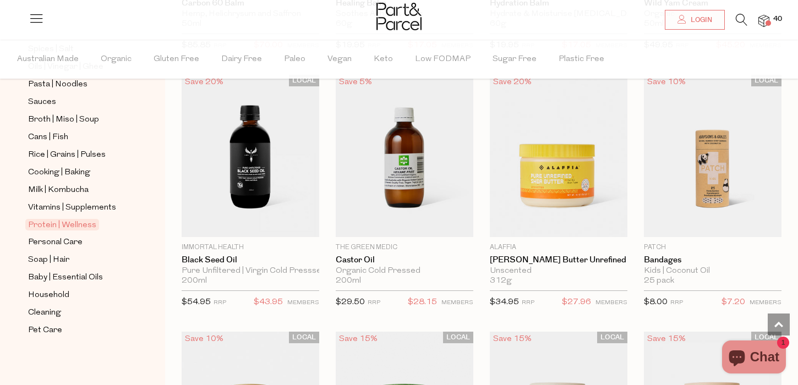
scroll to position [4699, 0]
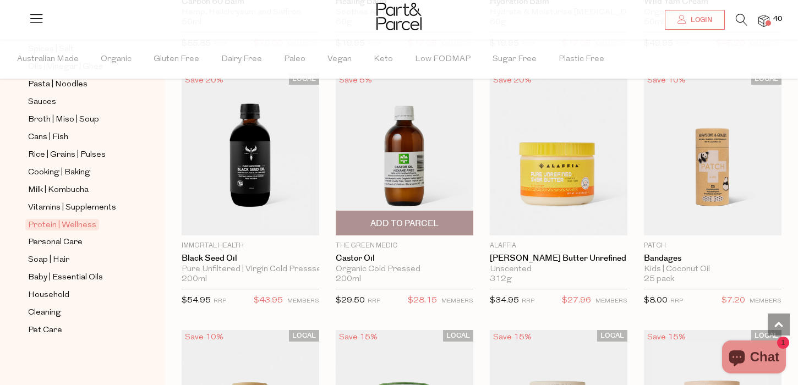
click at [424, 223] on span "Add To Parcel" at bounding box center [405, 224] width 68 height 12
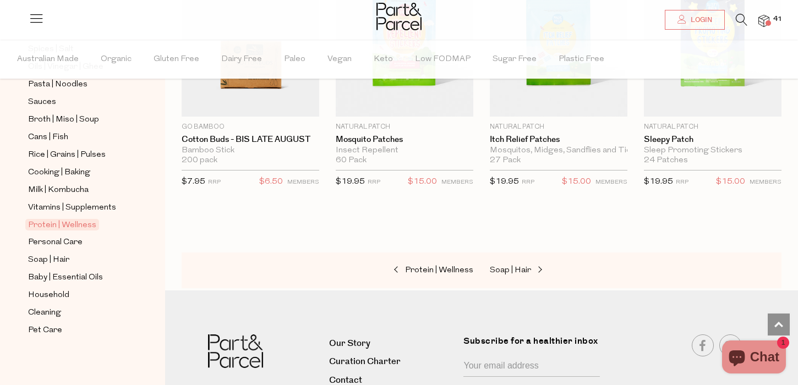
scroll to position [5361, 0]
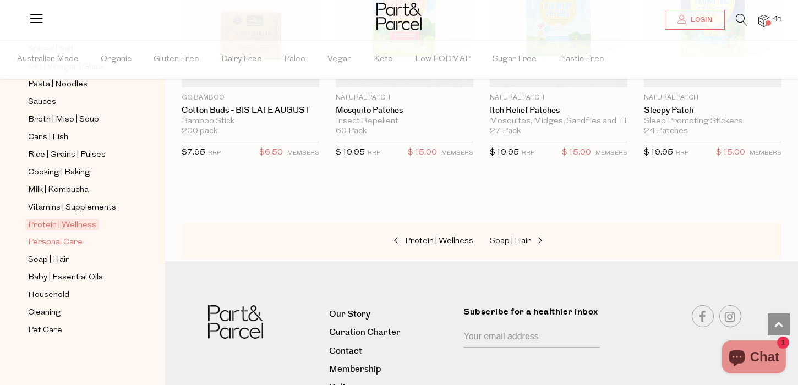
click at [48, 243] on span "Personal Care" at bounding box center [55, 242] width 55 height 13
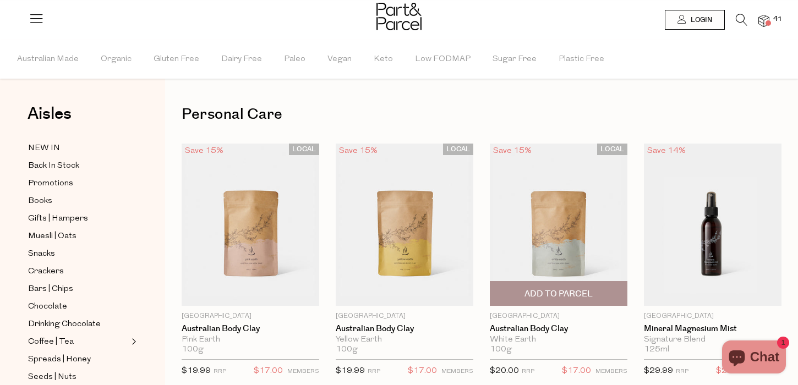
type input "2"
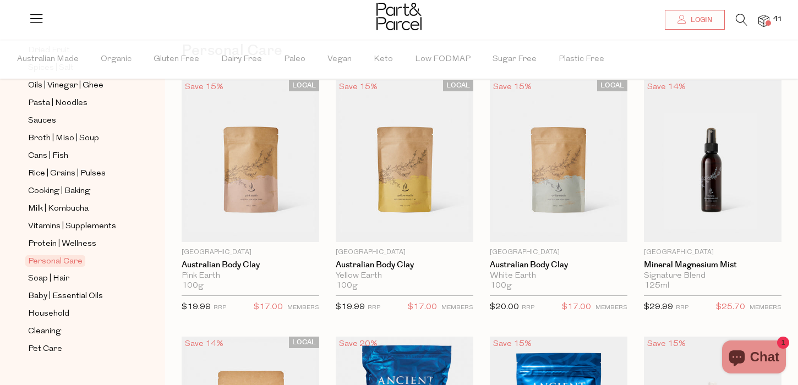
scroll to position [363, 0]
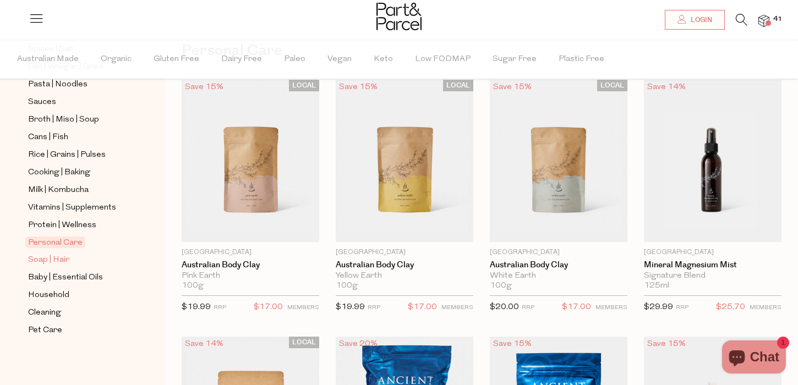
click at [54, 259] on span "Soap | Hair" at bounding box center [48, 260] width 41 height 13
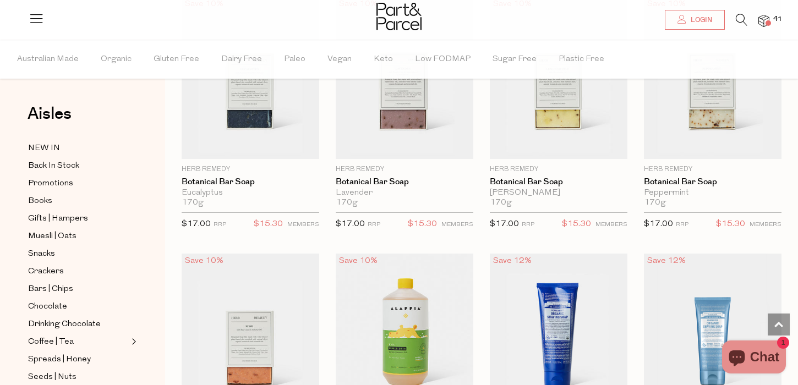
scroll to position [2332, 0]
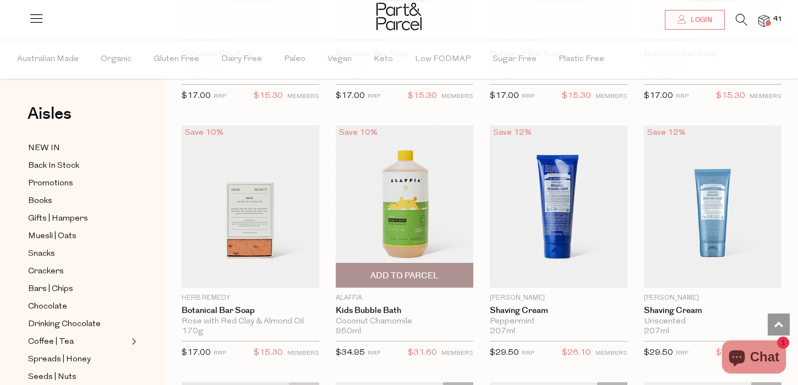
click at [424, 241] on img at bounding box center [405, 207] width 138 height 162
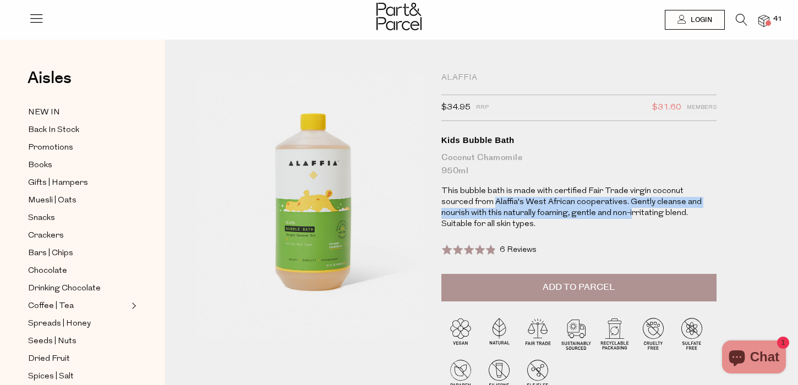
drag, startPoint x: 461, startPoint y: 204, endPoint x: 591, endPoint y: 210, distance: 130.1
click at [591, 210] on p "This bubble bath is made with certified Fair Trade virgin coconut sourced from …" at bounding box center [579, 208] width 275 height 44
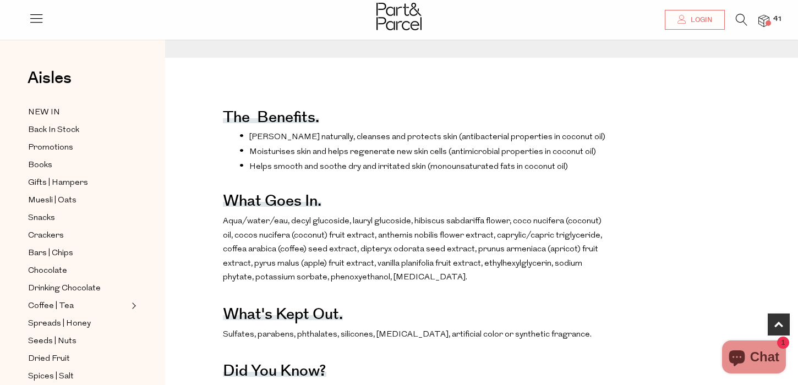
scroll to position [432, 0]
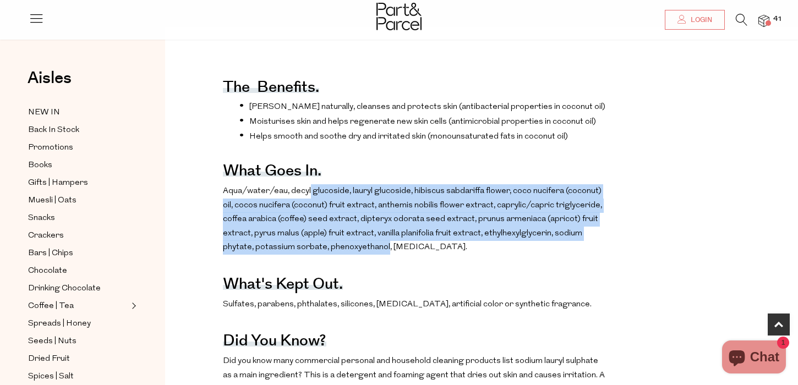
drag, startPoint x: 313, startPoint y: 192, endPoint x: 384, endPoint y: 242, distance: 87.4
click at [384, 242] on p "Aqua/water/eau, decyl glucoside, lauryl glucoside, hibiscus sabdariffa flower, …" at bounding box center [415, 219] width 384 height 70
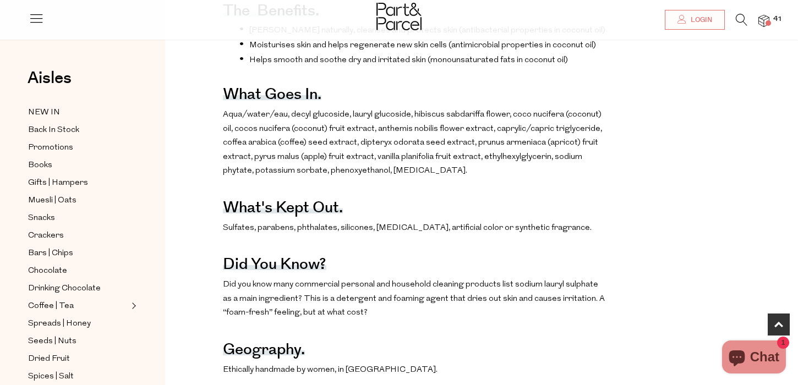
scroll to position [510, 0]
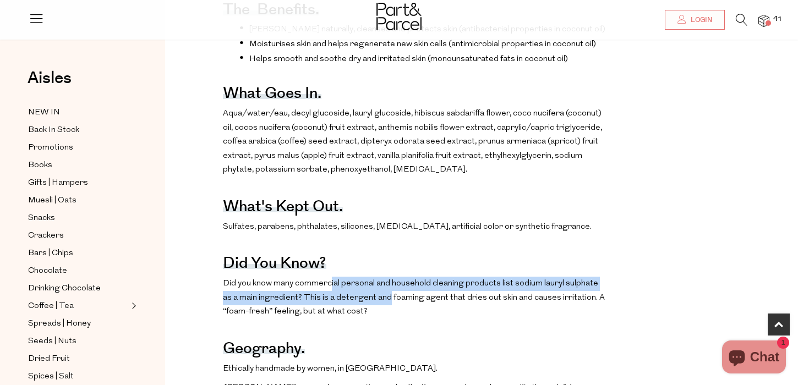
drag, startPoint x: 330, startPoint y: 287, endPoint x: 374, endPoint y: 306, distance: 47.6
click at [374, 304] on p "Did you know many commercial personal and household cleaning products list sodi…" at bounding box center [415, 298] width 384 height 42
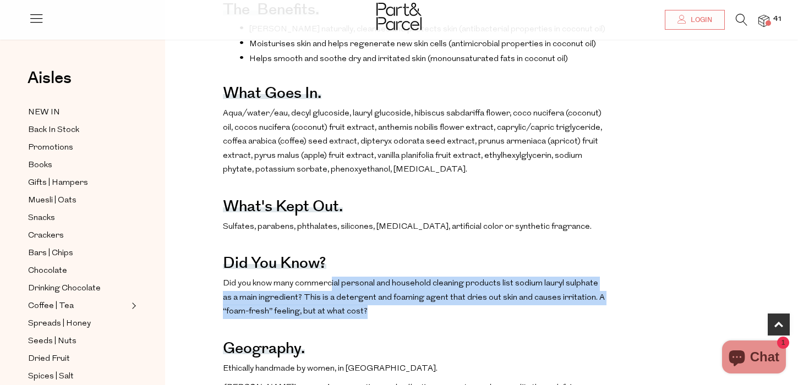
click at [374, 306] on p "Did you know many commercial personal and household cleaning products list sodi…" at bounding box center [415, 298] width 384 height 42
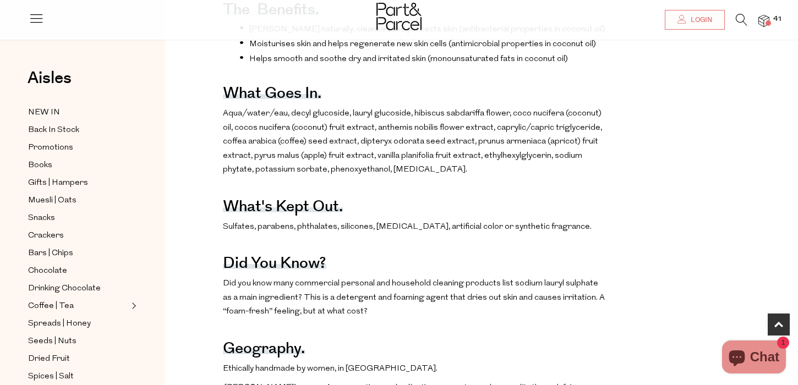
drag, startPoint x: 362, startPoint y: 308, endPoint x: 353, endPoint y: 308, distance: 8.3
click at [358, 308] on span "Did you know many commercial personal and household cleaning products list sodi…" at bounding box center [414, 298] width 382 height 36
click at [311, 308] on span "Did you know many commercial personal and household cleaning products list sodi…" at bounding box center [414, 298] width 382 height 36
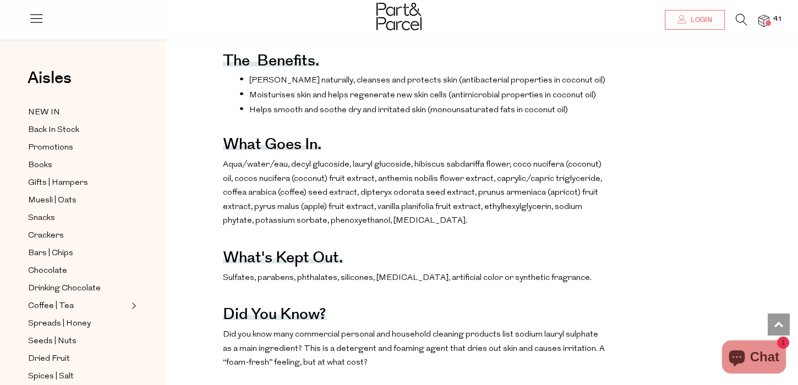
scroll to position [0, 0]
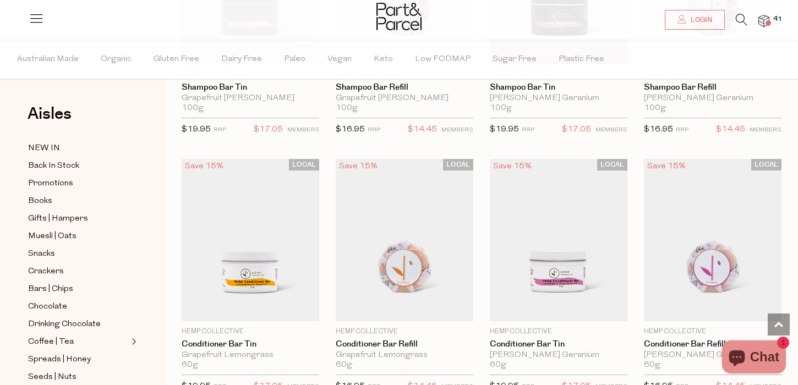
scroll to position [2872, 0]
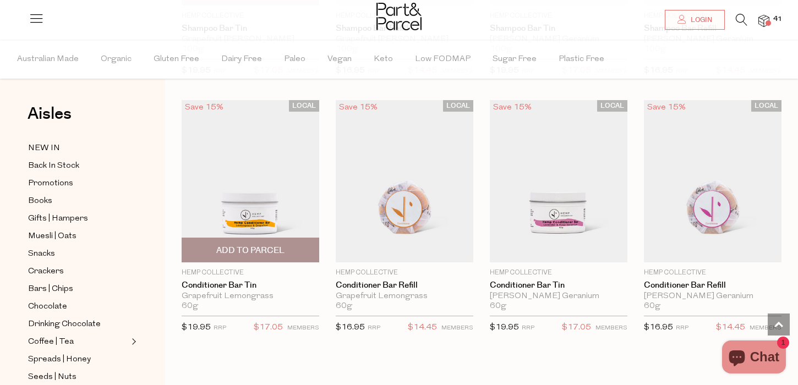
click at [276, 245] on span "Add To Parcel" at bounding box center [250, 251] width 68 height 12
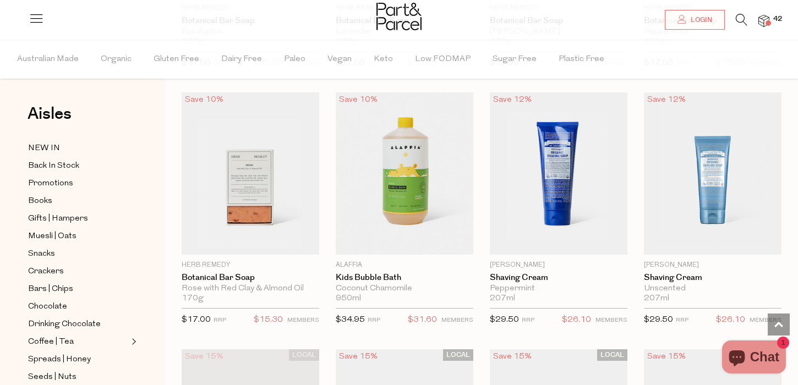
scroll to position [2305, 0]
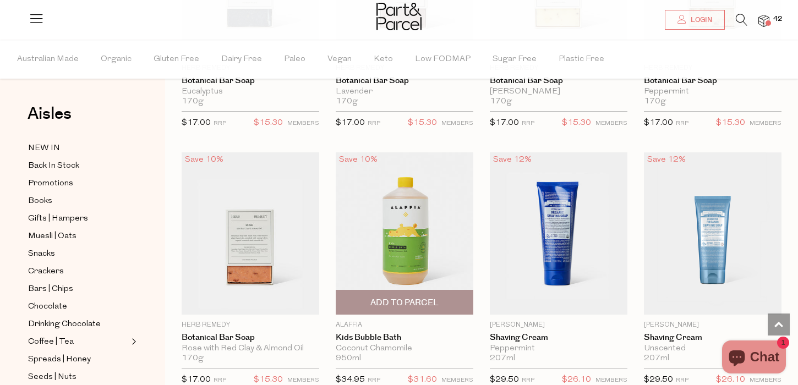
click at [444, 301] on span "Add To Parcel" at bounding box center [404, 303] width 131 height 24
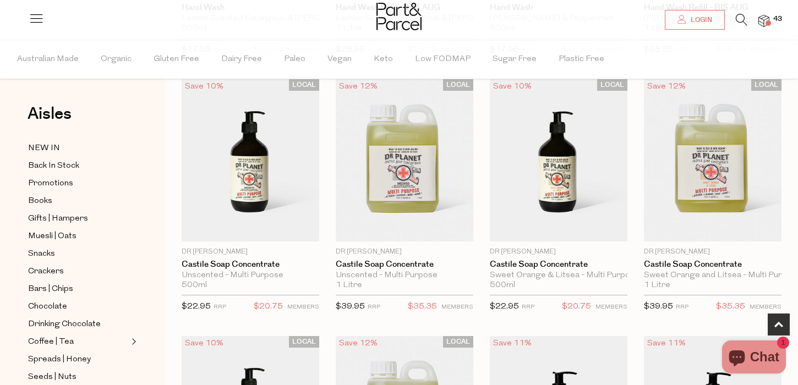
scroll to position [327, 0]
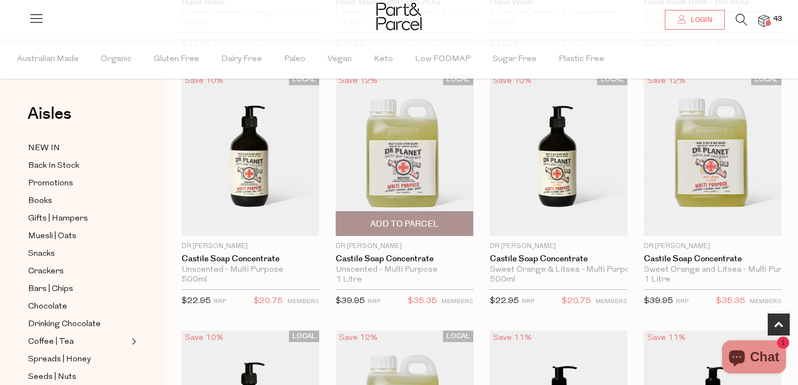
click at [426, 221] on span "Add To Parcel" at bounding box center [405, 225] width 68 height 12
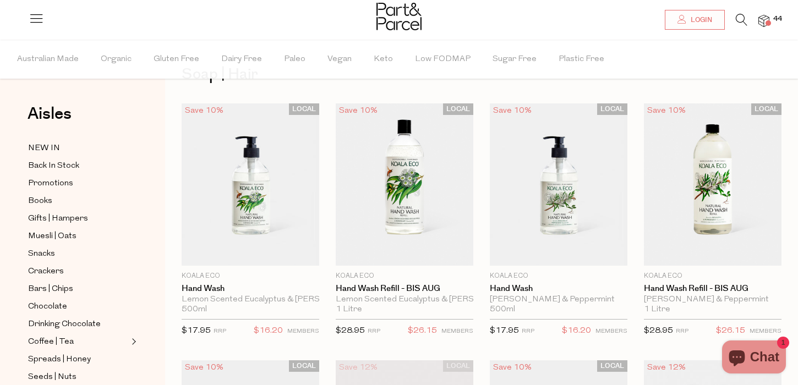
scroll to position [41, 0]
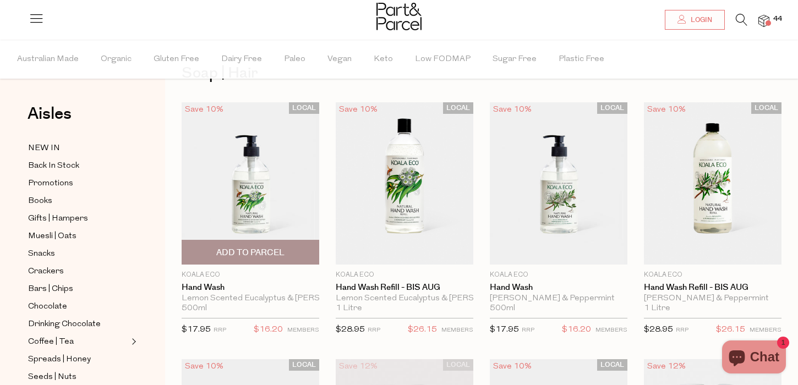
click at [268, 248] on span "Add To Parcel" at bounding box center [250, 253] width 68 height 12
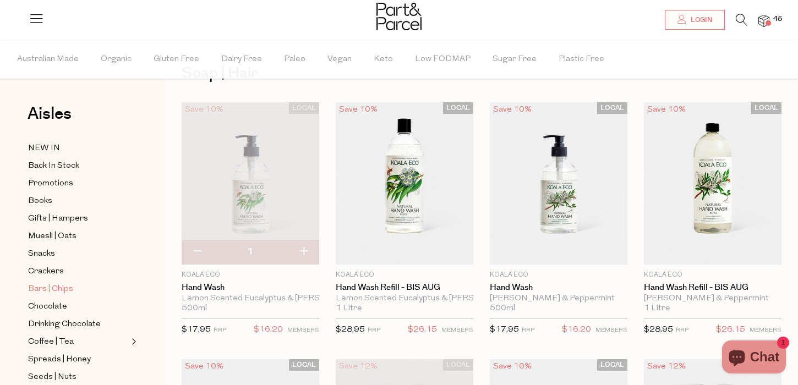
scroll to position [363, 0]
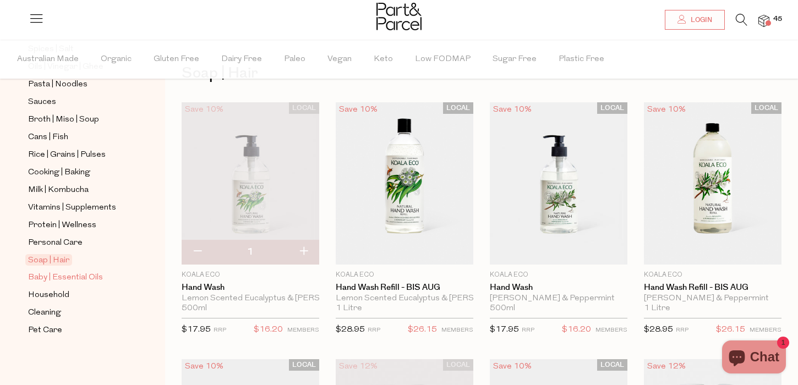
click at [80, 271] on span "Baby | Essential Oils" at bounding box center [65, 277] width 75 height 13
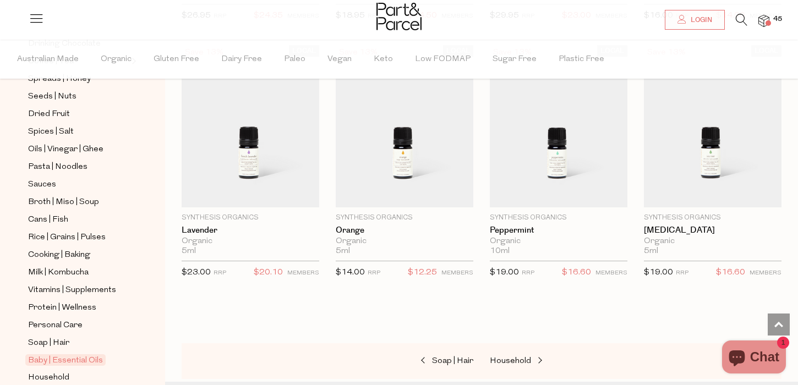
scroll to position [363, 0]
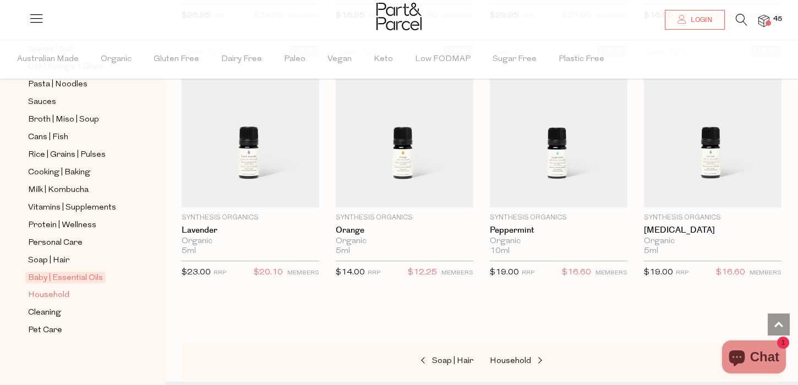
click at [48, 297] on span "Household" at bounding box center [48, 295] width 41 height 13
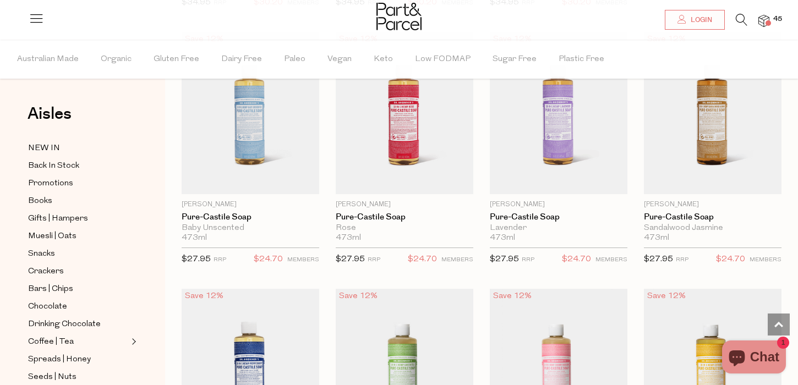
scroll to position [880, 0]
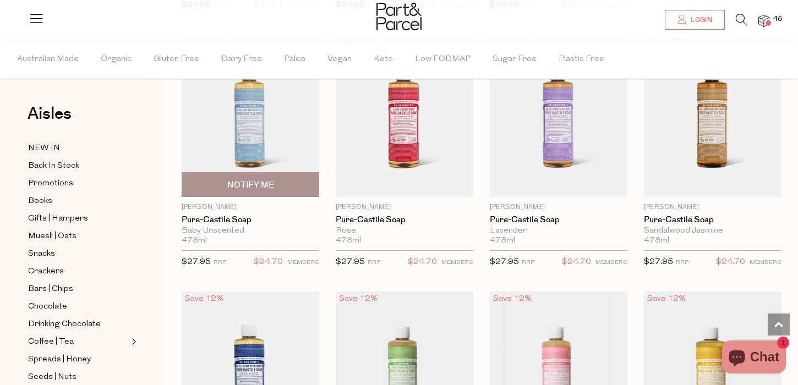
click at [249, 175] on span "Notify Me" at bounding box center [250, 185] width 131 height 24
type input "Notify when available"
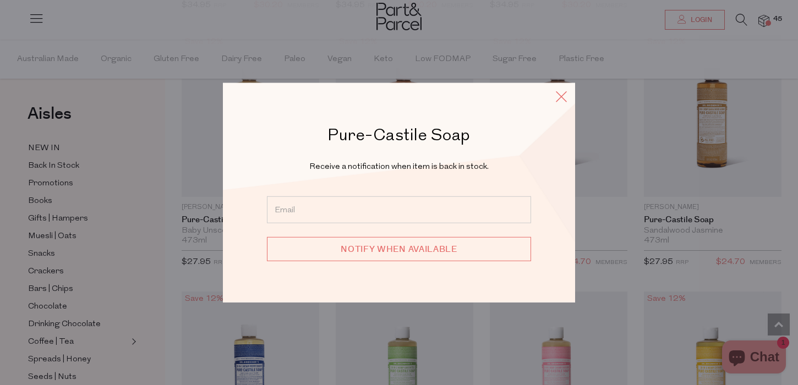
click at [561, 97] on icon at bounding box center [561, 97] width 17 height 16
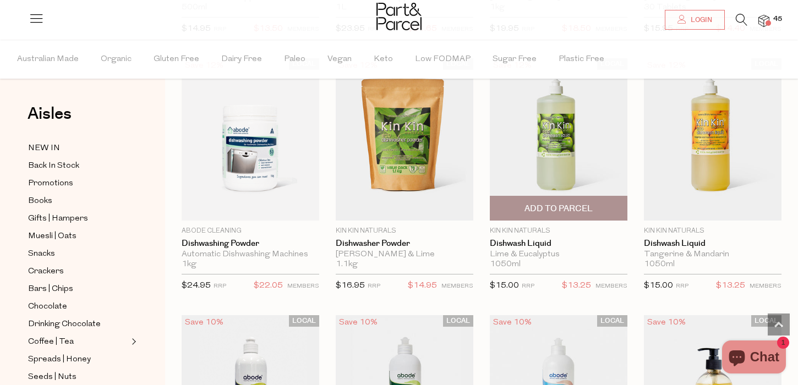
scroll to position [1886, 0]
click at [586, 175] on img at bounding box center [559, 139] width 138 height 162
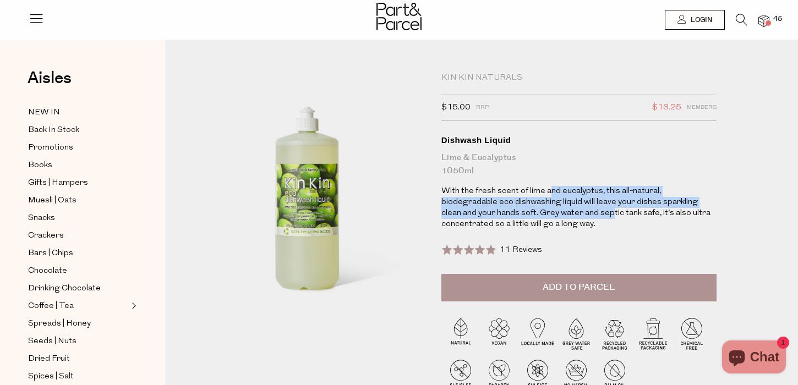
drag, startPoint x: 550, startPoint y: 188, endPoint x: 553, endPoint y: 215, distance: 26.6
click at [554, 215] on p "With the fresh scent of lime and eucalyptus, this all-natural, biodegradable ec…" at bounding box center [579, 208] width 275 height 44
click at [553, 215] on p "With the fresh scent of lime and eucalyptus, this all-natural, biodegradable ec…" at bounding box center [579, 208] width 275 height 44
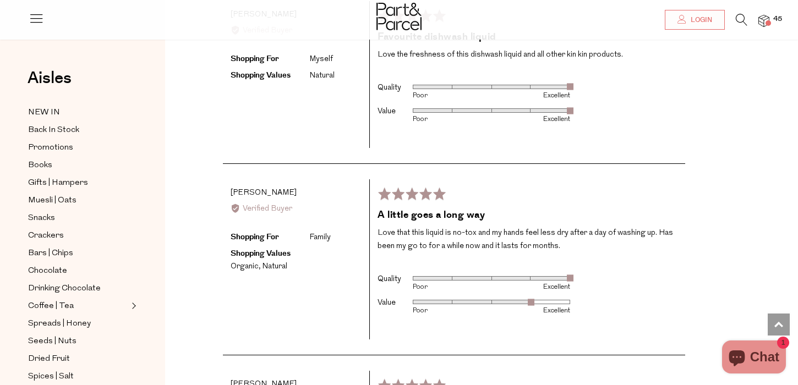
scroll to position [1614, 0]
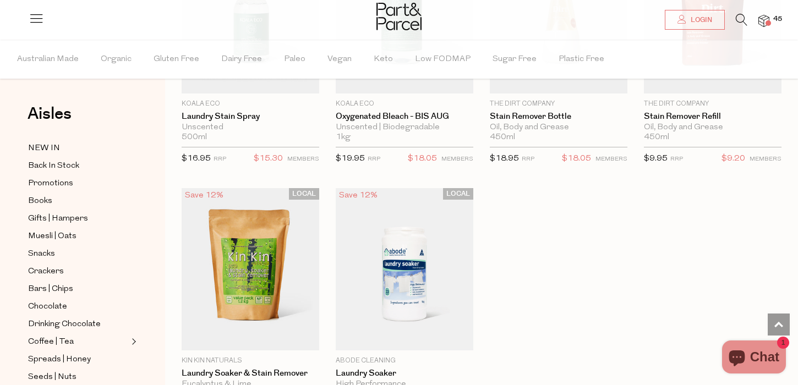
scroll to position [3043, 0]
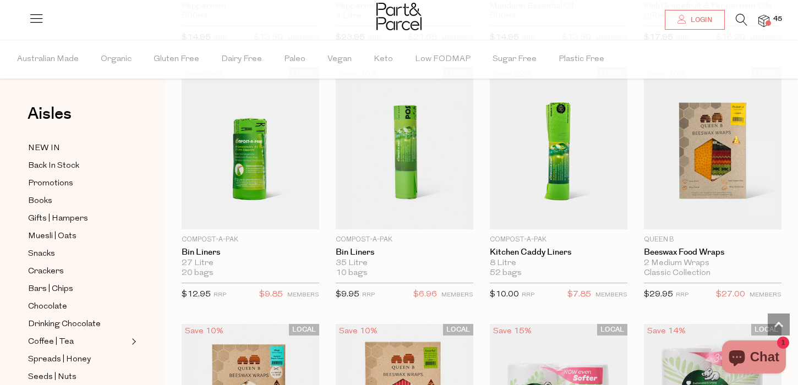
scroll to position [4706, 0]
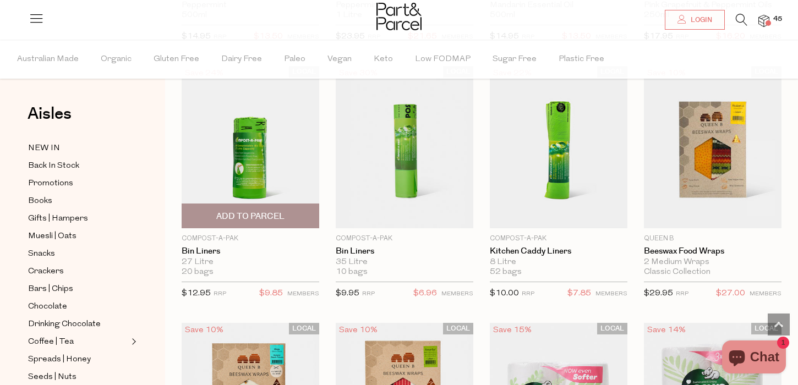
click at [290, 213] on span "Add To Parcel" at bounding box center [250, 216] width 131 height 24
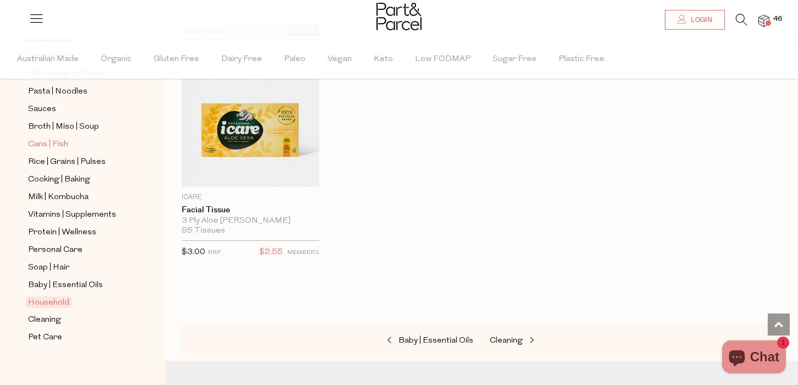
scroll to position [363, 0]
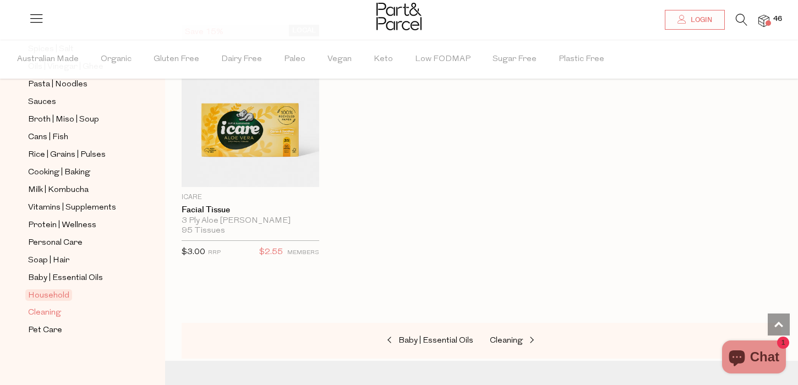
click at [51, 315] on span "Cleaning" at bounding box center [44, 313] width 33 height 13
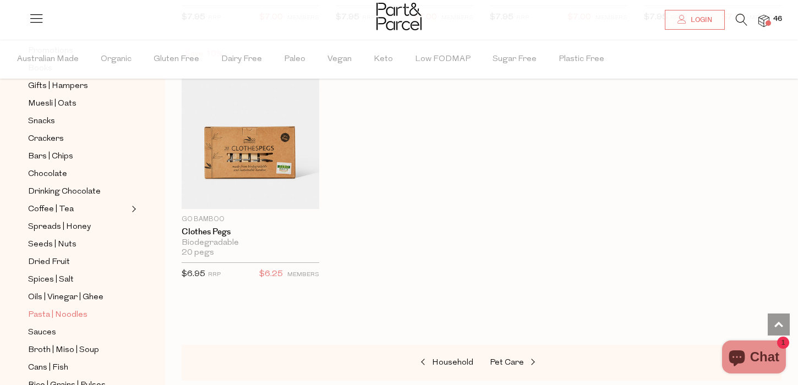
scroll to position [363, 0]
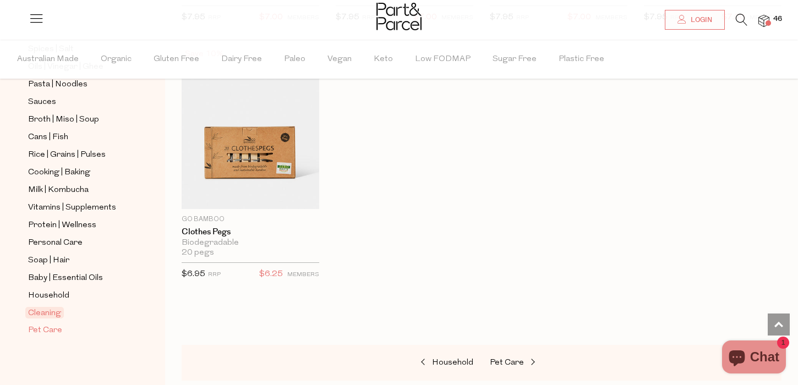
click at [50, 330] on span "Pet Care" at bounding box center [45, 330] width 34 height 13
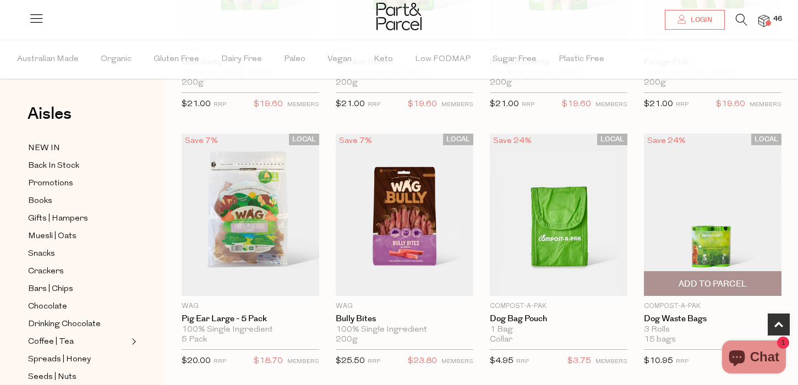
scroll to position [268, 0]
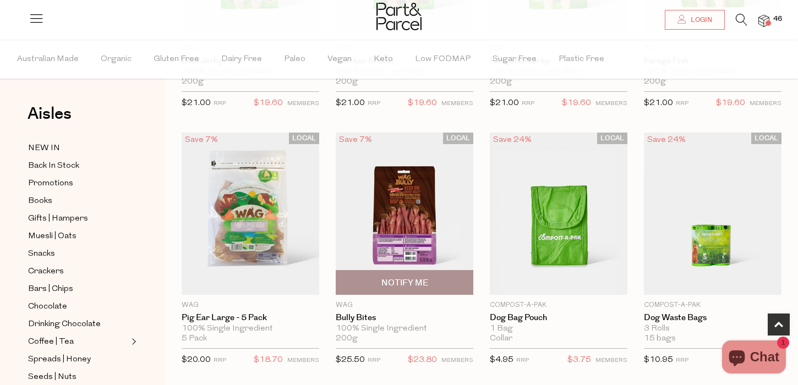
click at [435, 282] on span "Notify Me" at bounding box center [404, 283] width 131 height 24
type input "Notify when available"
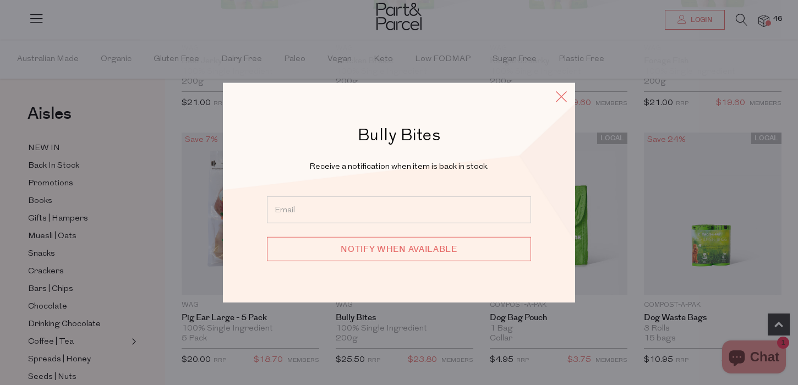
click at [567, 93] on icon at bounding box center [561, 97] width 17 height 16
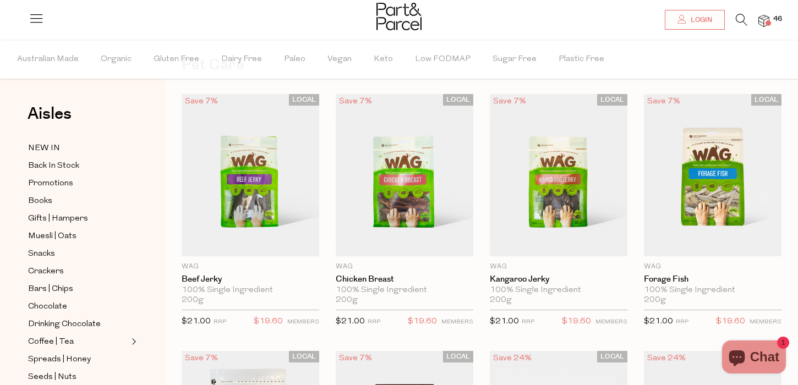
scroll to position [48, 0]
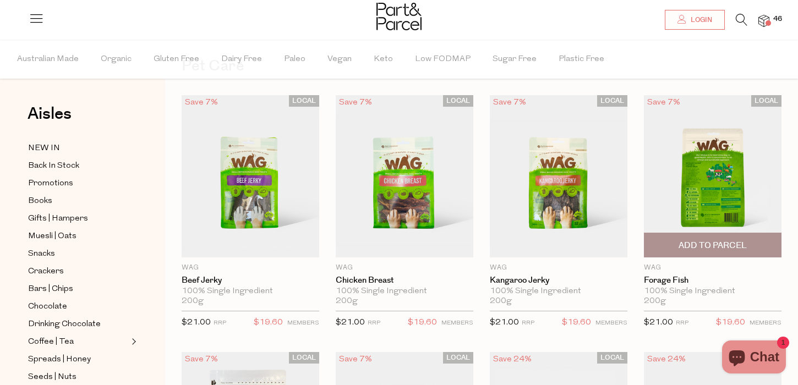
click at [710, 244] on span "Add To Parcel" at bounding box center [713, 246] width 68 height 12
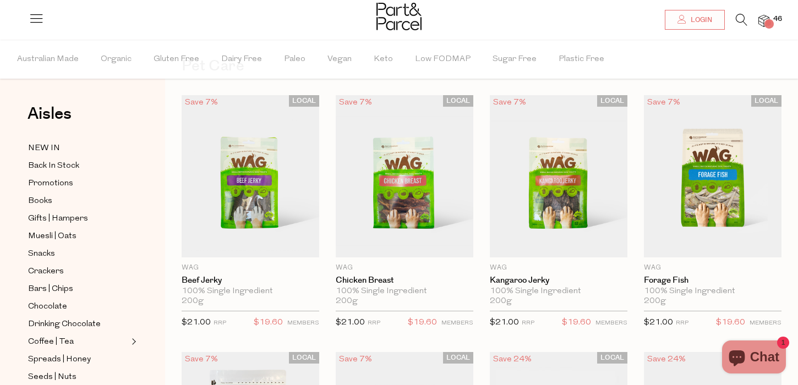
click at [768, 19] on link "46" at bounding box center [764, 21] width 11 height 12
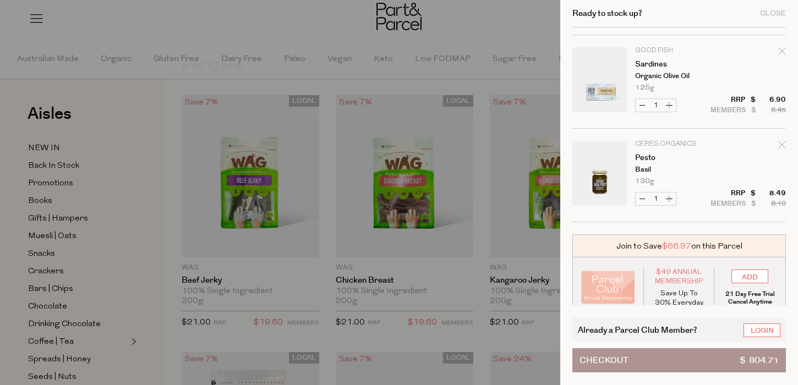
scroll to position [3655, 0]
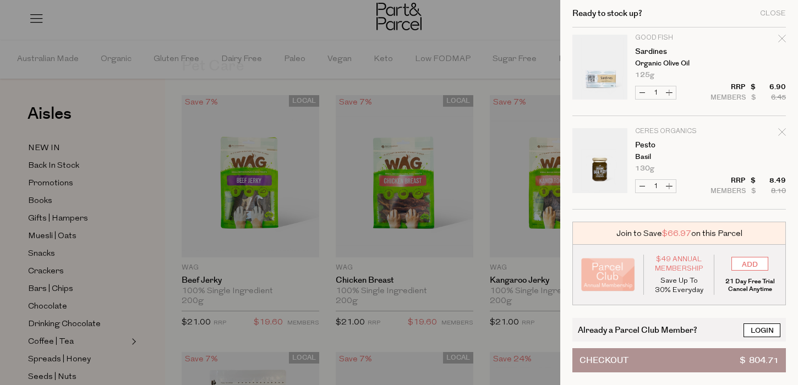
click at [762, 337] on link "Login" at bounding box center [762, 331] width 37 height 14
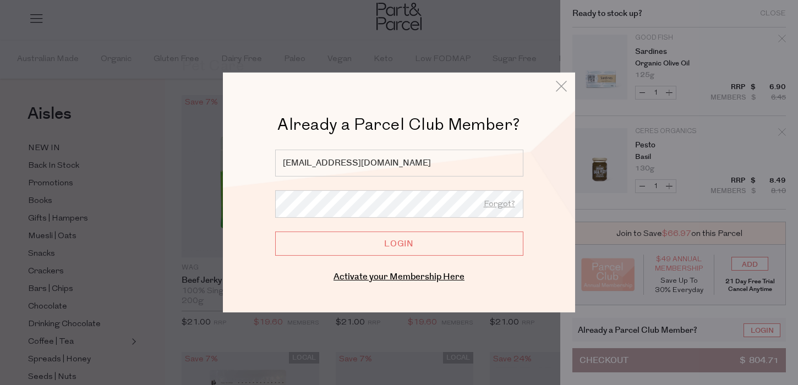
click at [427, 255] on input "Login" at bounding box center [399, 244] width 248 height 24
click at [438, 240] on input "Login" at bounding box center [399, 244] width 248 height 24
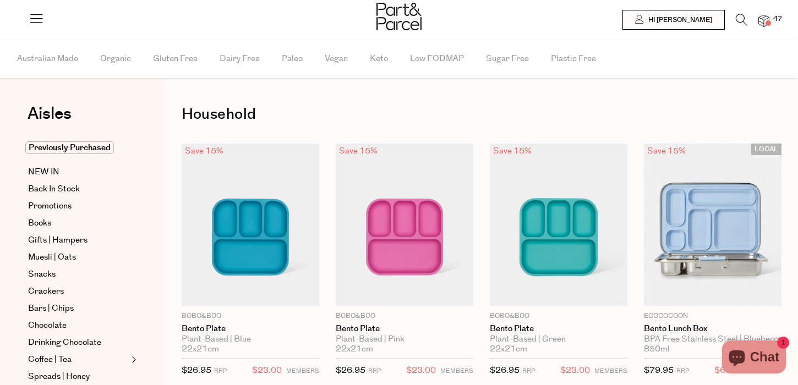
click at [763, 24] on img at bounding box center [764, 21] width 11 height 13
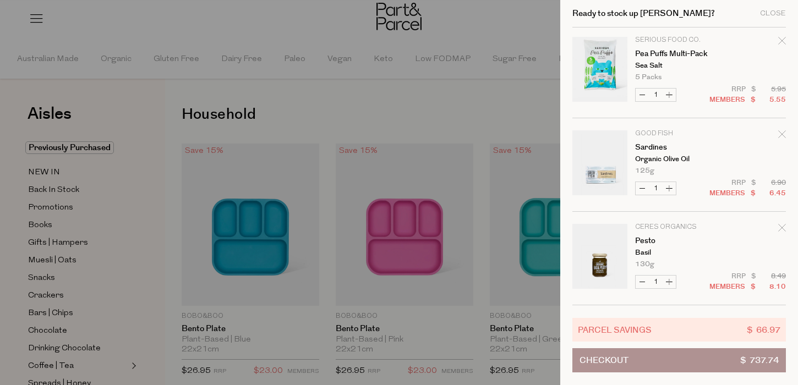
scroll to position [3540, 0]
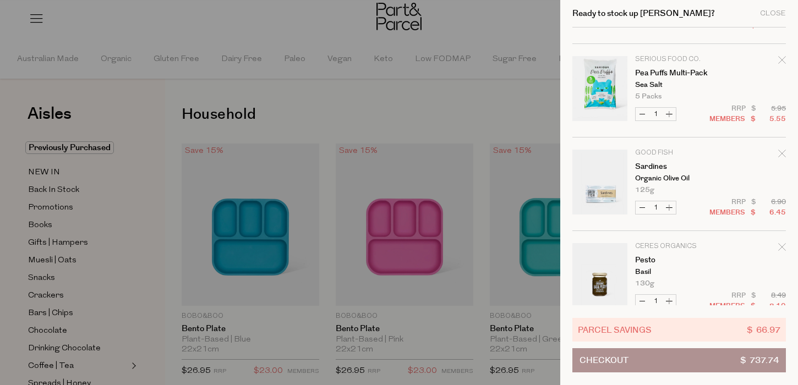
click at [781, 154] on icon "Remove Sardines" at bounding box center [783, 154] width 8 height 8
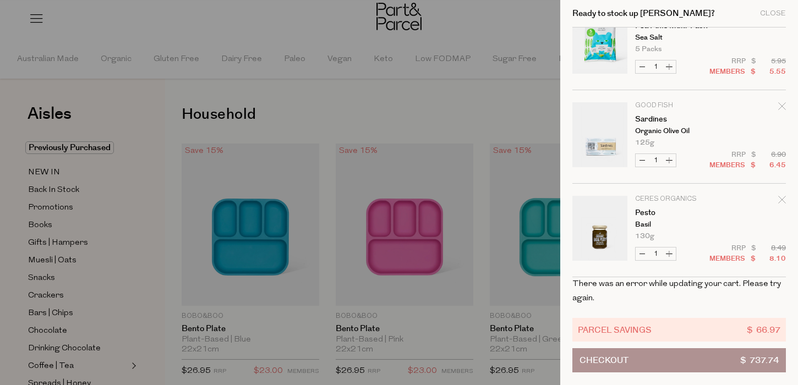
click at [780, 202] on icon "Remove Pesto" at bounding box center [783, 200] width 8 height 8
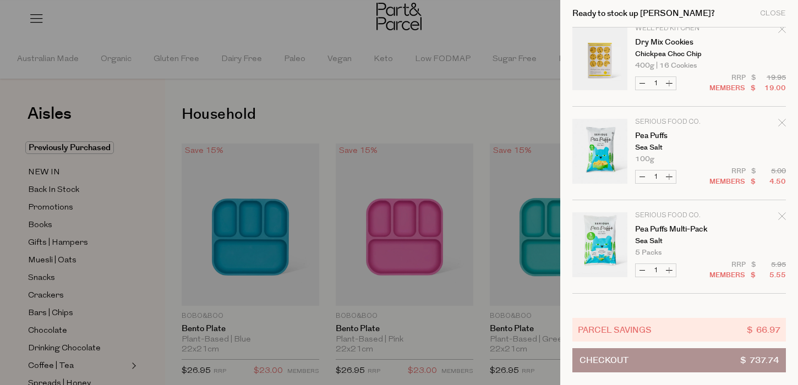
scroll to position [3280, 0]
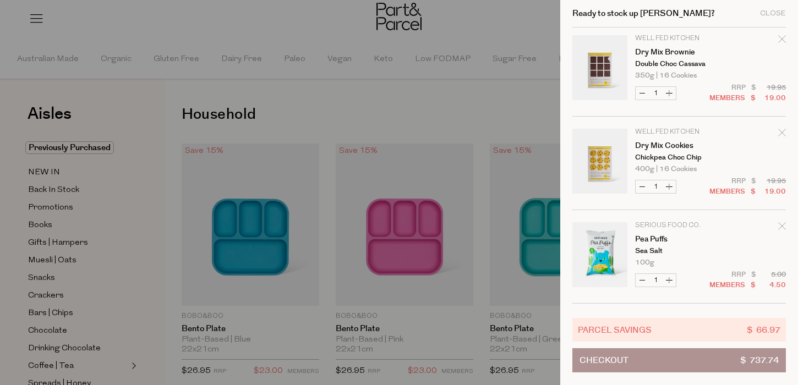
click at [526, 117] on div at bounding box center [399, 192] width 798 height 385
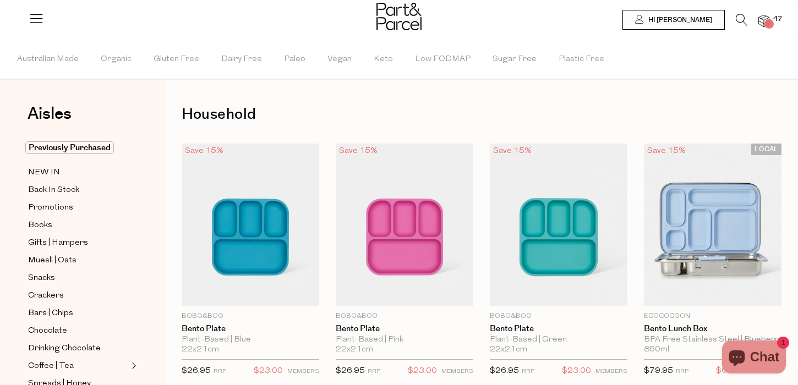
click at [763, 21] on img at bounding box center [764, 21] width 11 height 13
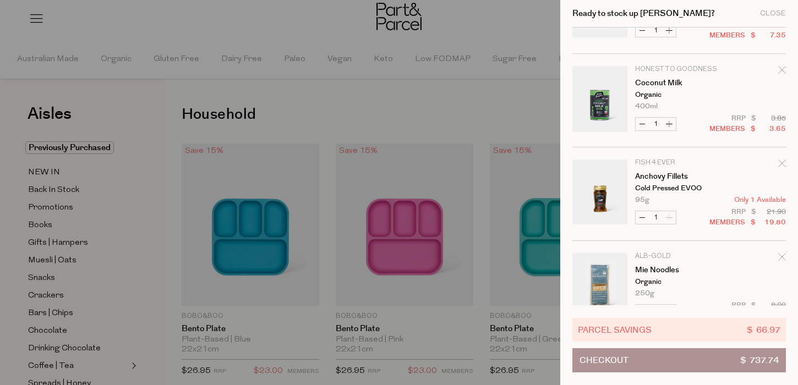
scroll to position [1510, 0]
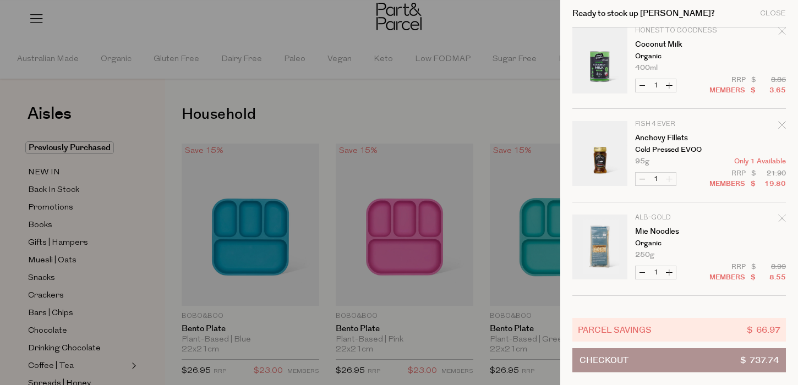
click at [672, 84] on button "Increase Coconut Milk" at bounding box center [669, 85] width 13 height 13
type input "2"
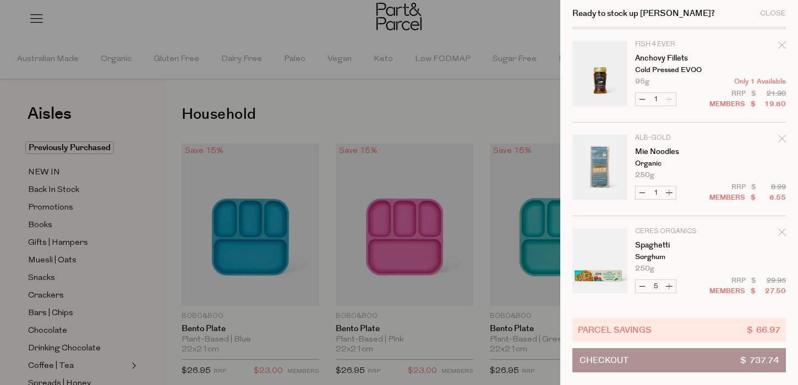
scroll to position [1650, 0]
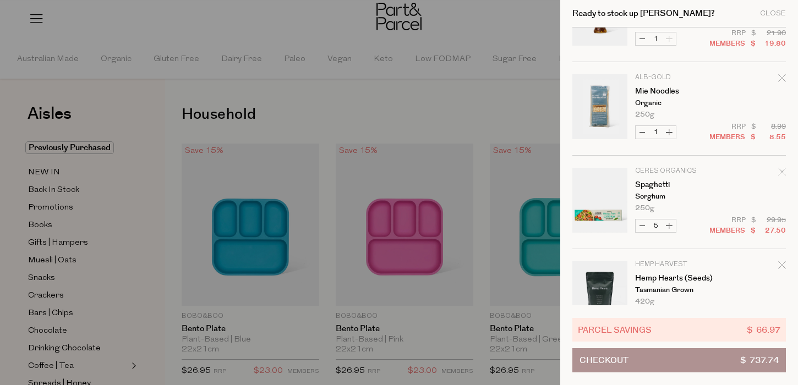
click at [780, 80] on icon "Remove Mie Noodles" at bounding box center [783, 78] width 8 height 8
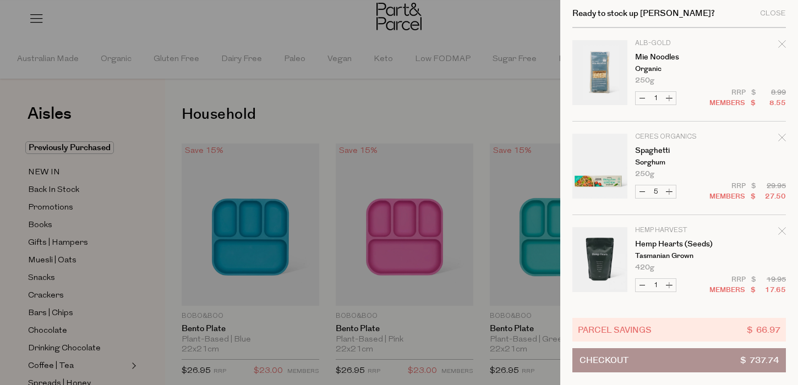
scroll to position [1692, 0]
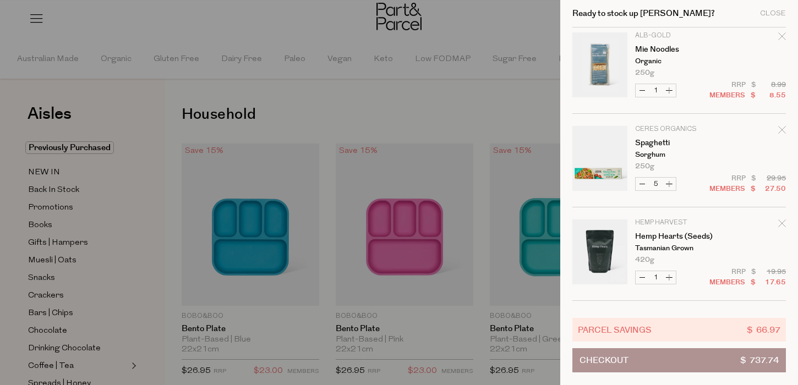
click at [644, 88] on button "Decrease Mie Noodles" at bounding box center [642, 90] width 13 height 13
type input "0"
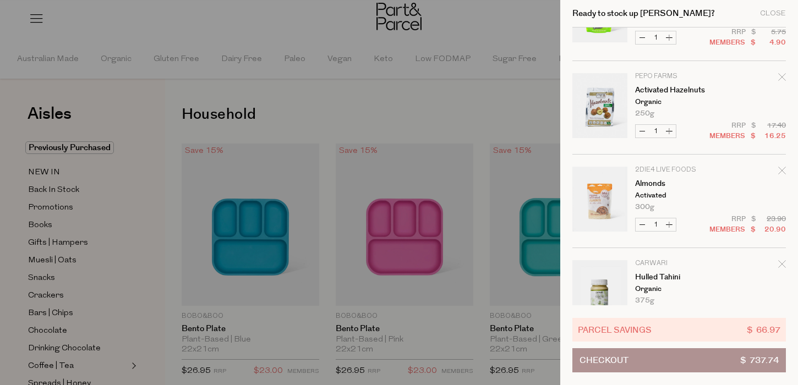
scroll to position [2037, 0]
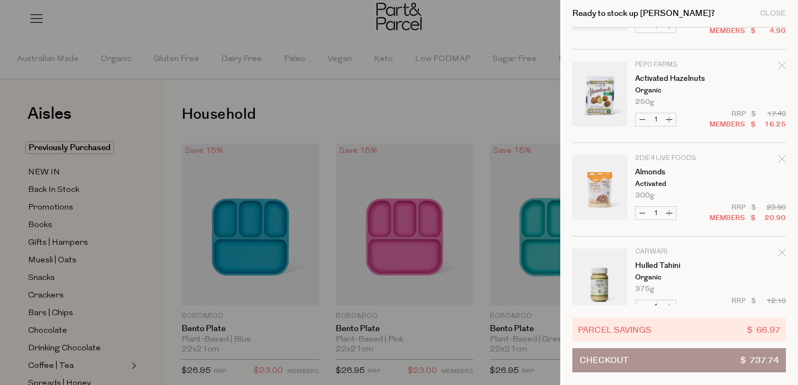
click at [643, 118] on button "Decrease Activated Hazelnuts" at bounding box center [642, 119] width 13 height 13
type input "0"
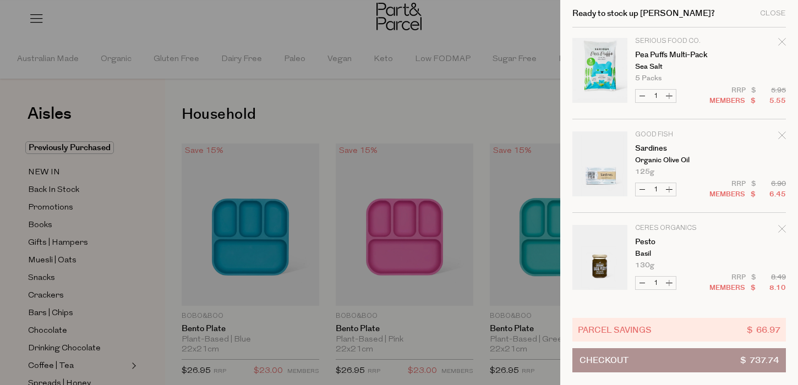
scroll to position [3588, 0]
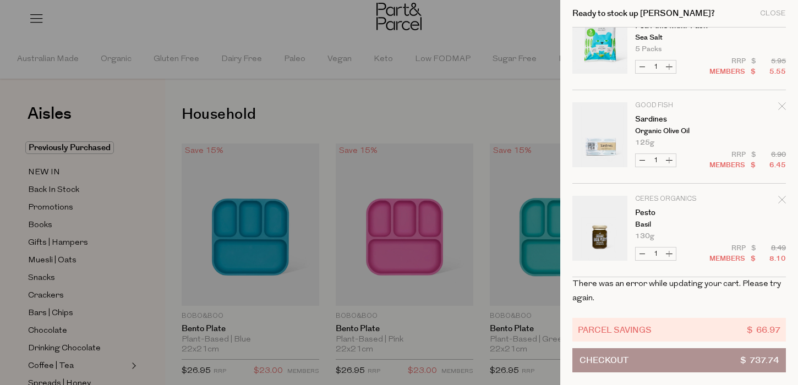
click at [644, 162] on button "Decrease Sardines" at bounding box center [642, 160] width 13 height 13
type input "0"
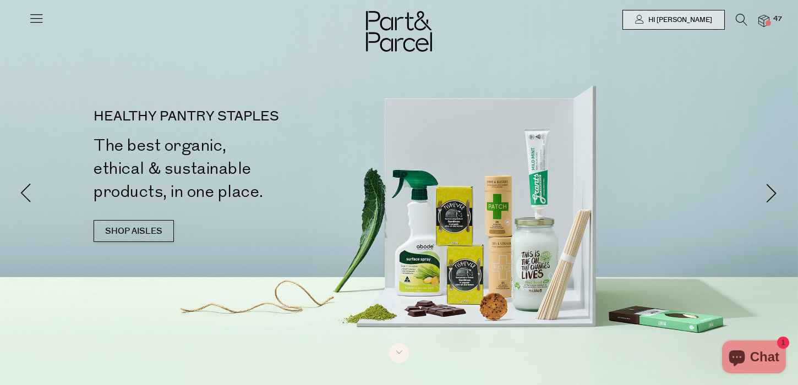
click at [765, 20] on img at bounding box center [764, 21] width 11 height 13
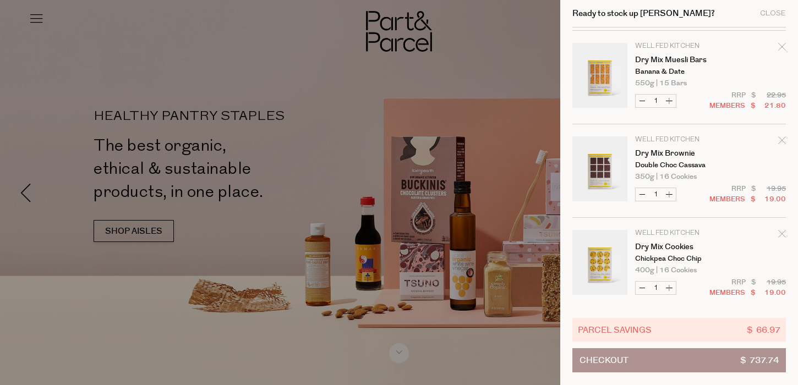
scroll to position [3560, 0]
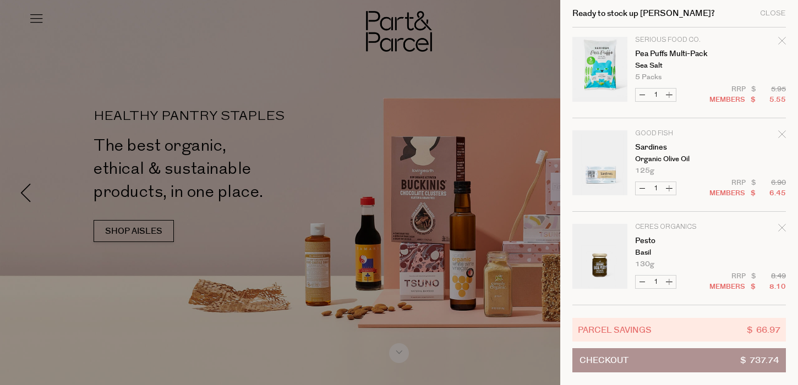
click at [780, 230] on icon "Remove Pesto" at bounding box center [783, 228] width 8 height 8
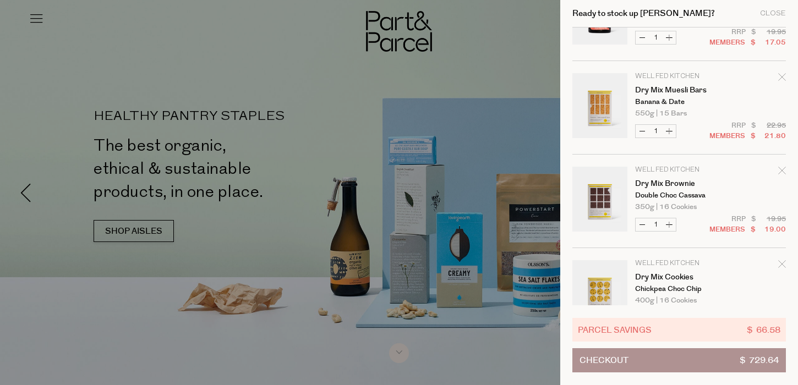
scroll to position [3466, 0]
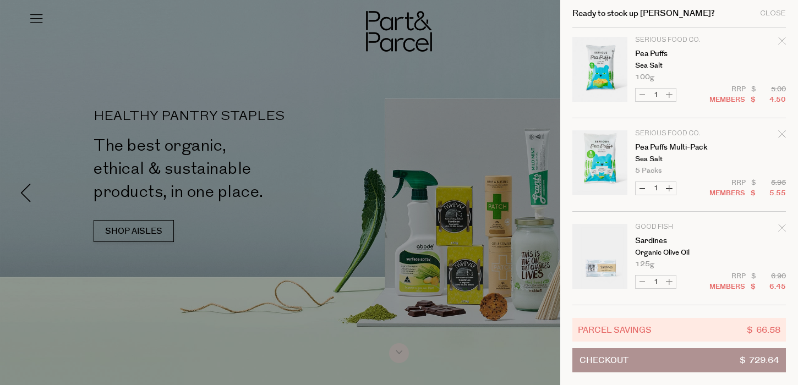
click at [783, 228] on icon "Remove Sardines" at bounding box center [783, 228] width 8 height 8
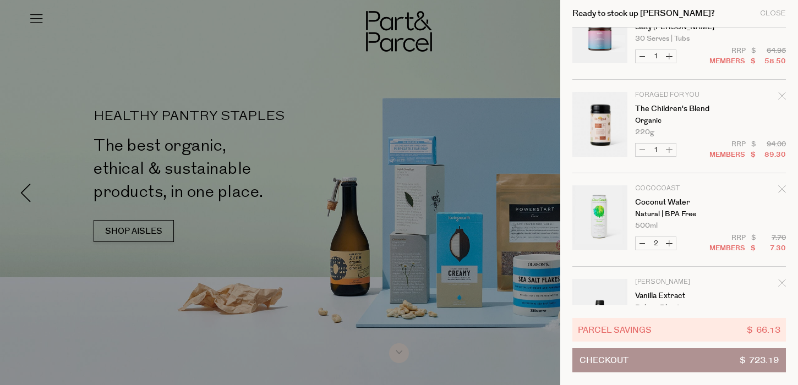
scroll to position [942, 0]
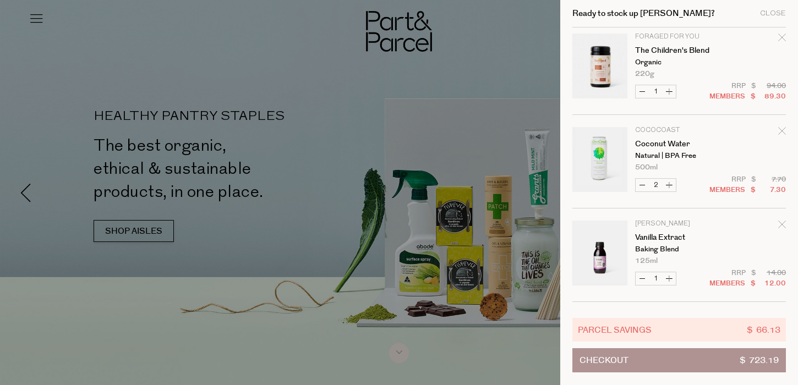
click at [784, 128] on icon "Remove Coconut Water" at bounding box center [782, 130] width 7 height 7
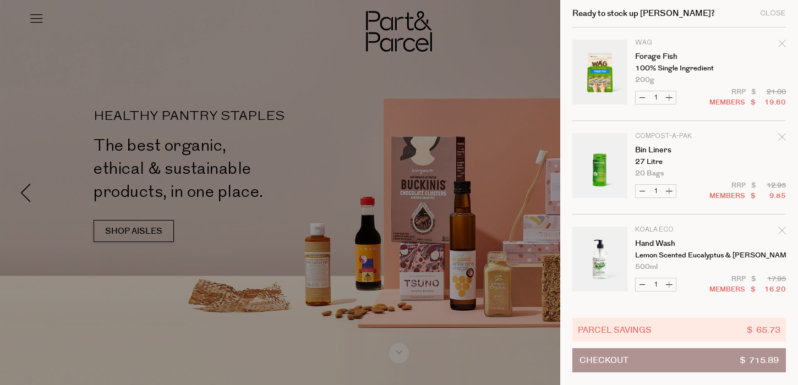
click at [643, 357] on button "Checkout $ 715.89" at bounding box center [680, 361] width 214 height 24
